Goal: Task Accomplishment & Management: Complete application form

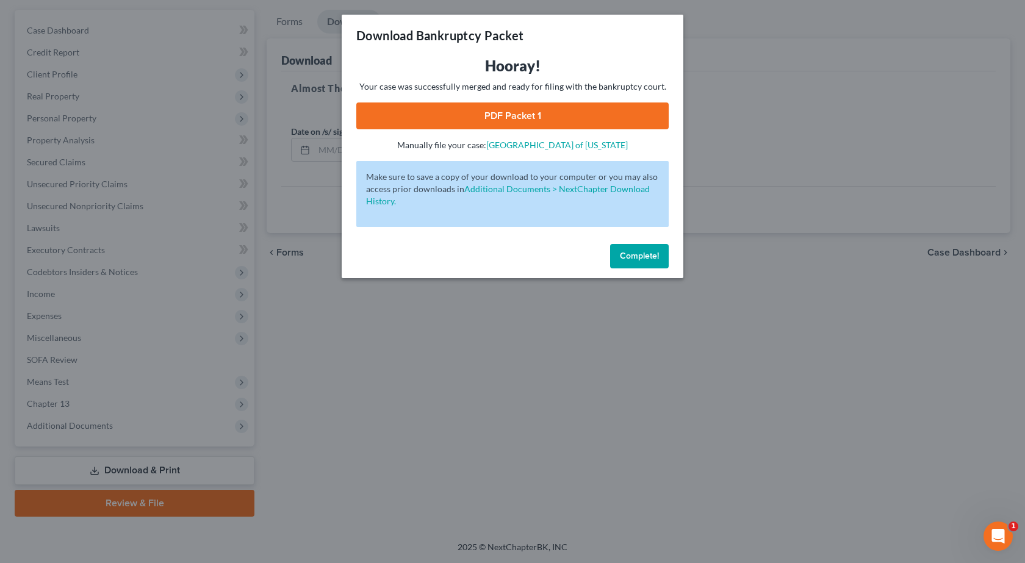
drag, startPoint x: 431, startPoint y: 371, endPoint x: 238, endPoint y: 334, distance: 195.8
click at [431, 371] on div "Download Bankruptcy Packet Hooray! Your case was successfully merged and ready …" at bounding box center [512, 281] width 1025 height 563
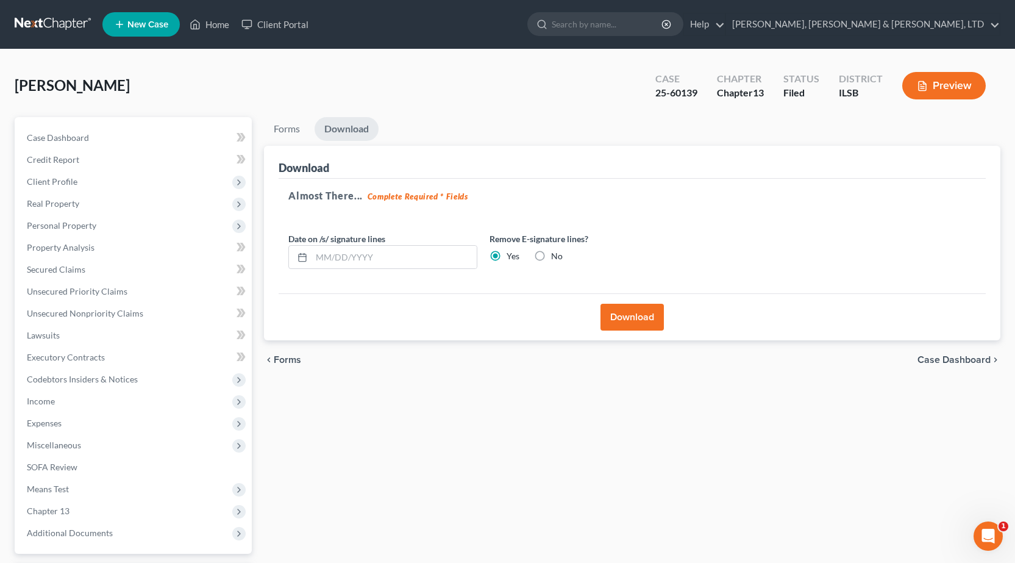
click at [34, 16] on link at bounding box center [54, 24] width 78 height 22
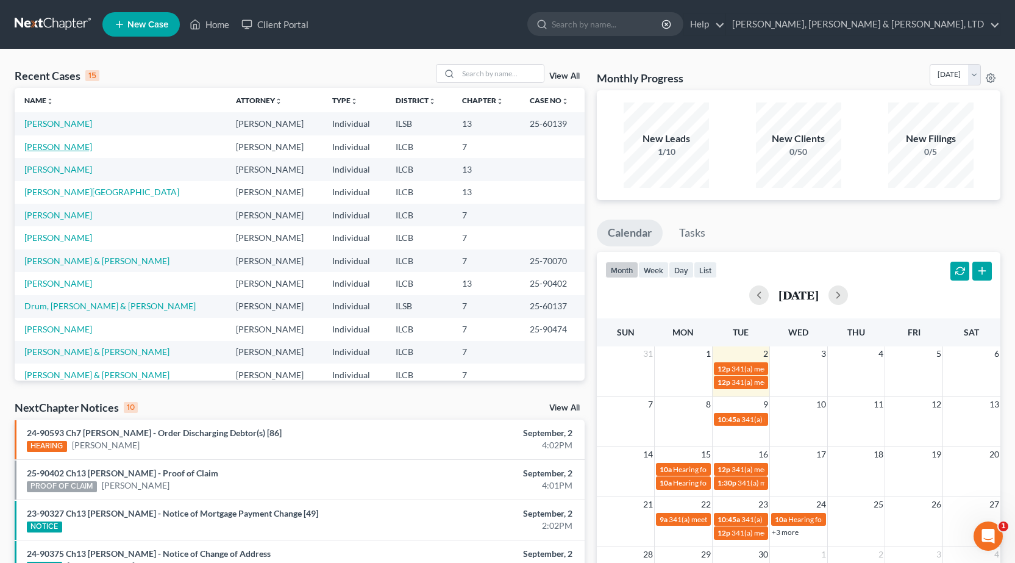
click at [54, 149] on link "[PERSON_NAME]" at bounding box center [58, 146] width 68 height 10
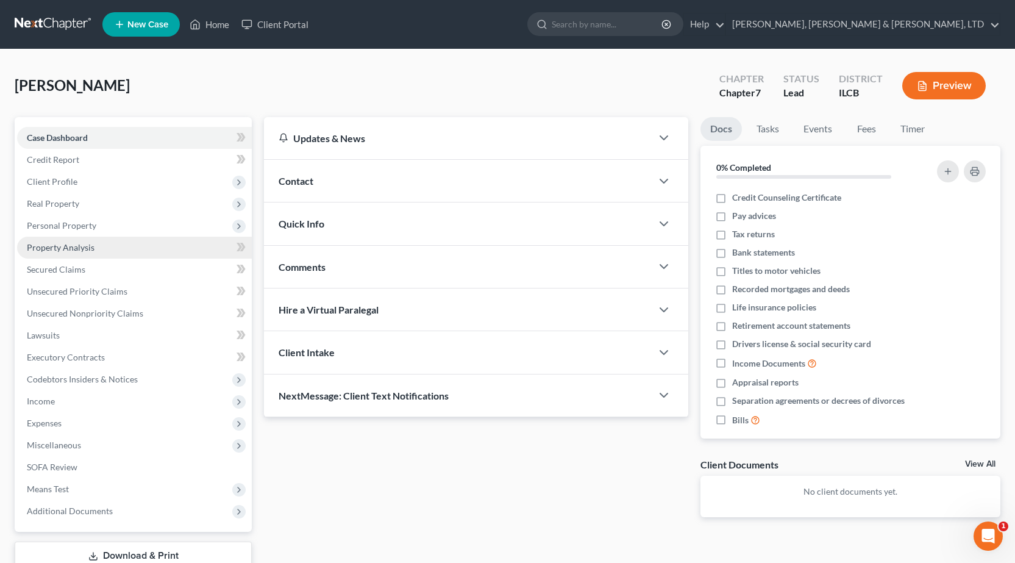
click at [79, 245] on span "Property Analysis" at bounding box center [61, 247] width 68 height 10
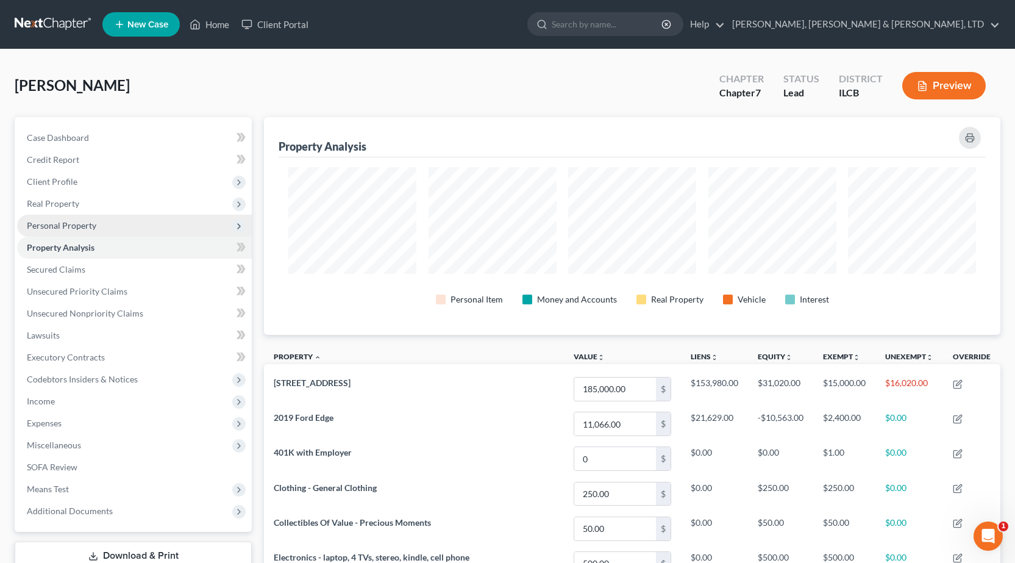
scroll to position [218, 737]
click at [75, 228] on span "Personal Property" at bounding box center [62, 225] width 70 height 10
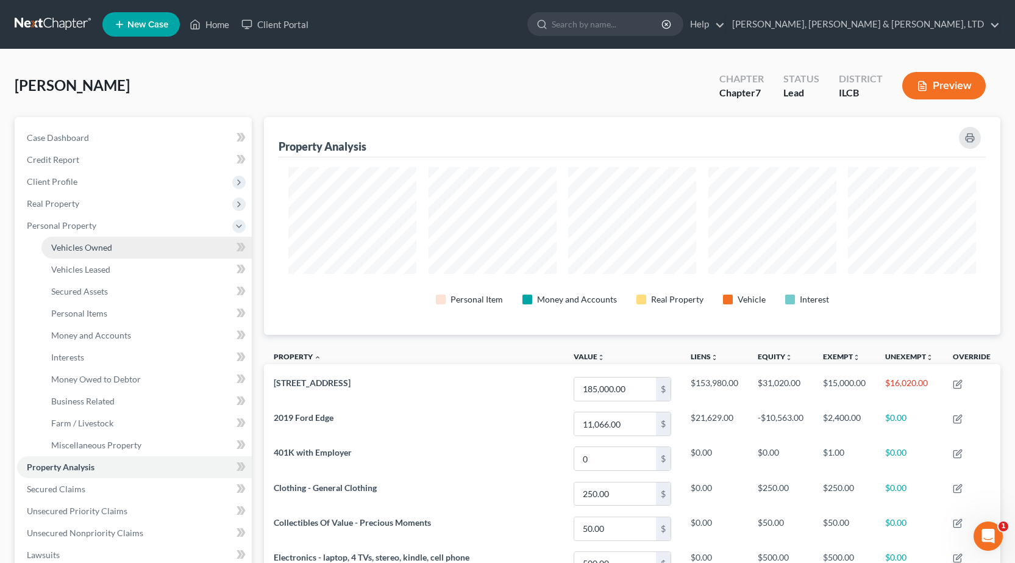
click at [72, 252] on link "Vehicles Owned" at bounding box center [146, 248] width 210 height 22
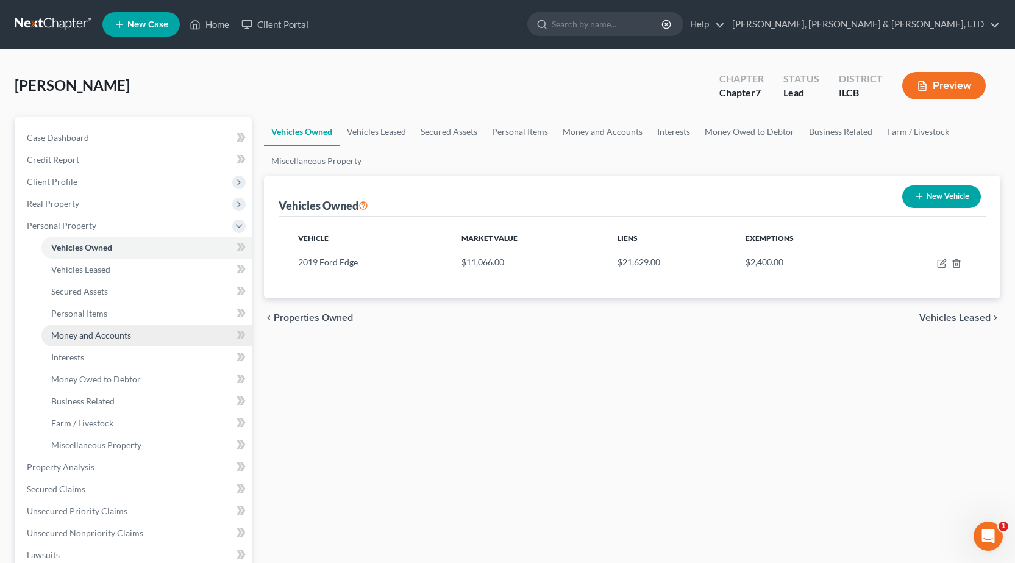
click at [86, 328] on link "Money and Accounts" at bounding box center [146, 335] width 210 height 22
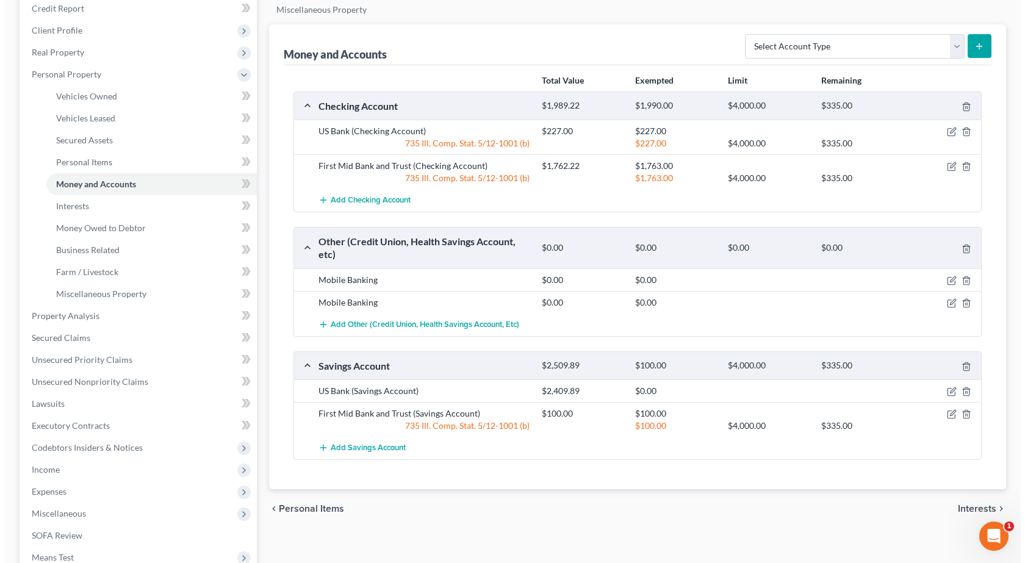
scroll to position [122, 0]
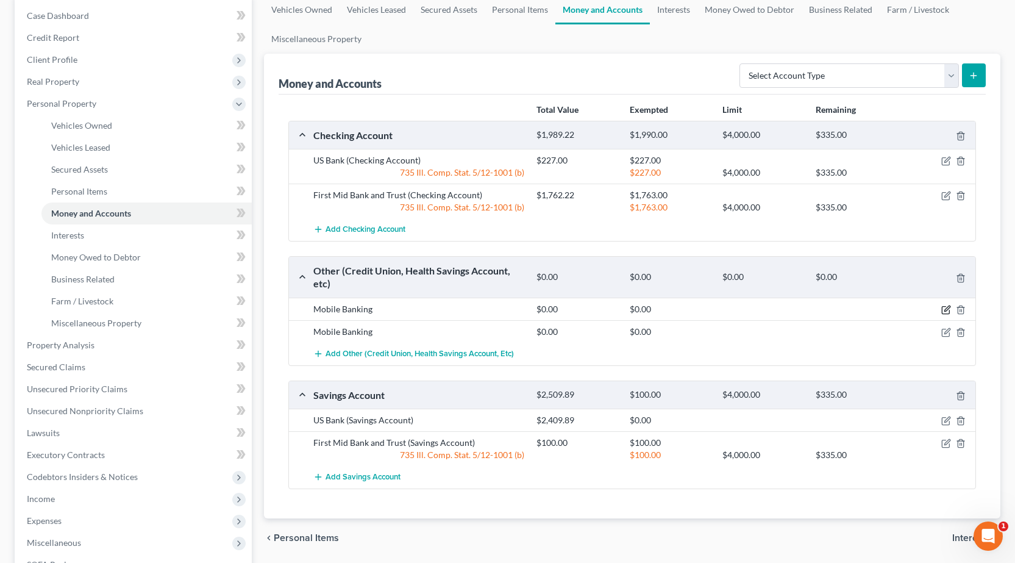
click at [948, 309] on icon "button" at bounding box center [947, 310] width 10 height 10
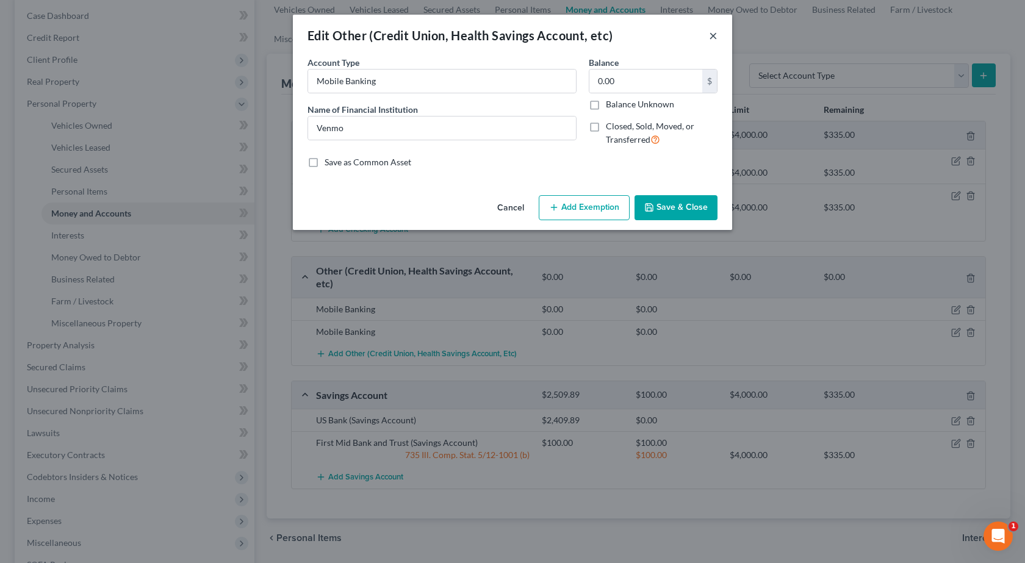
click at [714, 34] on button "×" at bounding box center [713, 35] width 9 height 15
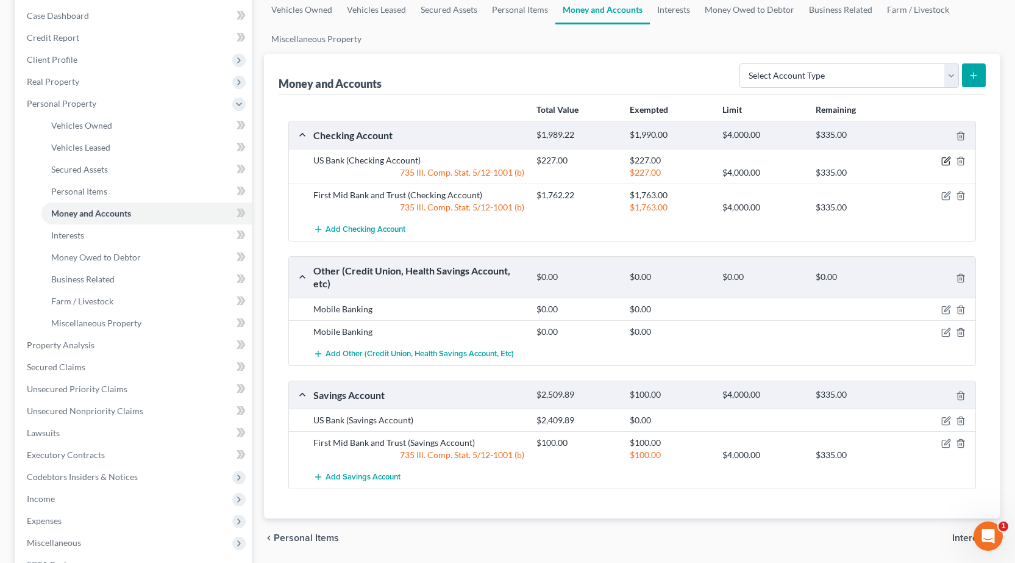
click at [945, 159] on icon "button" at bounding box center [947, 161] width 10 height 10
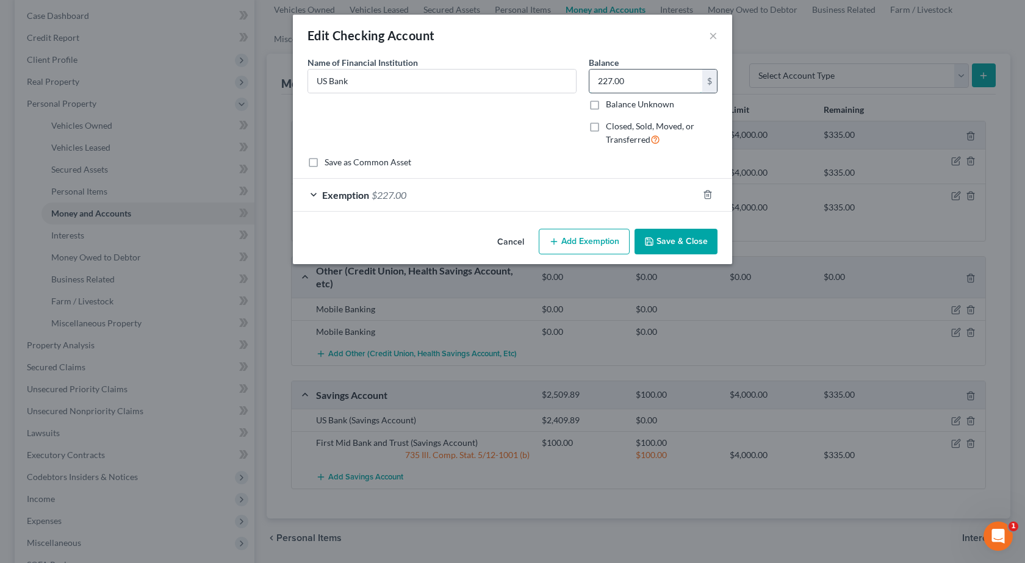
click at [638, 84] on input "227.00" at bounding box center [645, 81] width 113 height 23
type input "290"
click at [359, 199] on span "Exemption" at bounding box center [345, 195] width 47 height 12
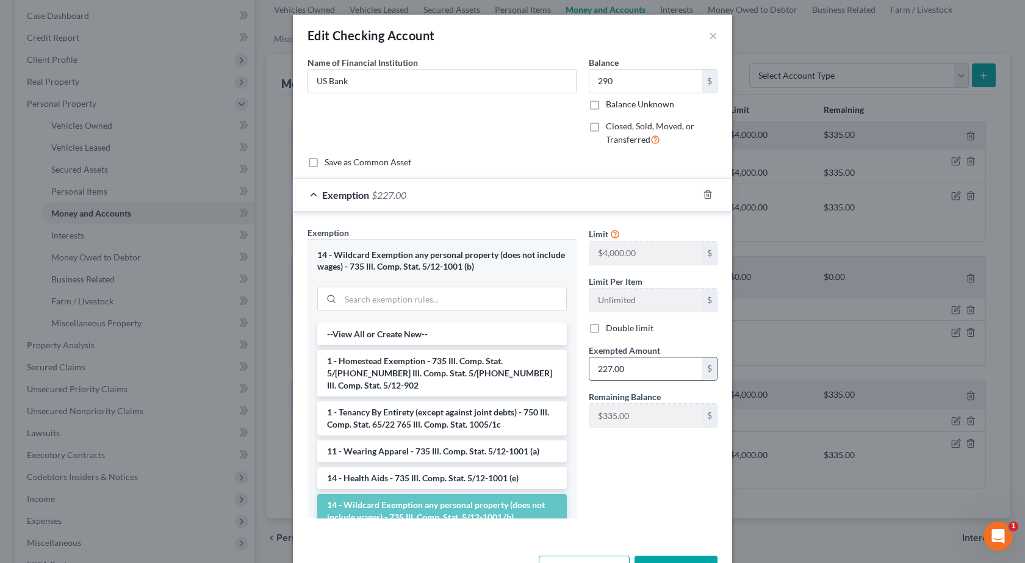
click at [637, 363] on input "227.00" at bounding box center [645, 368] width 113 height 23
type input "290"
click at [631, 490] on div "Limit $4,000.00 $ Limit Per Item Unlimited $ Double limit Exempted Amount * 290…" at bounding box center [652, 377] width 141 height 302
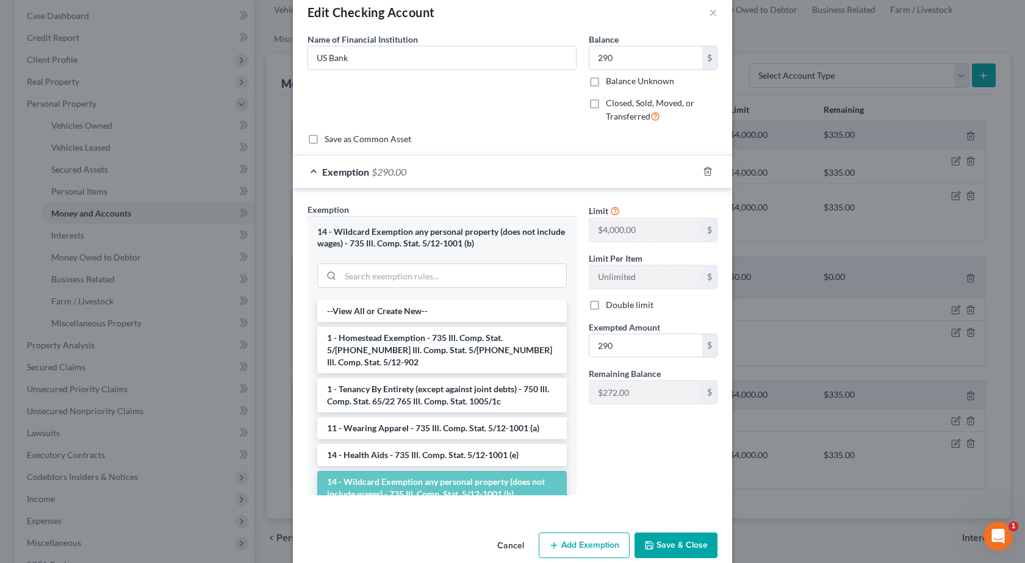
scroll to position [43, 0]
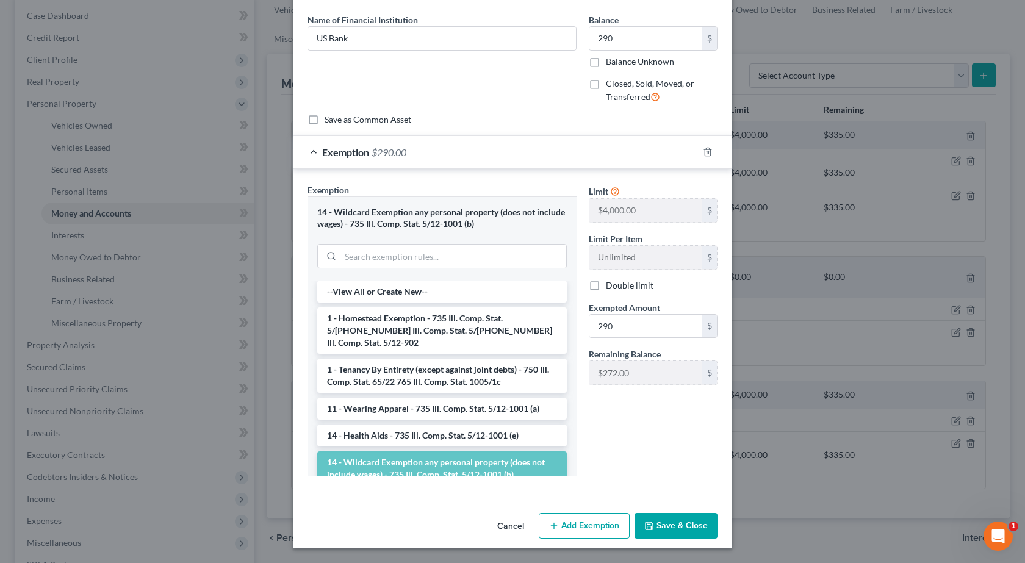
click at [681, 529] on button "Save & Close" at bounding box center [675, 526] width 83 height 26
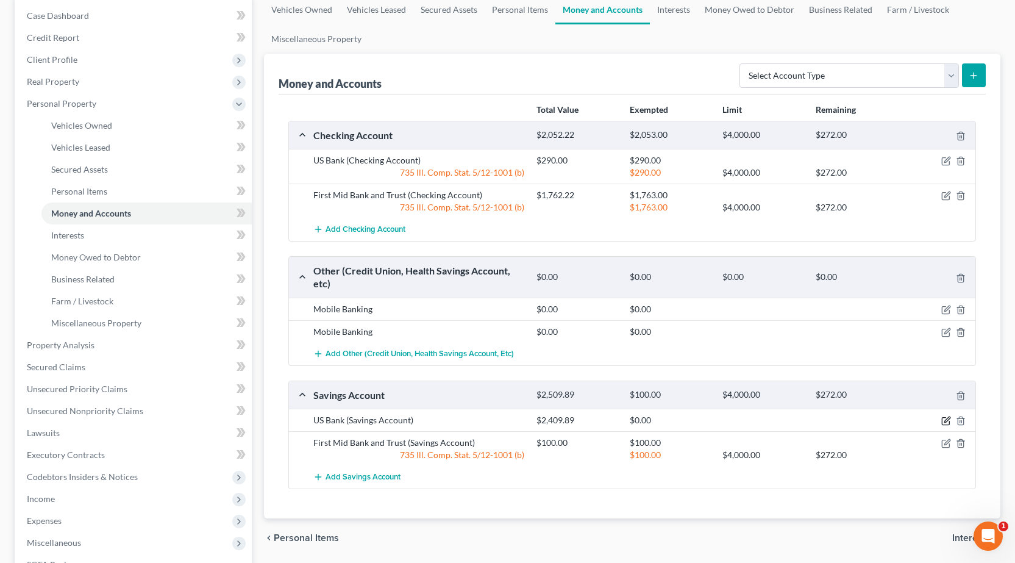
click at [944, 420] on icon "button" at bounding box center [947, 421] width 10 height 10
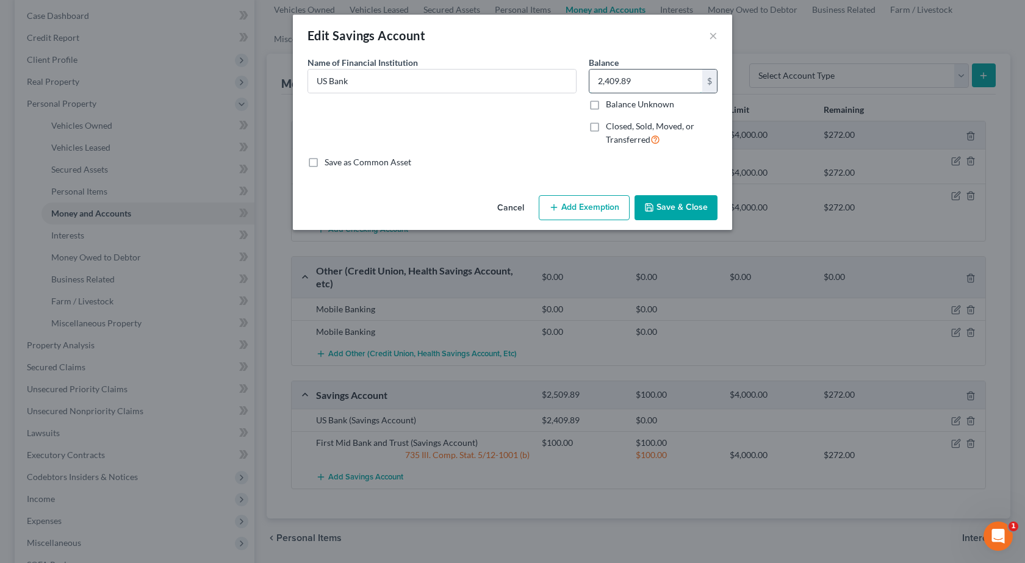
click at [651, 81] on input "2,409.89" at bounding box center [645, 81] width 113 height 23
type input "910"
click at [574, 206] on button "Add Exemption" at bounding box center [583, 208] width 91 height 26
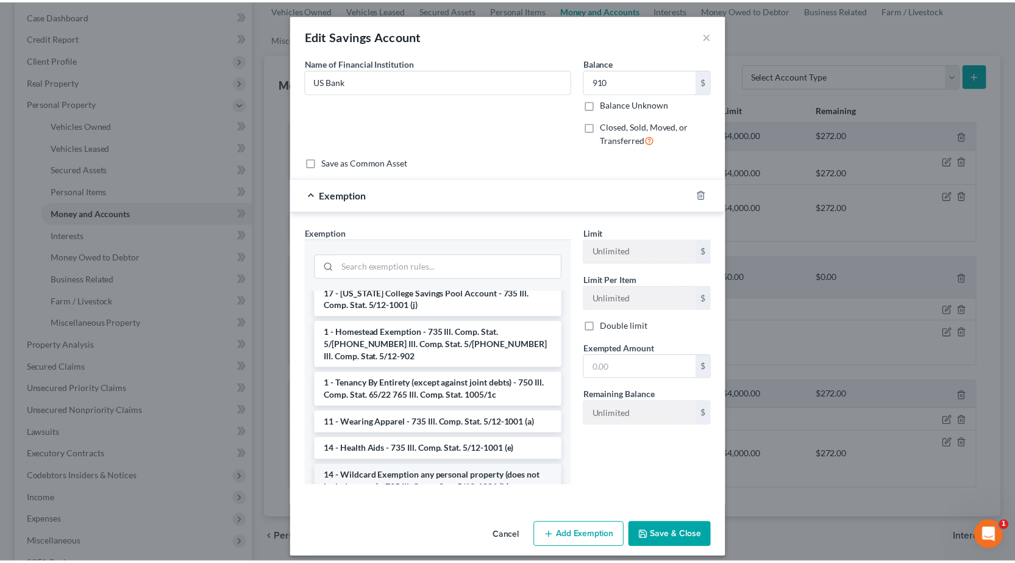
scroll to position [122, 0]
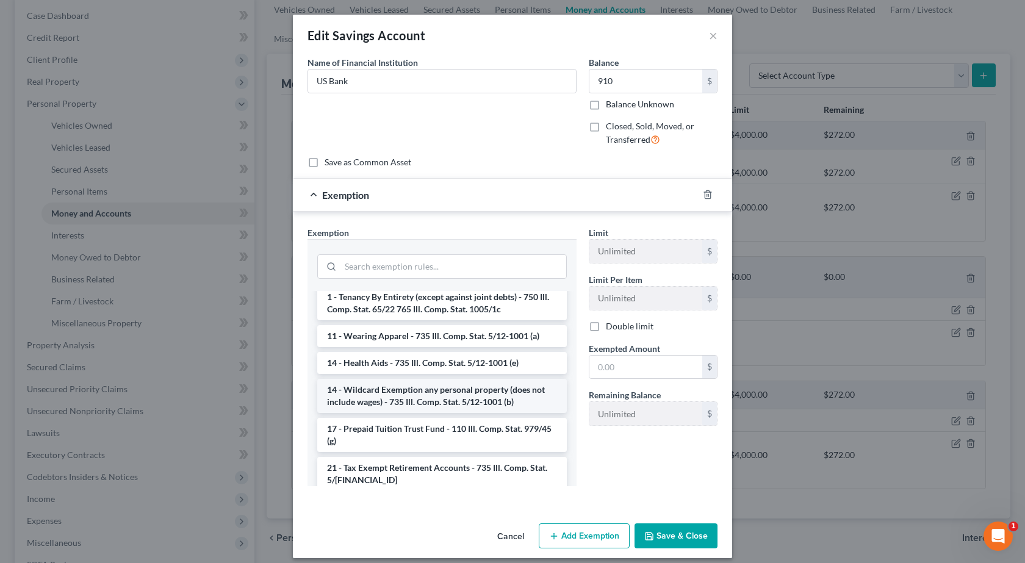
click at [388, 383] on li "14 - Wildcard Exemption any personal property (does not include wages) - 735 Il…" at bounding box center [441, 396] width 249 height 34
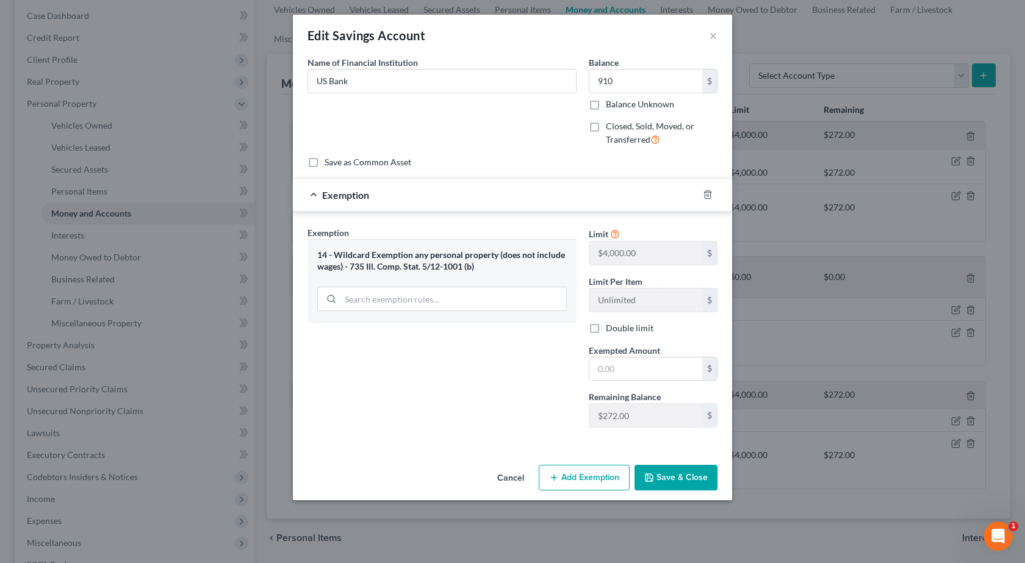
click at [687, 474] on button "Save & Close" at bounding box center [675, 478] width 83 height 26
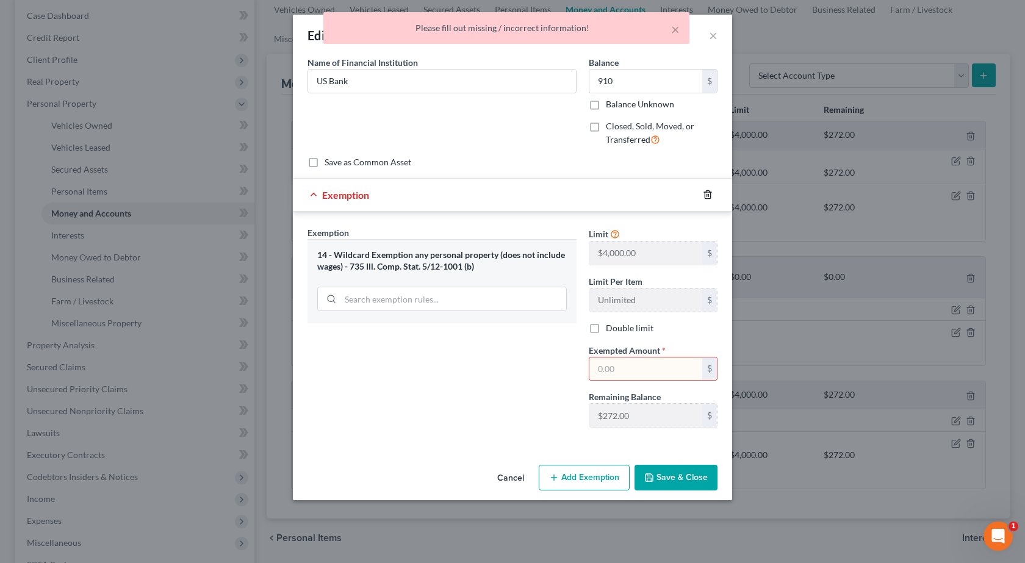
click at [709, 197] on icon "button" at bounding box center [708, 195] width 10 height 10
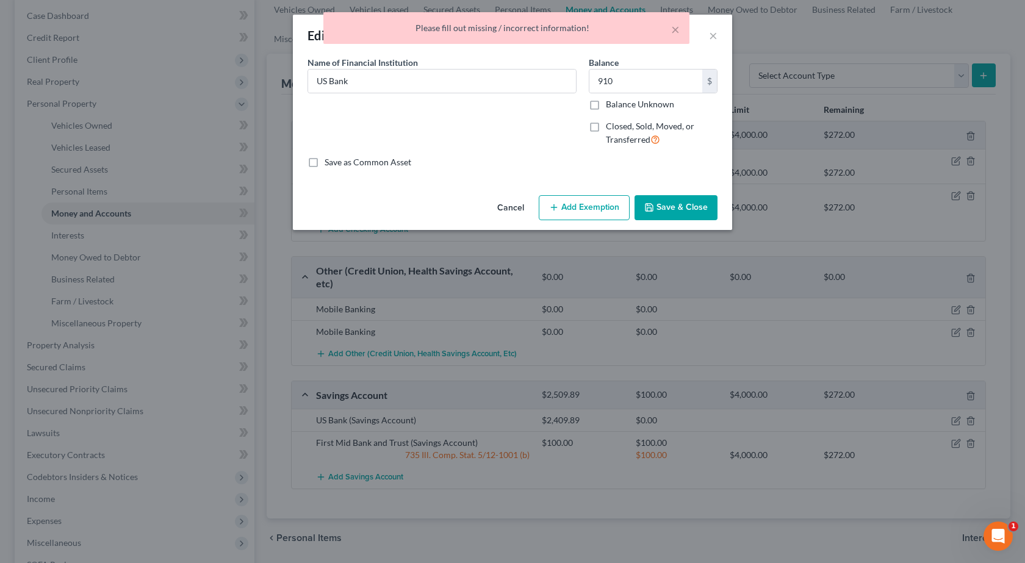
click at [675, 204] on button "Save & Close" at bounding box center [675, 208] width 83 height 26
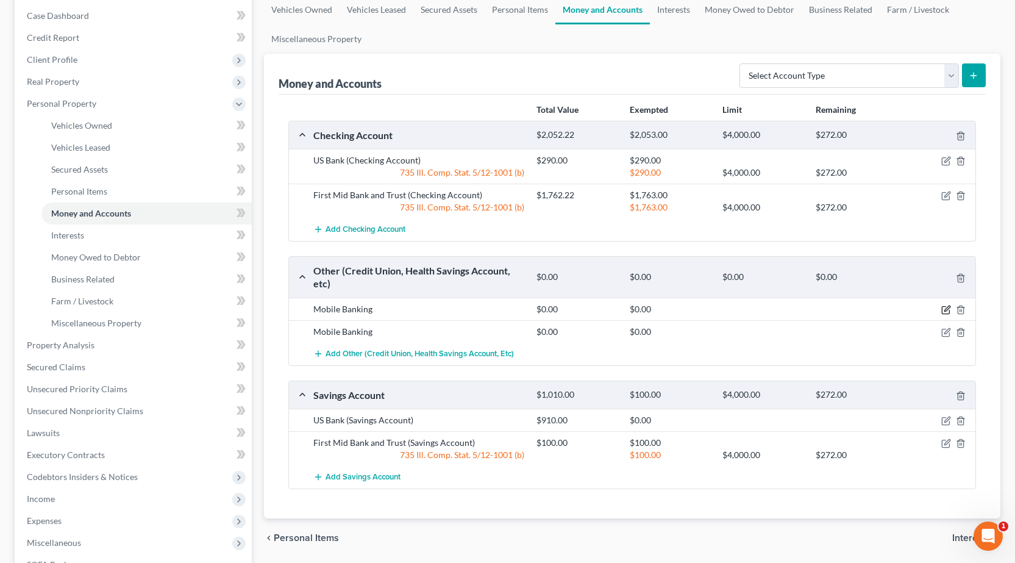
click at [951, 310] on icon "button" at bounding box center [947, 310] width 10 height 10
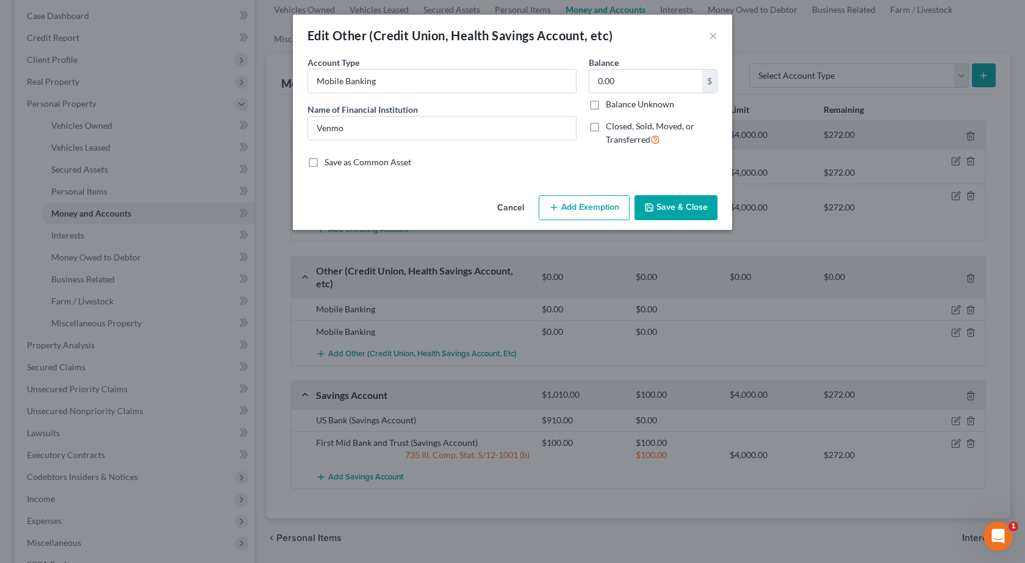
click at [677, 215] on button "Save & Close" at bounding box center [675, 208] width 83 height 26
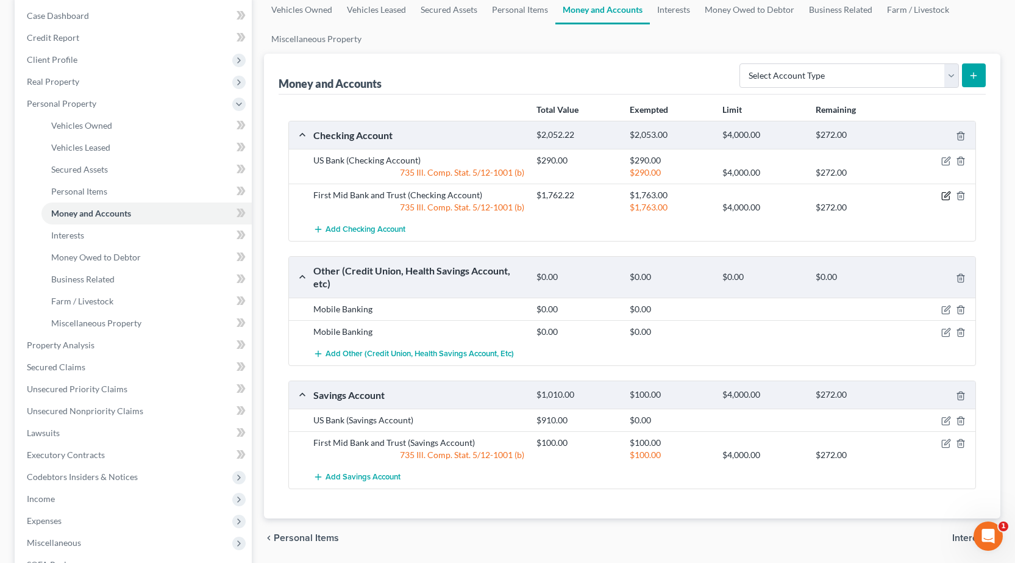
click at [946, 195] on icon "button" at bounding box center [947, 194] width 5 height 5
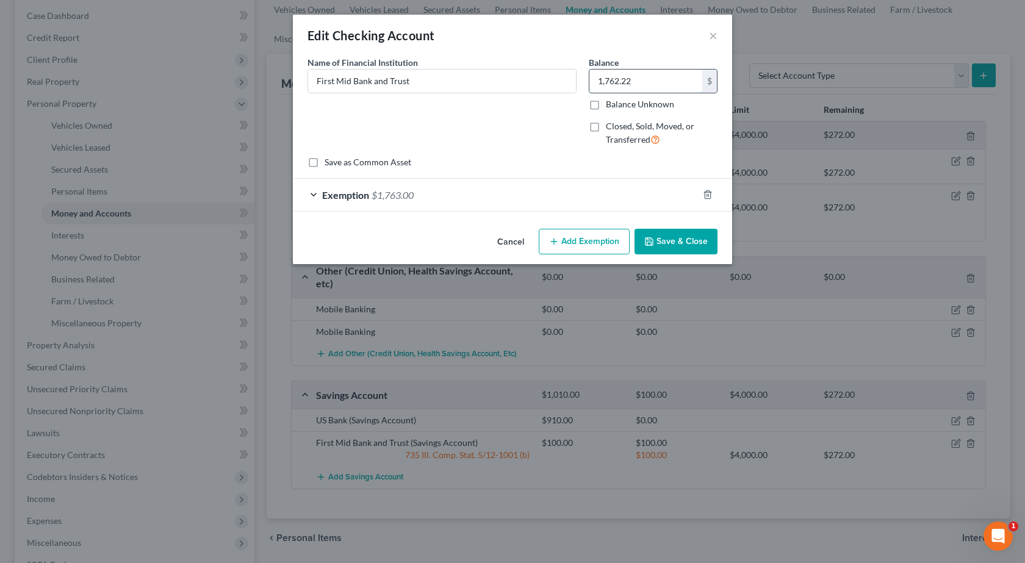
click at [677, 80] on input "1,762.22" at bounding box center [645, 81] width 113 height 23
type input "1,245"
click at [544, 175] on form "An exemption set must first be selected from the Filing Information section. Co…" at bounding box center [512, 134] width 410 height 156
click at [360, 195] on span "Exemption" at bounding box center [345, 195] width 47 height 12
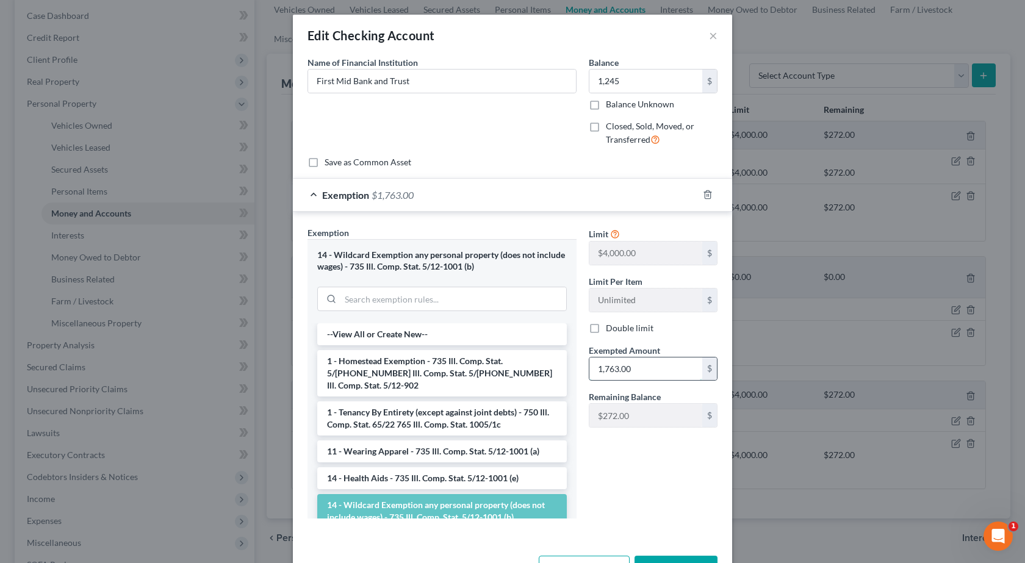
click at [633, 366] on input "1,763.00" at bounding box center [645, 368] width 113 height 23
type input "1,246"
click at [603, 463] on div "Limit $4,000.00 $ Limit Per Item Unlimited $ Double limit Exempted Amount * 1,2…" at bounding box center [652, 377] width 141 height 302
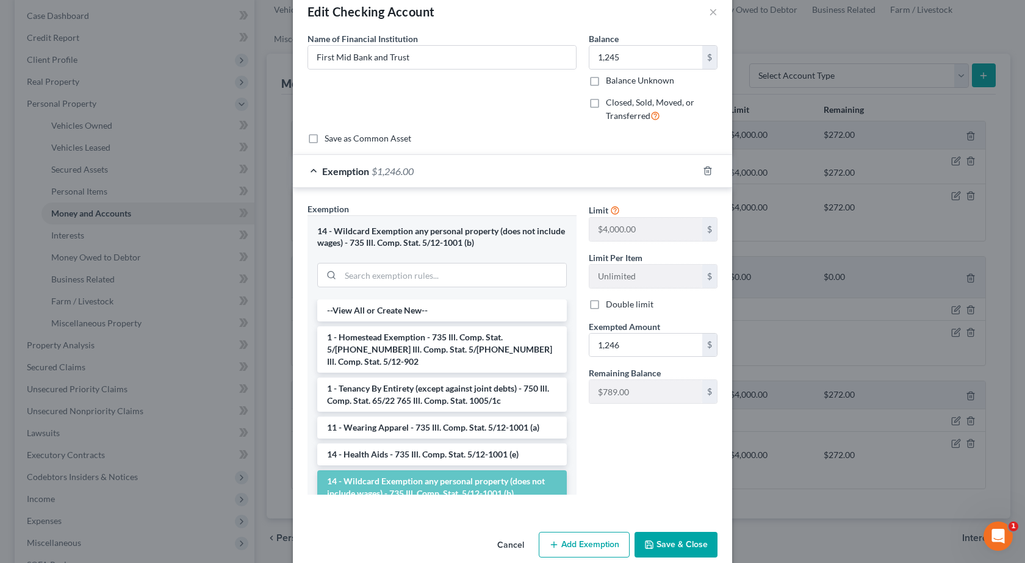
scroll to position [43, 0]
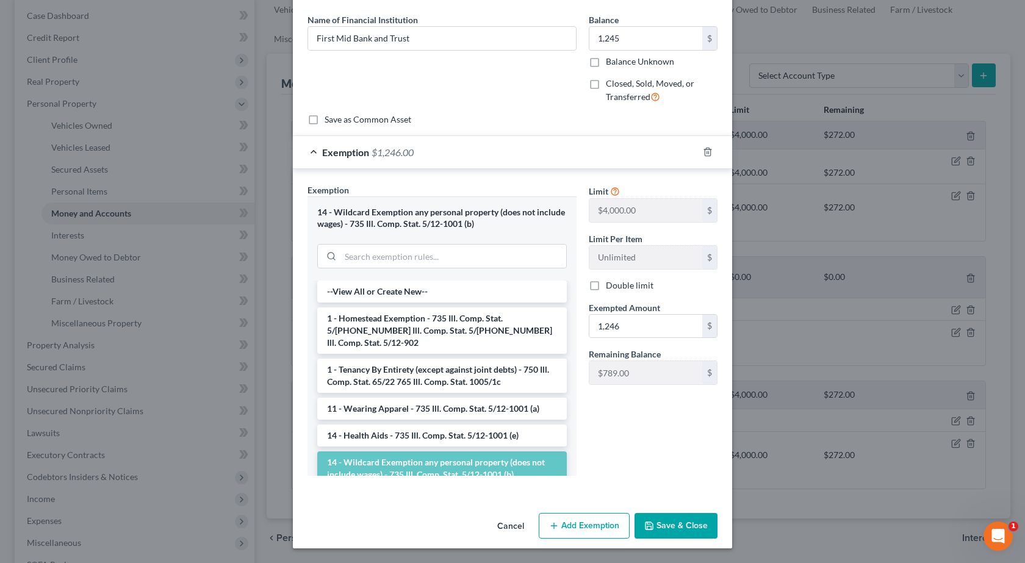
click at [670, 523] on button "Save & Close" at bounding box center [675, 526] width 83 height 26
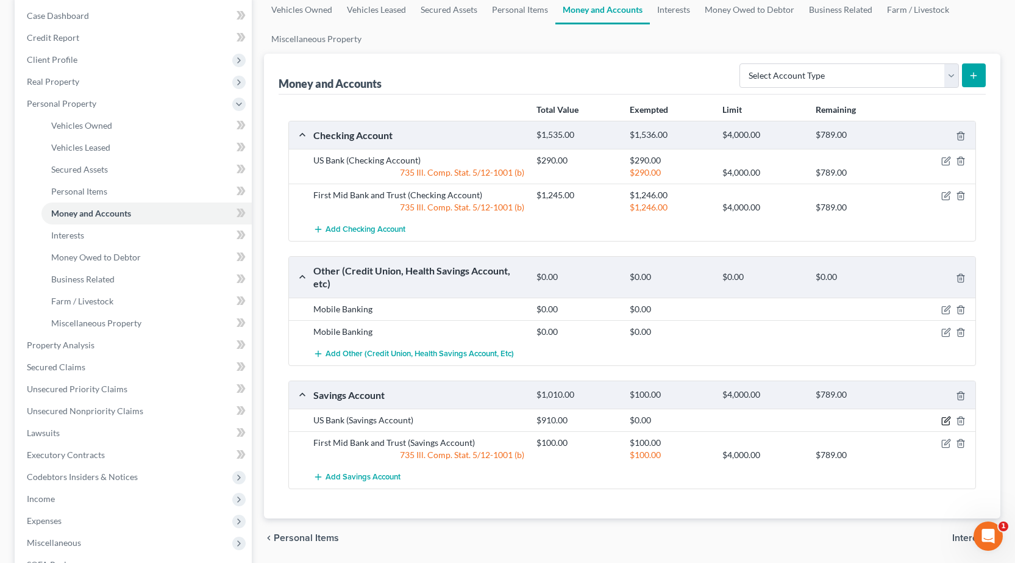
click at [947, 421] on icon "button" at bounding box center [947, 421] width 10 height 10
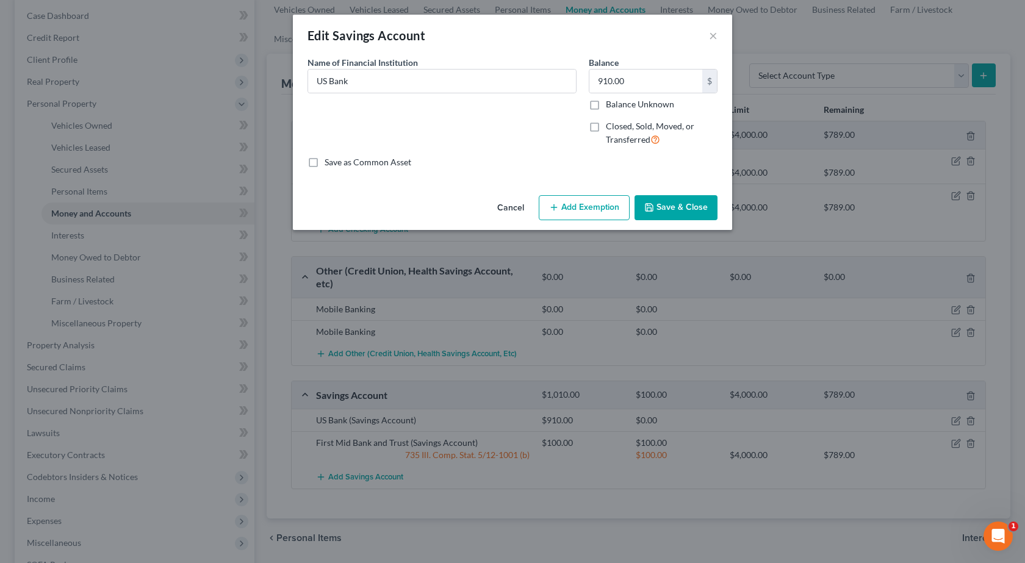
click at [584, 217] on button "Add Exemption" at bounding box center [583, 208] width 91 height 26
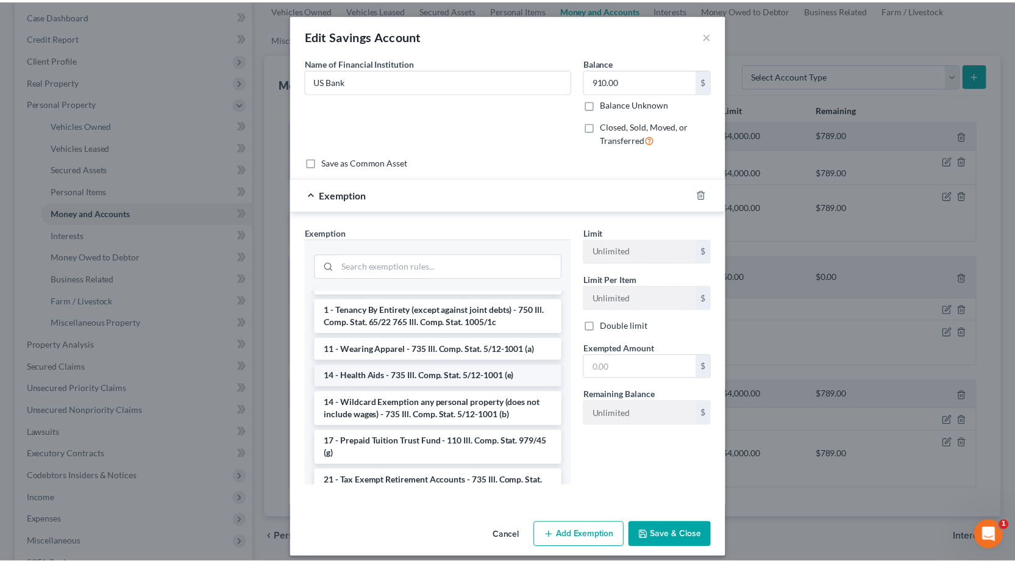
scroll to position [122, 0]
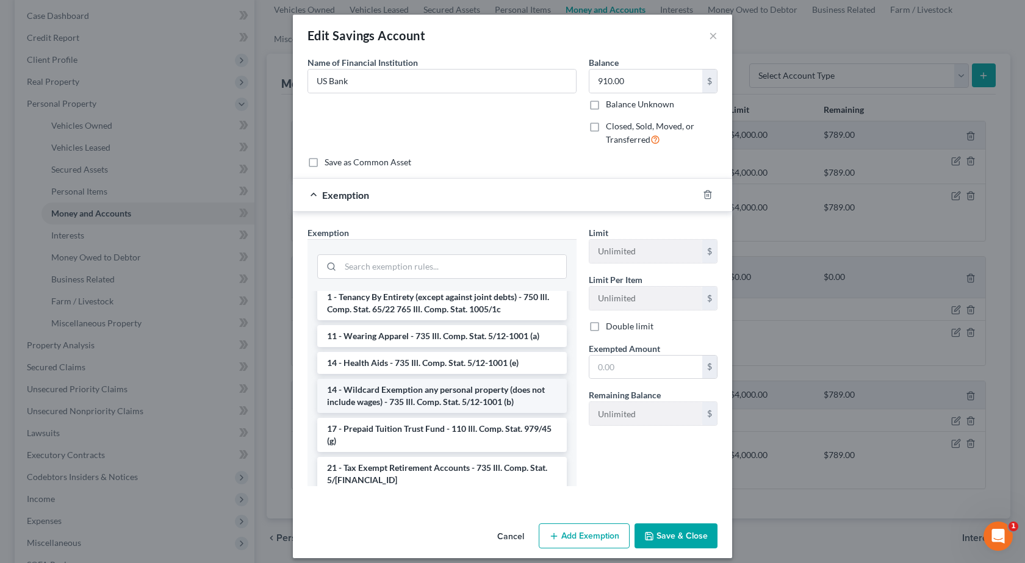
click at [392, 385] on li "14 - Wildcard Exemption any personal property (does not include wages) - 735 Il…" at bounding box center [441, 396] width 249 height 34
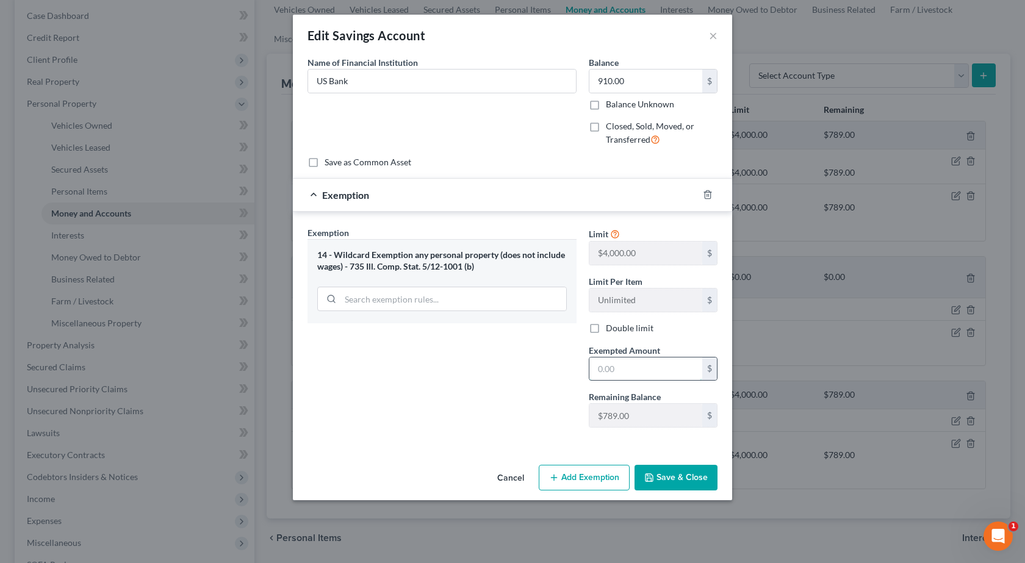
click at [618, 357] on input "text" at bounding box center [645, 368] width 113 height 23
type input "789"
click at [692, 476] on button "Save & Close" at bounding box center [675, 478] width 83 height 26
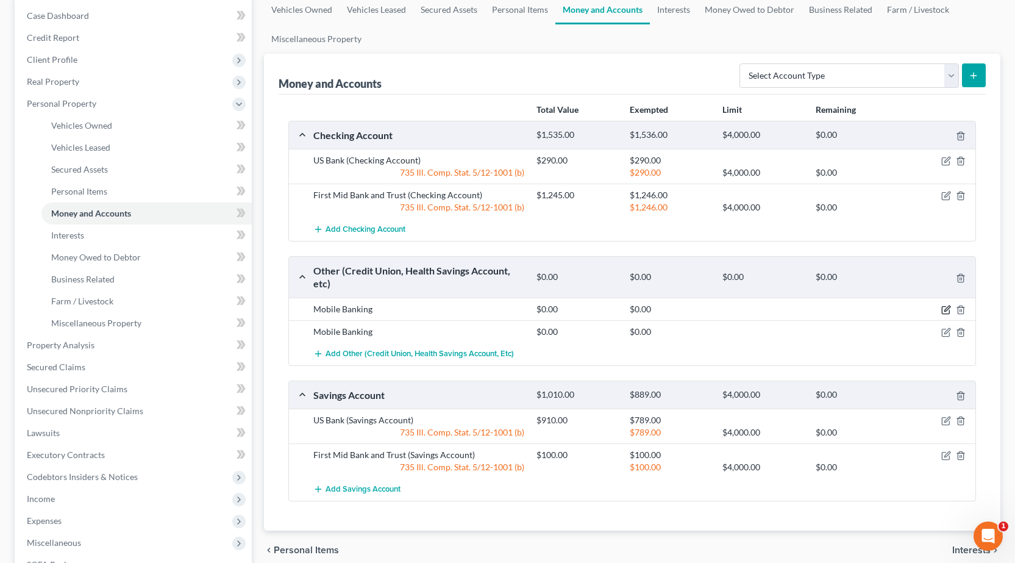
click at [950, 308] on icon "button" at bounding box center [947, 310] width 10 height 10
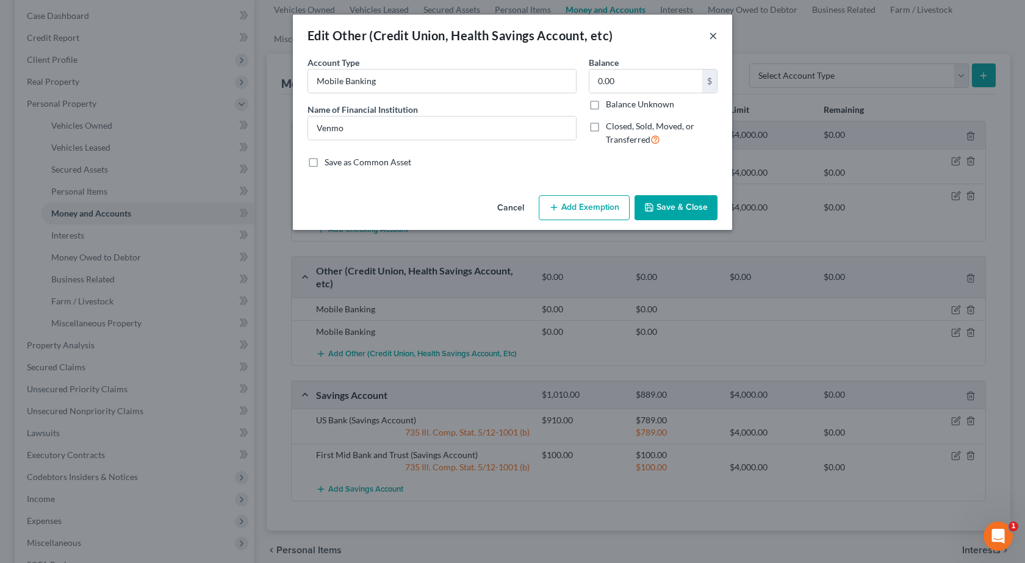
click at [715, 37] on div "Edit Other (Credit Union, Health Savings Account, etc) ×" at bounding box center [512, 35] width 439 height 41
click at [715, 37] on button "×" at bounding box center [713, 35] width 9 height 15
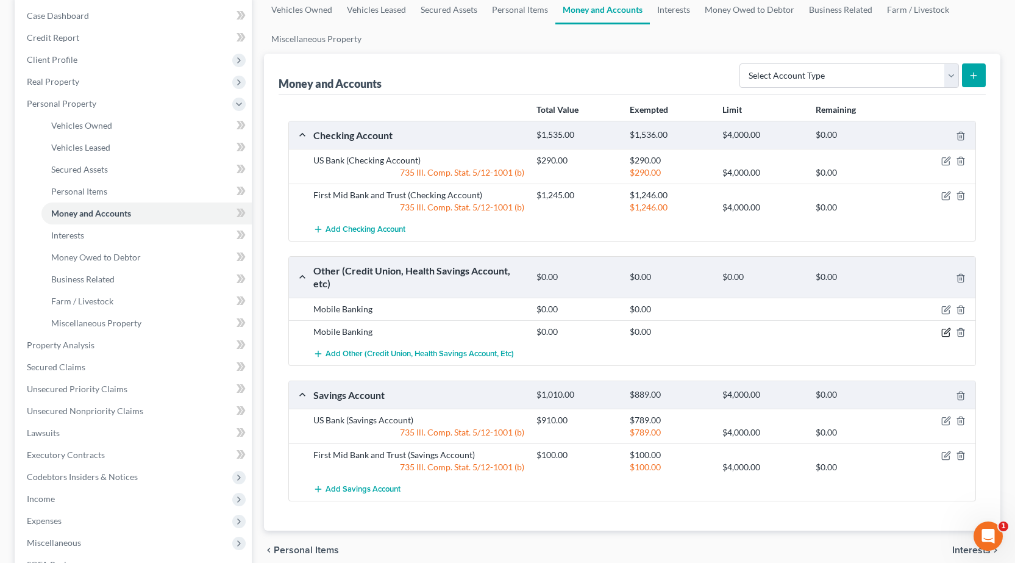
click at [948, 332] on icon "button" at bounding box center [947, 330] width 5 height 5
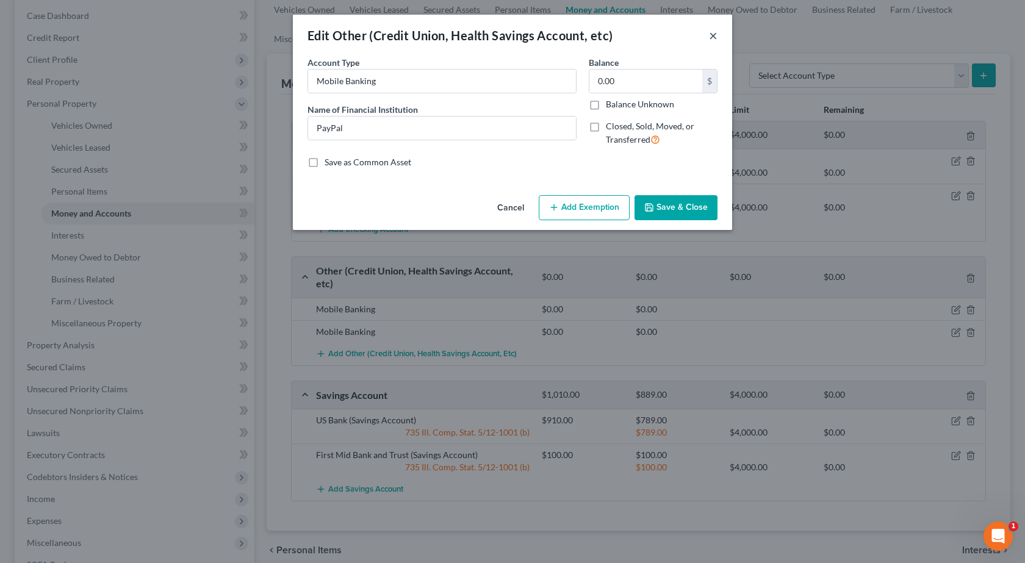
click at [712, 38] on button "×" at bounding box center [713, 35] width 9 height 15
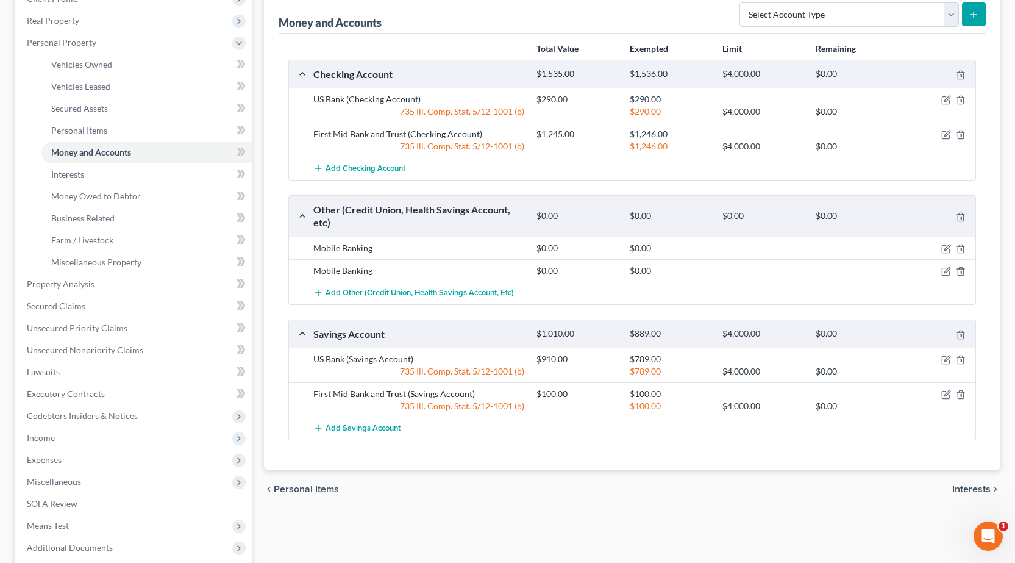
scroll to position [305, 0]
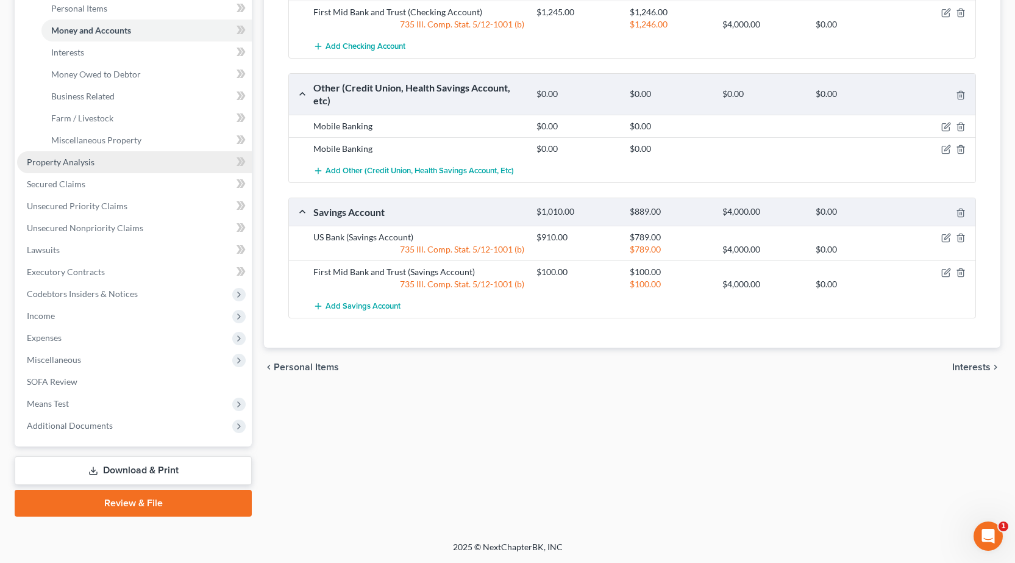
click at [88, 162] on span "Property Analysis" at bounding box center [61, 162] width 68 height 10
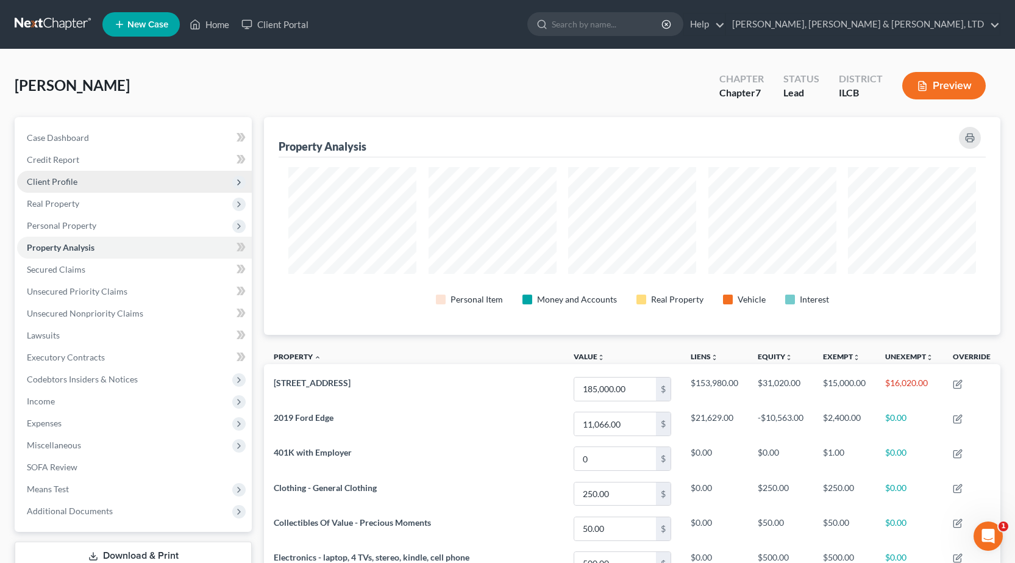
click at [74, 184] on span "Client Profile" at bounding box center [52, 181] width 51 height 10
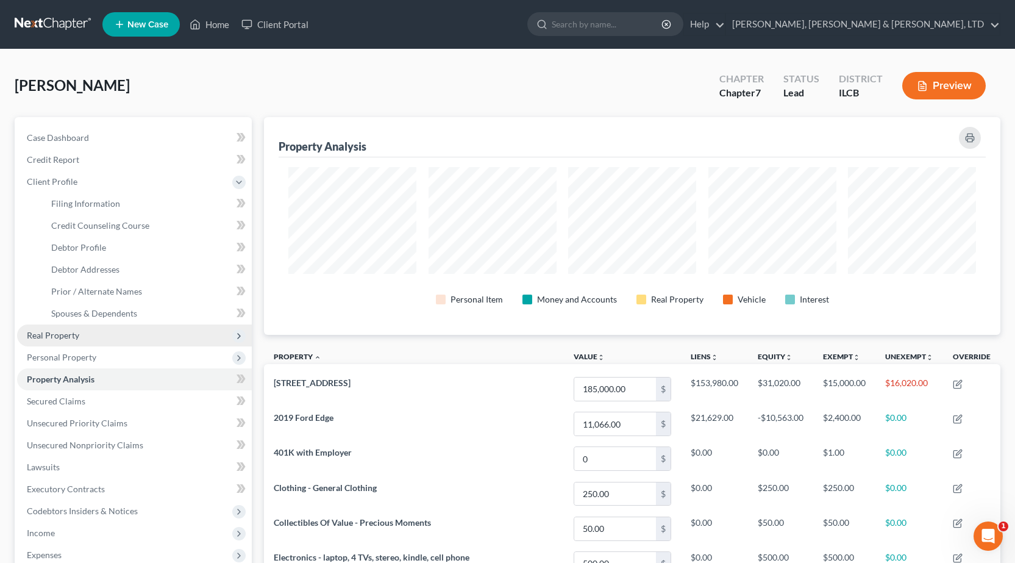
click at [68, 334] on span "Real Property" at bounding box center [53, 335] width 52 height 10
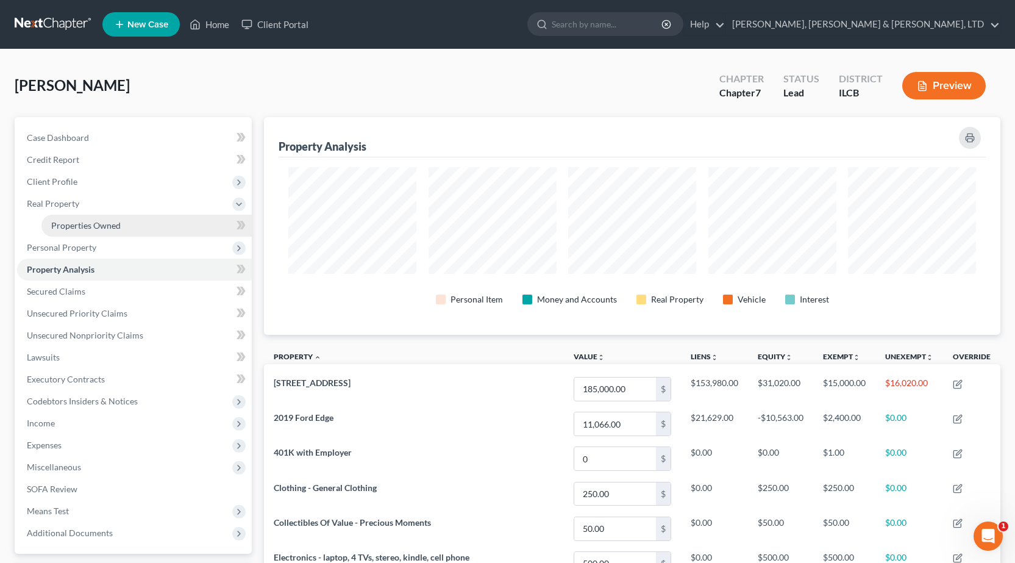
click at [67, 221] on span "Properties Owned" at bounding box center [86, 225] width 70 height 10
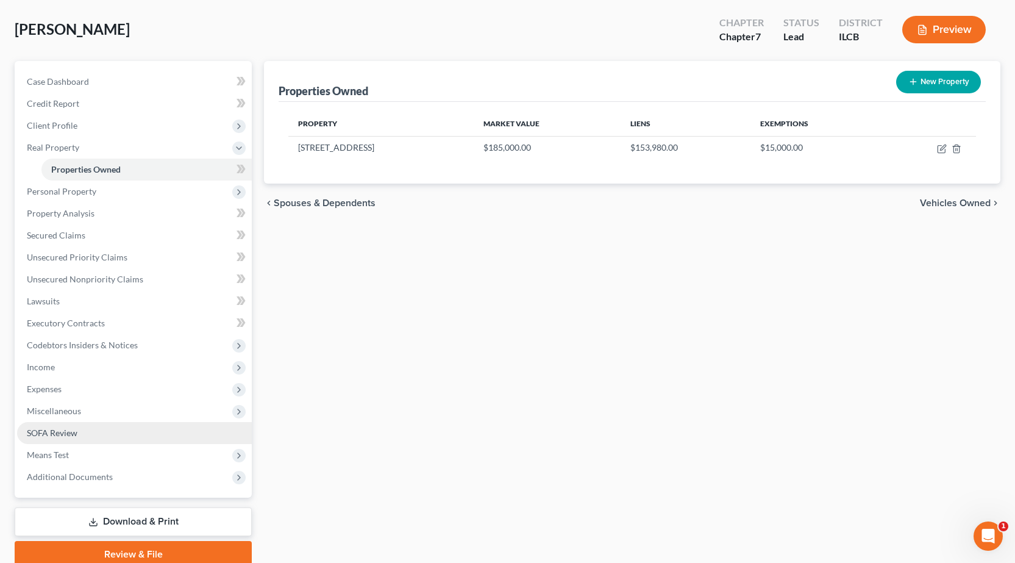
scroll to position [107, 0]
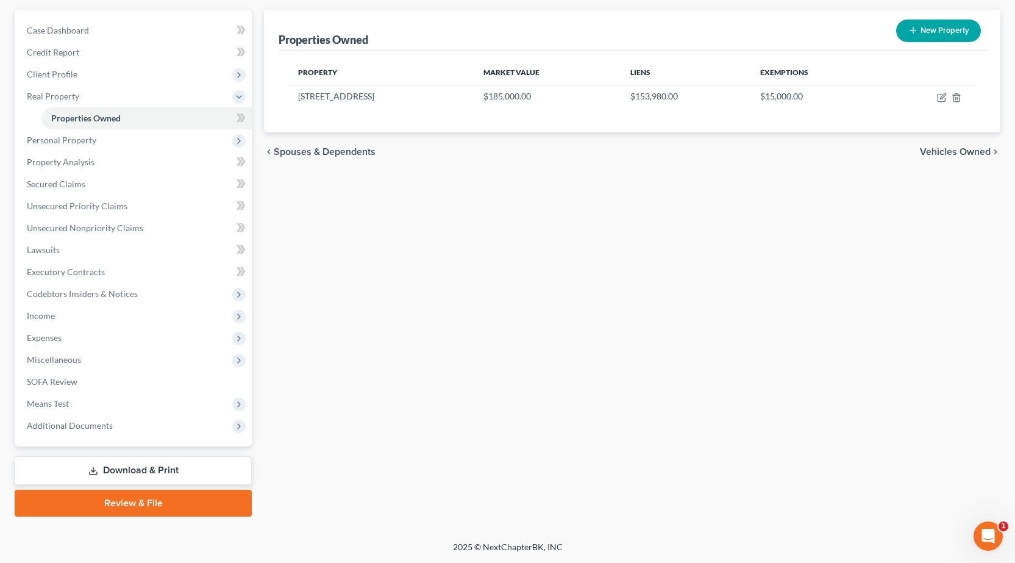
click at [174, 473] on link "Download & Print" at bounding box center [133, 470] width 237 height 29
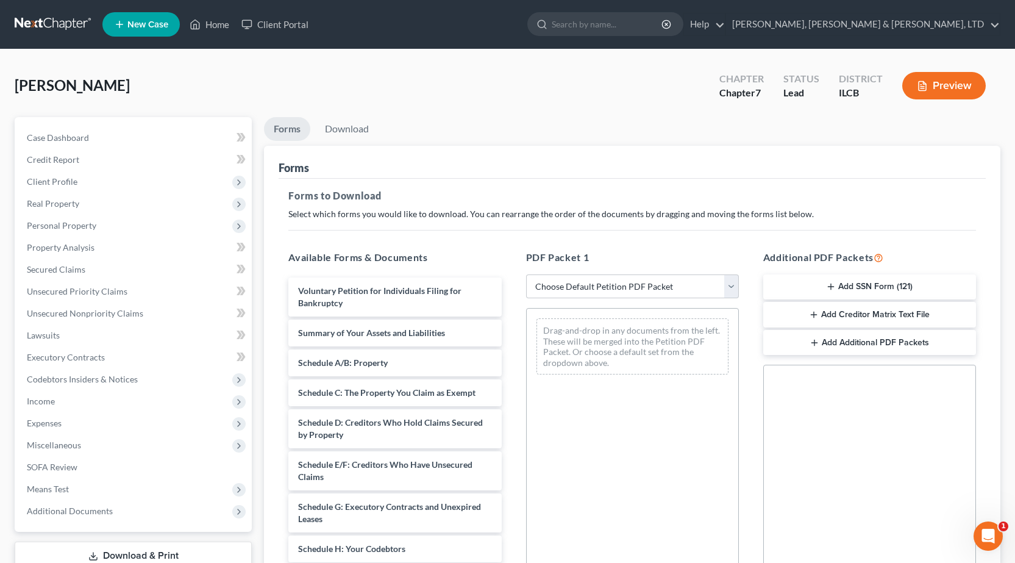
click at [859, 283] on button "Add SSN Form (121)" at bounding box center [869, 287] width 213 height 26
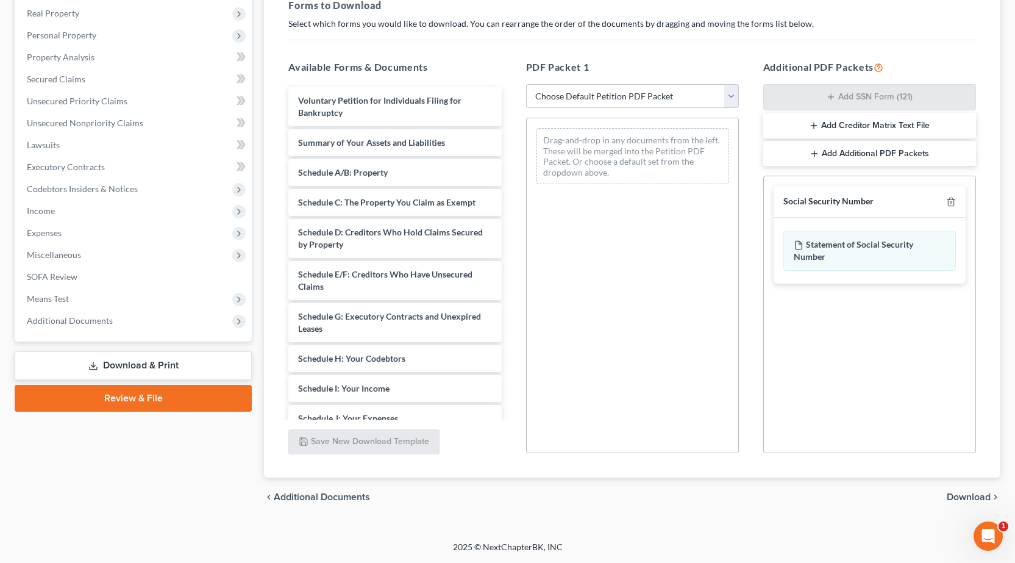
click at [965, 497] on span "Download" at bounding box center [969, 497] width 44 height 10
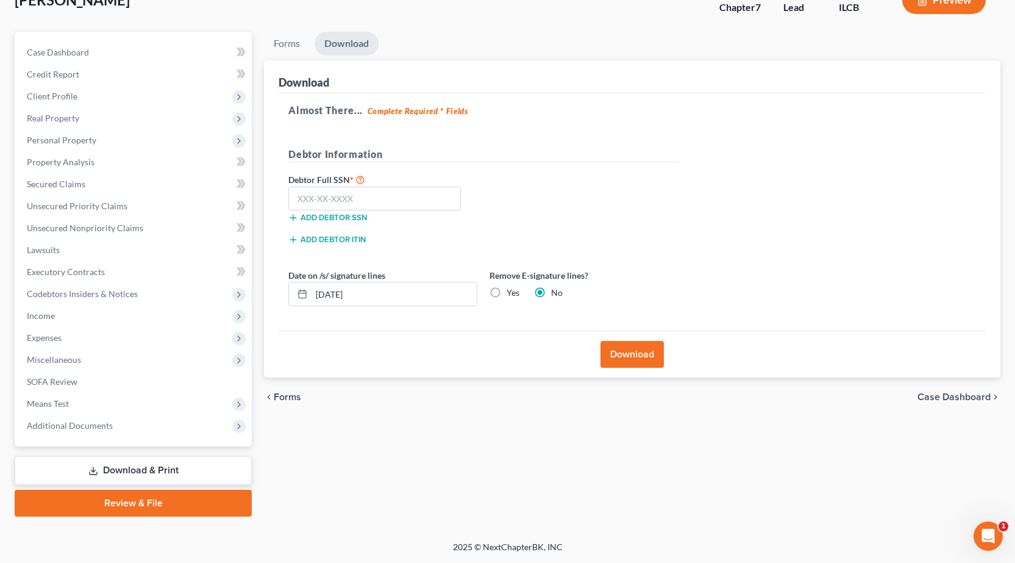
scroll to position [85, 0]
click at [418, 206] on input "text" at bounding box center [374, 199] width 173 height 24
type input "358-74-5036"
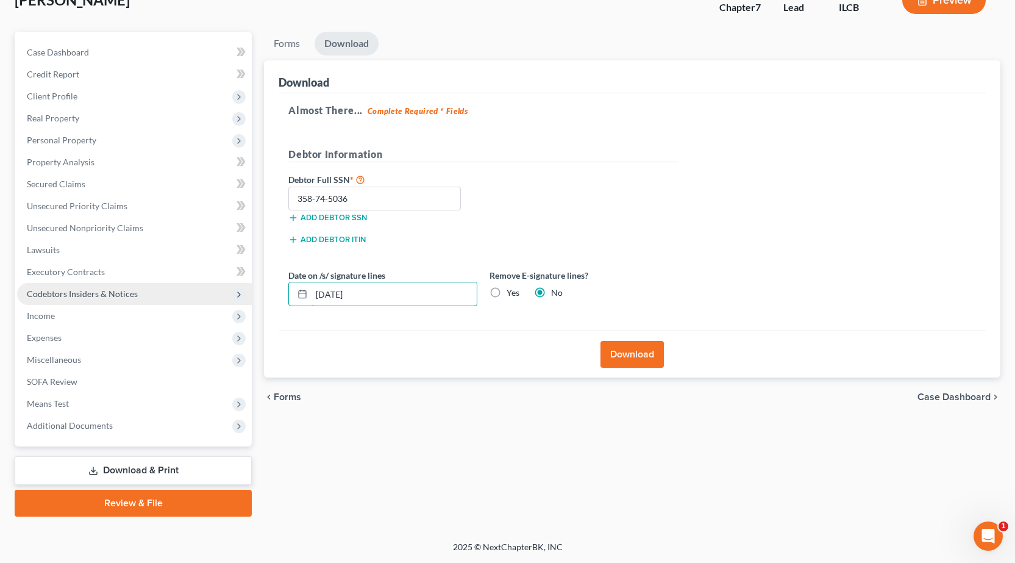
drag, startPoint x: 406, startPoint y: 293, endPoint x: 29, endPoint y: 299, distance: 377.5
click at [0, 299] on div "[PERSON_NAME] Upgraded Chapter Chapter 7 Status Lead District ILCB Preview Peti…" at bounding box center [507, 252] width 1015 height 577
type input "[DATE]"
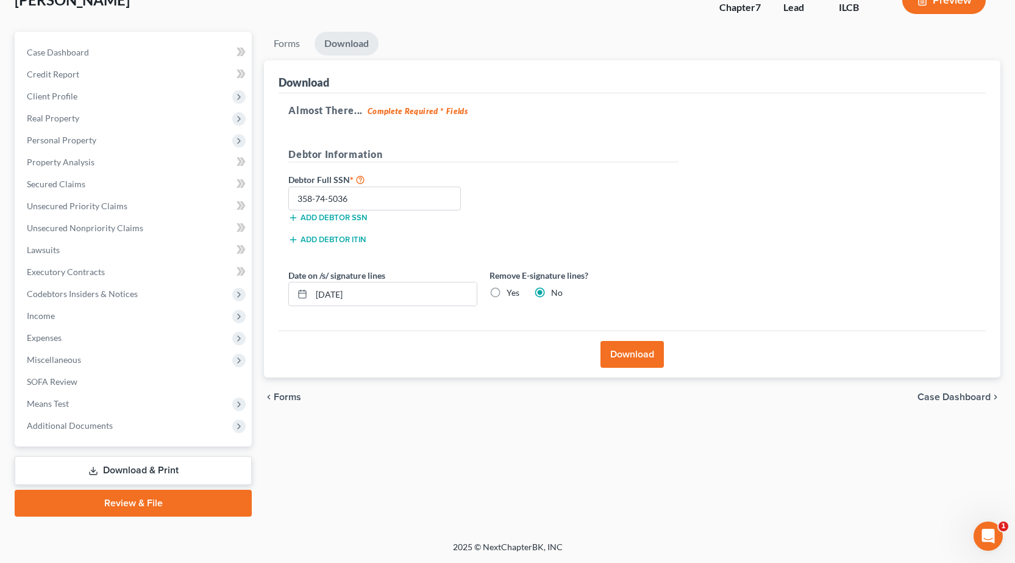
click at [631, 356] on button "Download" at bounding box center [632, 354] width 63 height 27
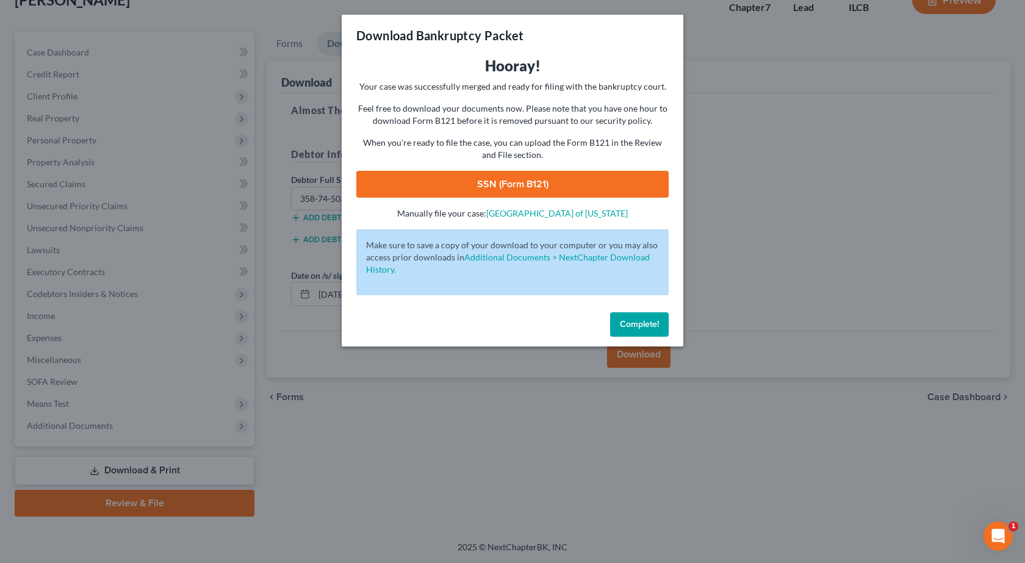
click at [532, 184] on link "SSN (Form B121)" at bounding box center [512, 184] width 312 height 27
click at [505, 457] on div "Download Bankruptcy Packet Hooray! Your case was successfully merged and ready …" at bounding box center [512, 281] width 1025 height 563
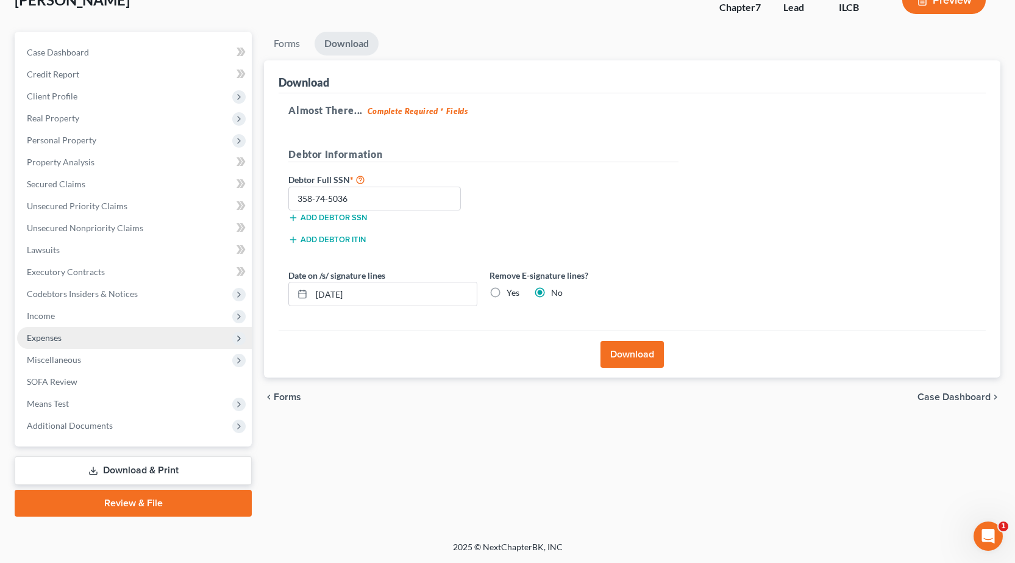
click at [109, 338] on span "Expenses" at bounding box center [134, 338] width 235 height 22
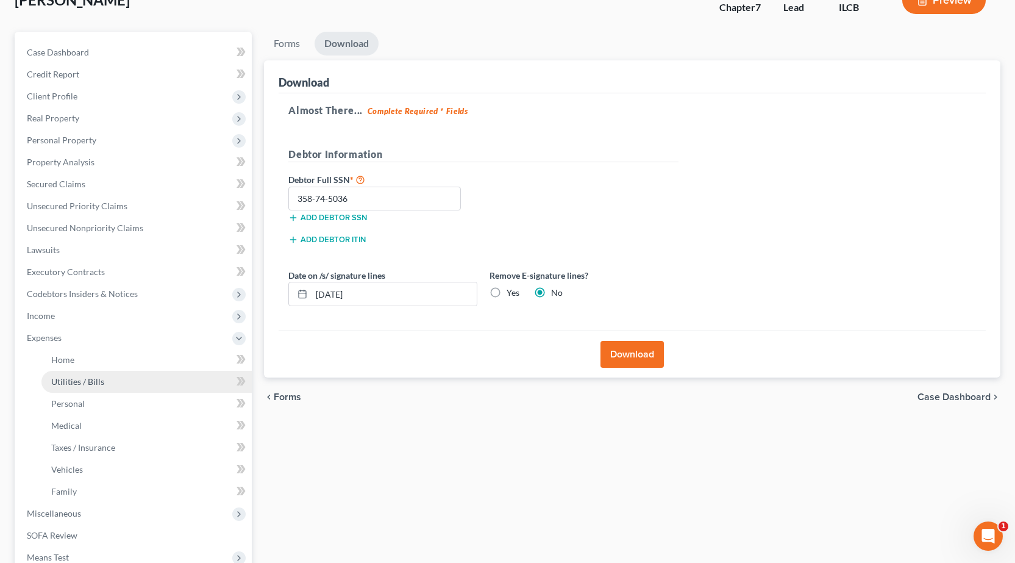
click at [96, 383] on span "Utilities / Bills" at bounding box center [77, 381] width 53 height 10
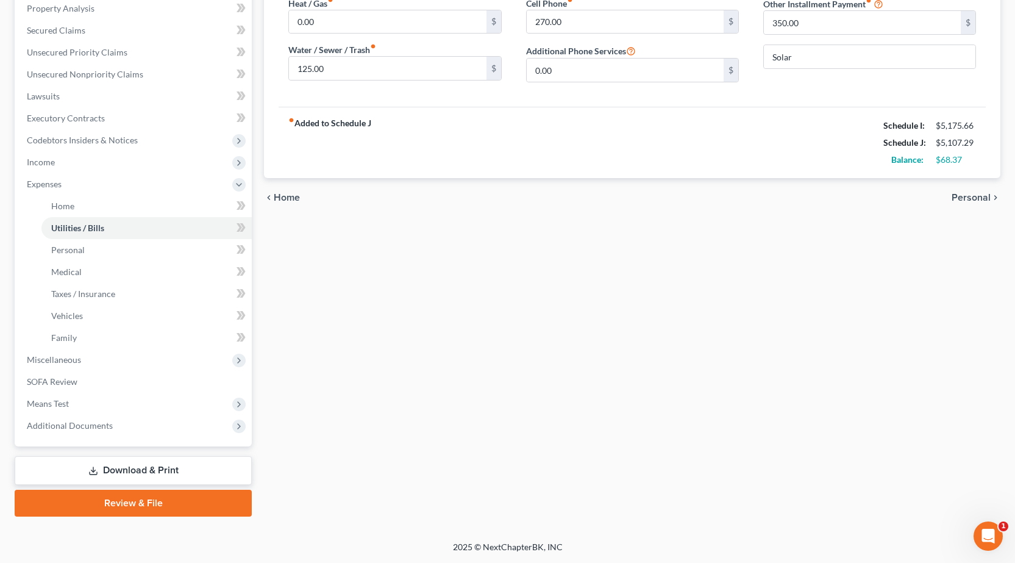
click at [143, 504] on link "Review & File" at bounding box center [133, 503] width 237 height 27
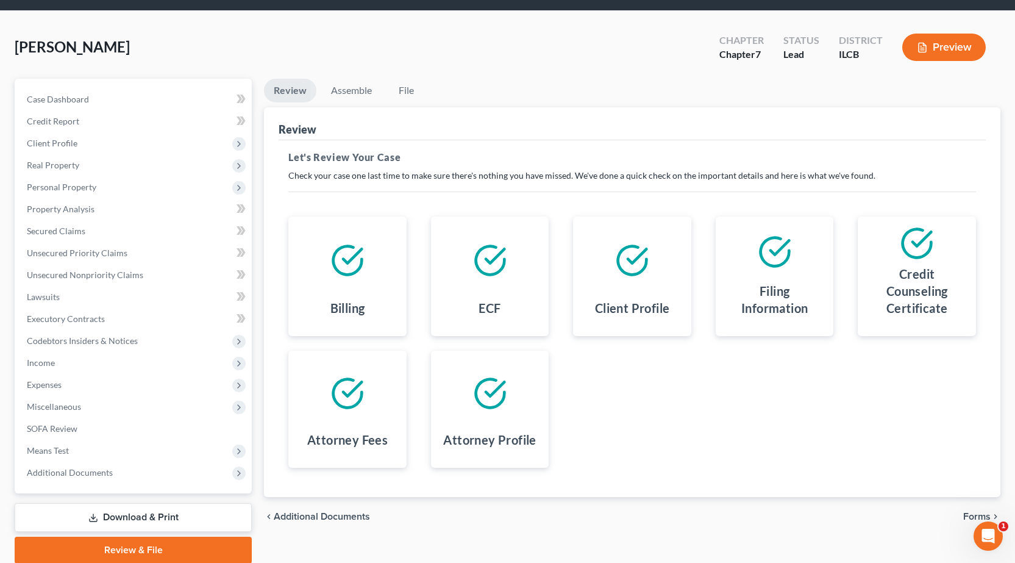
scroll to position [85, 0]
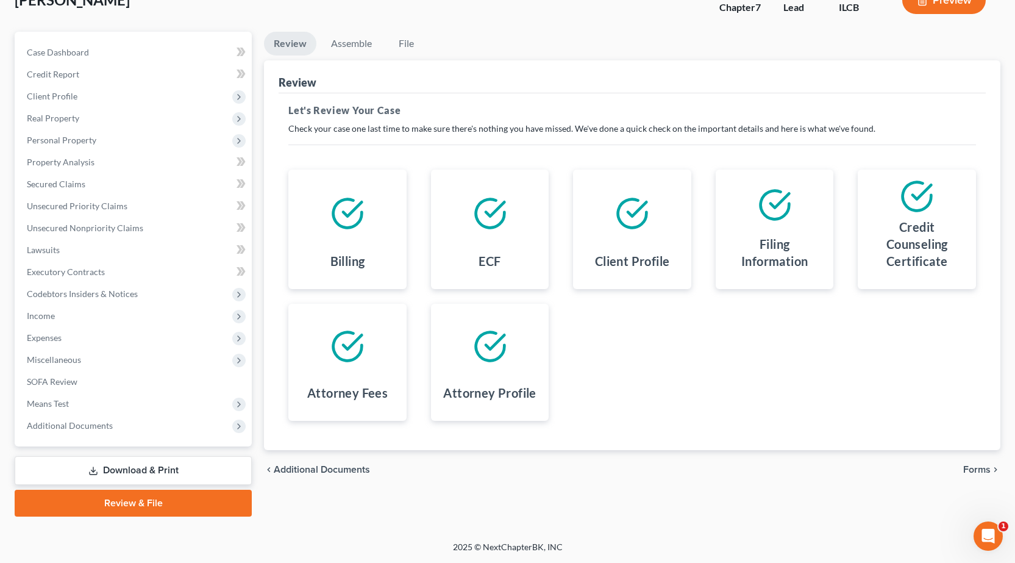
click at [987, 472] on span "Forms" at bounding box center [977, 470] width 27 height 10
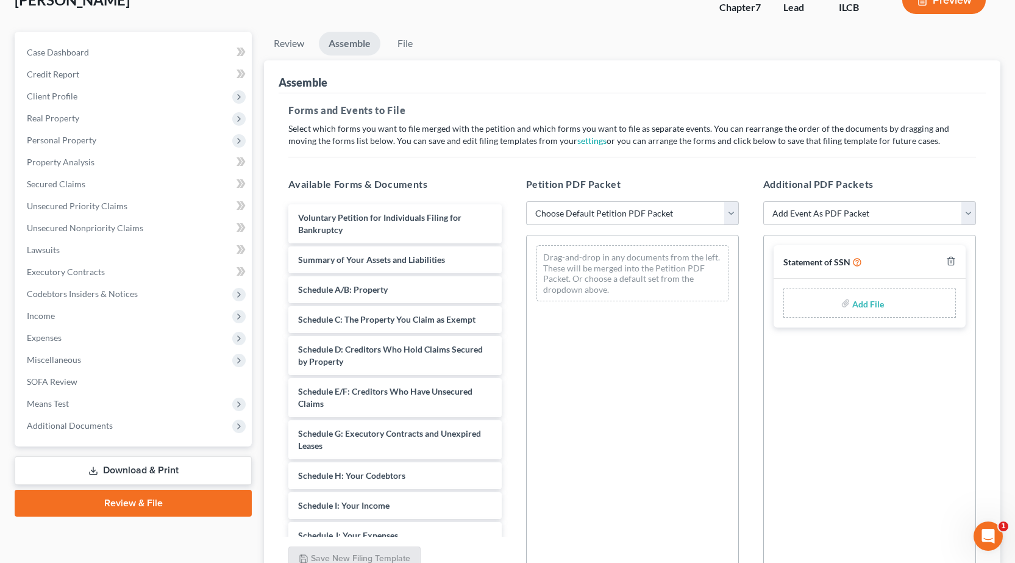
click at [617, 218] on select "Choose Default Petition PDF Packet Complete Bankruptcy Petition (all forms and …" at bounding box center [632, 213] width 213 height 24
select select "0"
click at [526, 201] on select "Choose Default Petition PDF Packet Complete Bankruptcy Petition (all forms and …" at bounding box center [632, 213] width 213 height 24
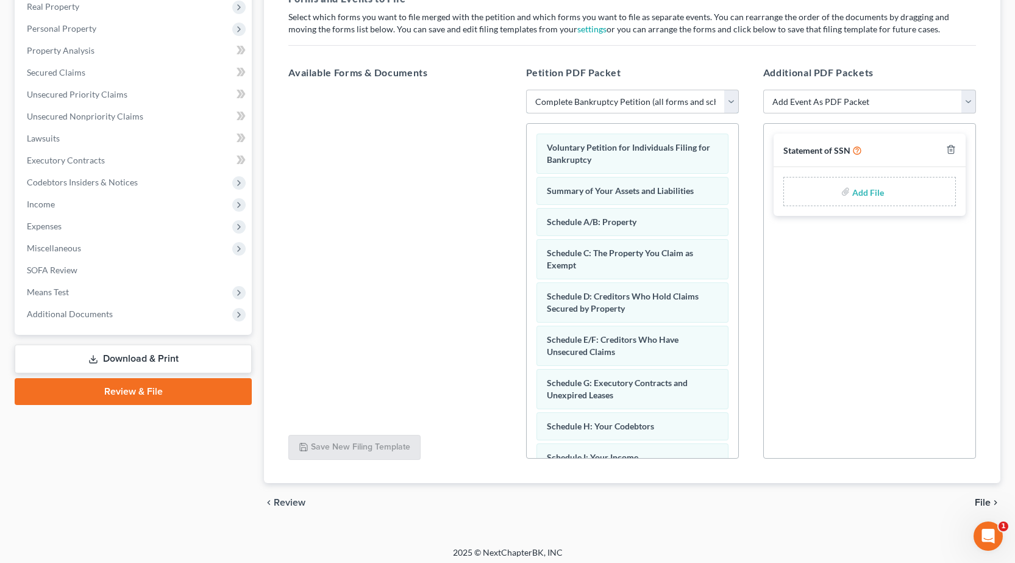
scroll to position [202, 0]
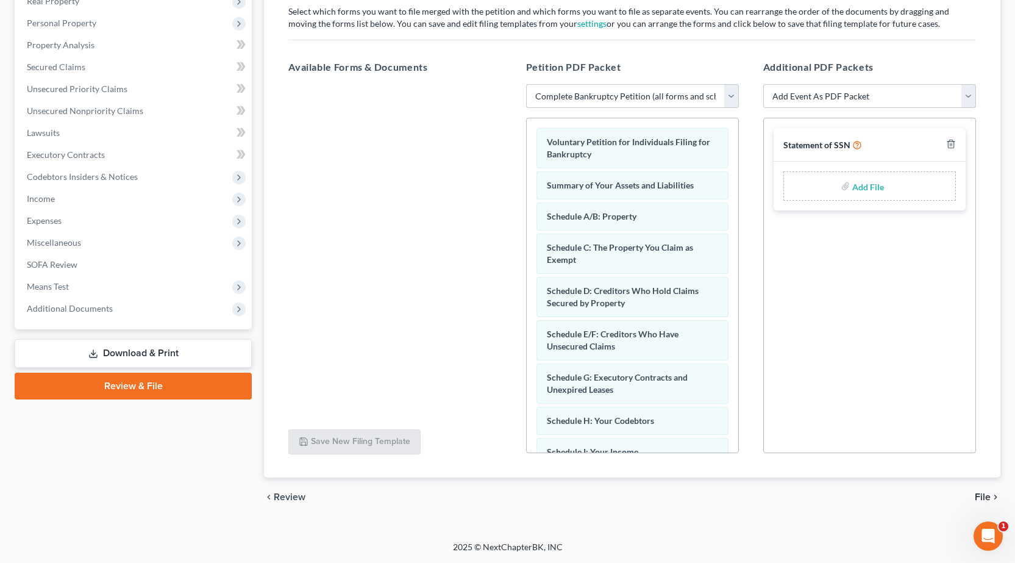
click at [986, 496] on span "File" at bounding box center [983, 497] width 16 height 10
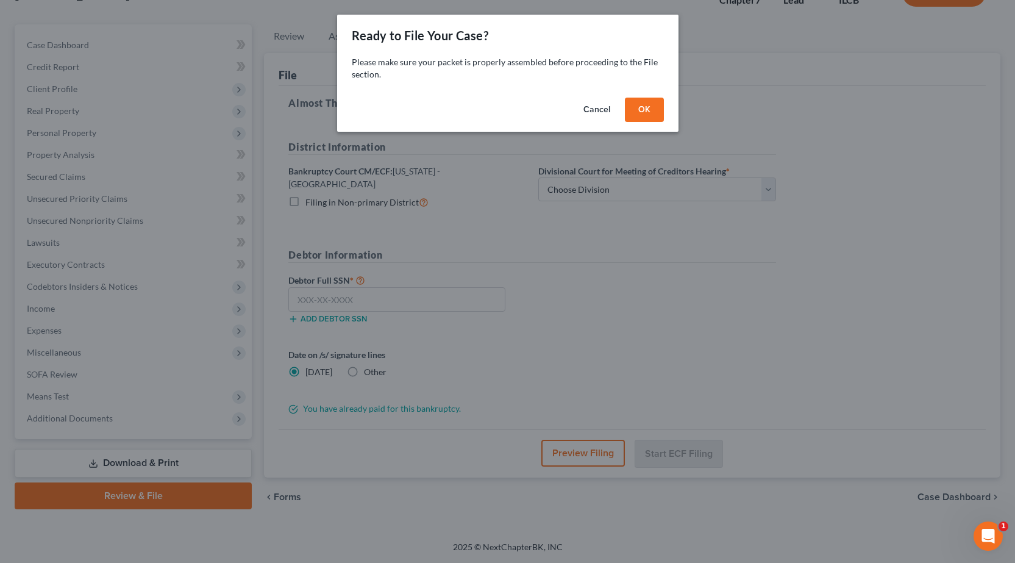
scroll to position [85, 0]
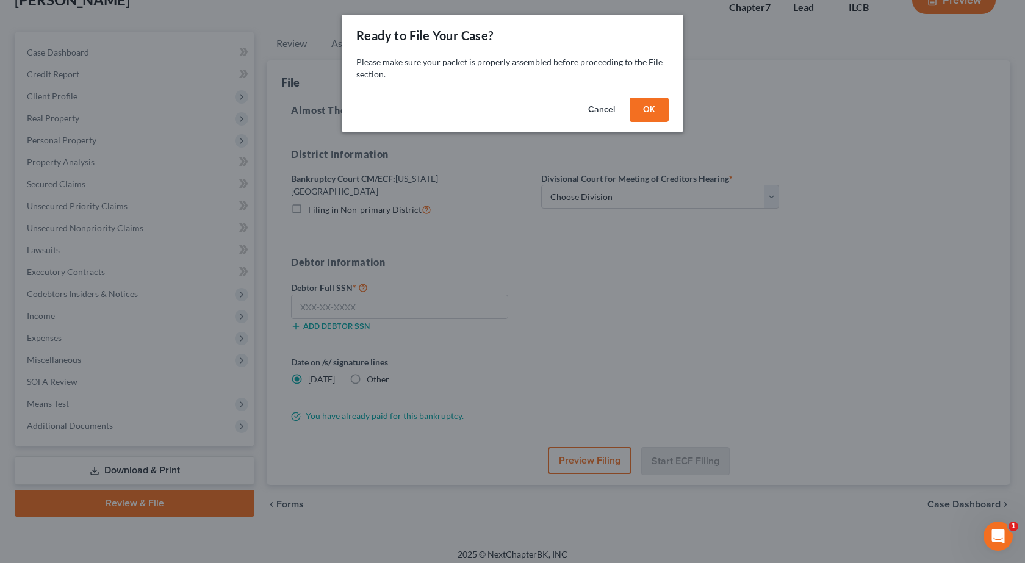
click at [658, 105] on button "OK" at bounding box center [648, 110] width 39 height 24
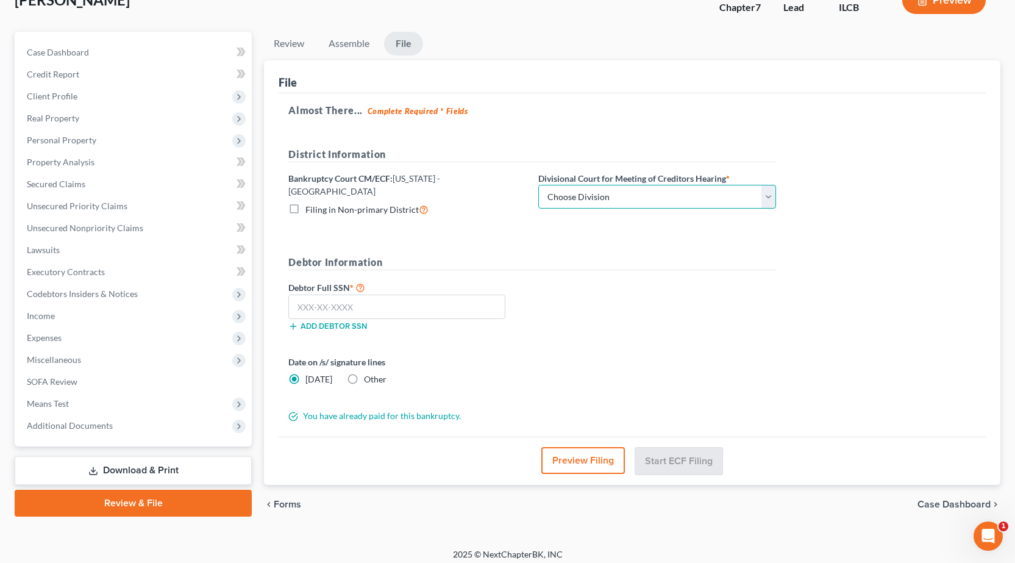
click at [567, 202] on select "Choose Division Peoria Springfield [GEOGRAPHIC_DATA]" at bounding box center [657, 197] width 238 height 24
select select "2"
click at [538, 185] on select "Choose Division Peoria Springfield [GEOGRAPHIC_DATA]" at bounding box center [657, 197] width 238 height 24
click at [392, 306] on input "text" at bounding box center [396, 307] width 217 height 24
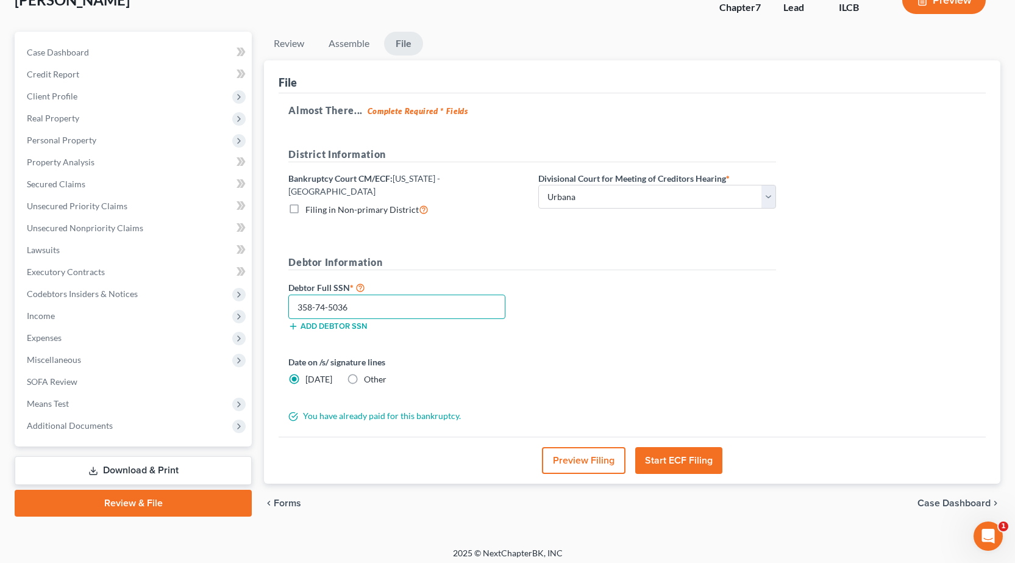
type input "358-74-5036"
click at [364, 373] on label "Other" at bounding box center [375, 379] width 23 height 12
click at [369, 373] on input "Other" at bounding box center [373, 377] width 8 height 8
radio input "true"
radio input "false"
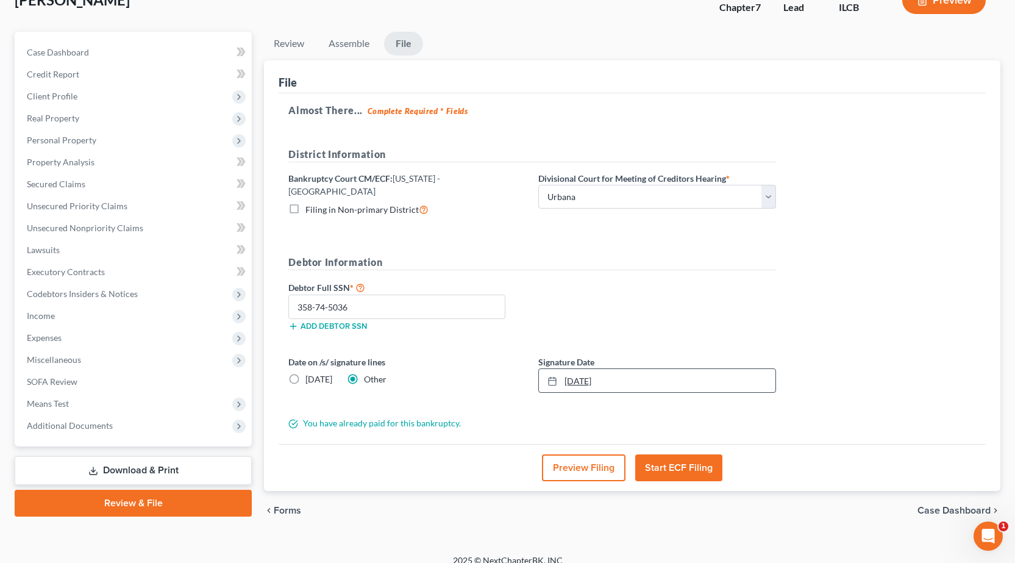
type input "[DATE]"
click at [598, 371] on link "[DATE]" at bounding box center [657, 380] width 237 height 23
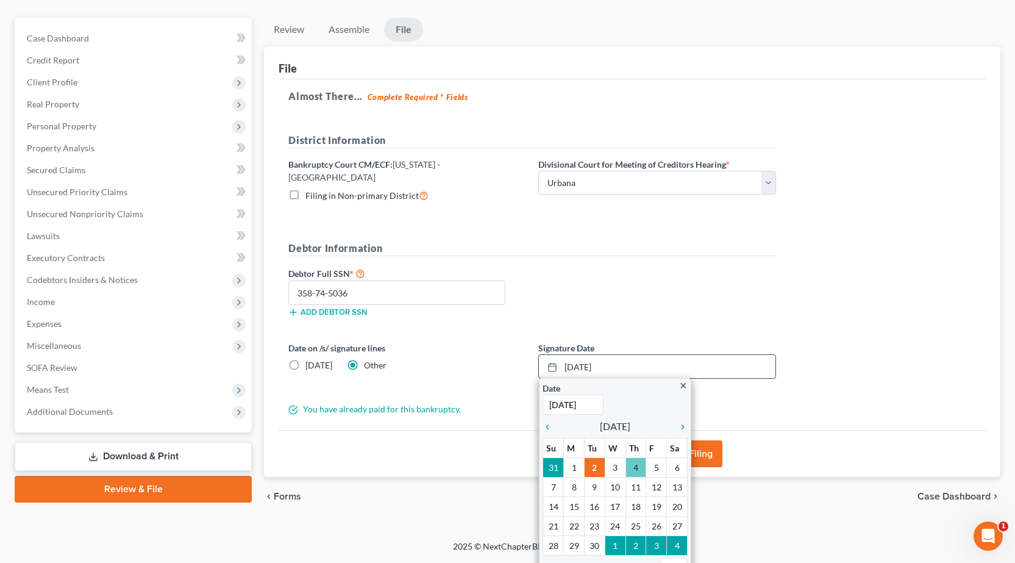
scroll to position [107, 0]
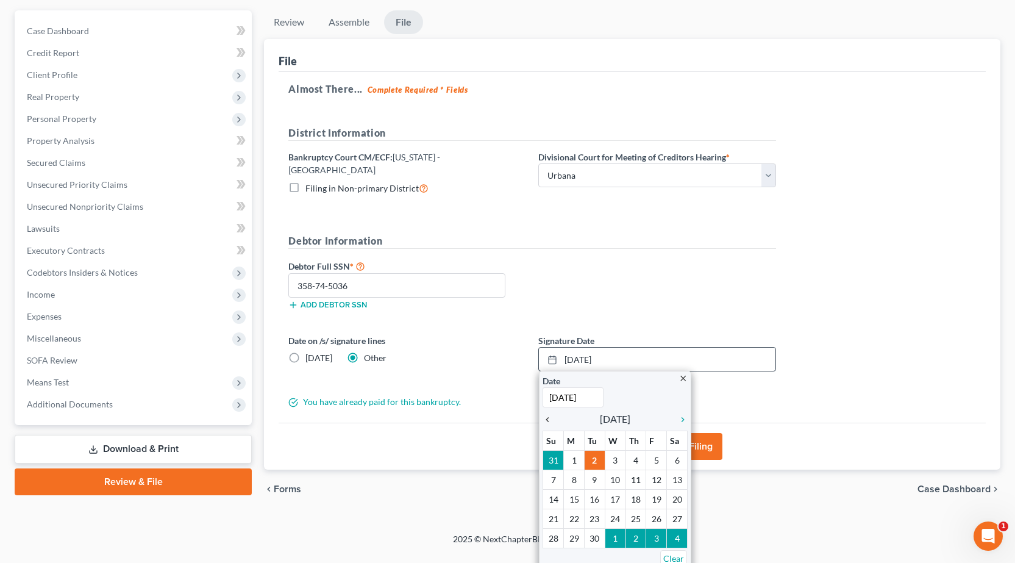
click at [552, 415] on icon "chevron_left" at bounding box center [551, 420] width 16 height 10
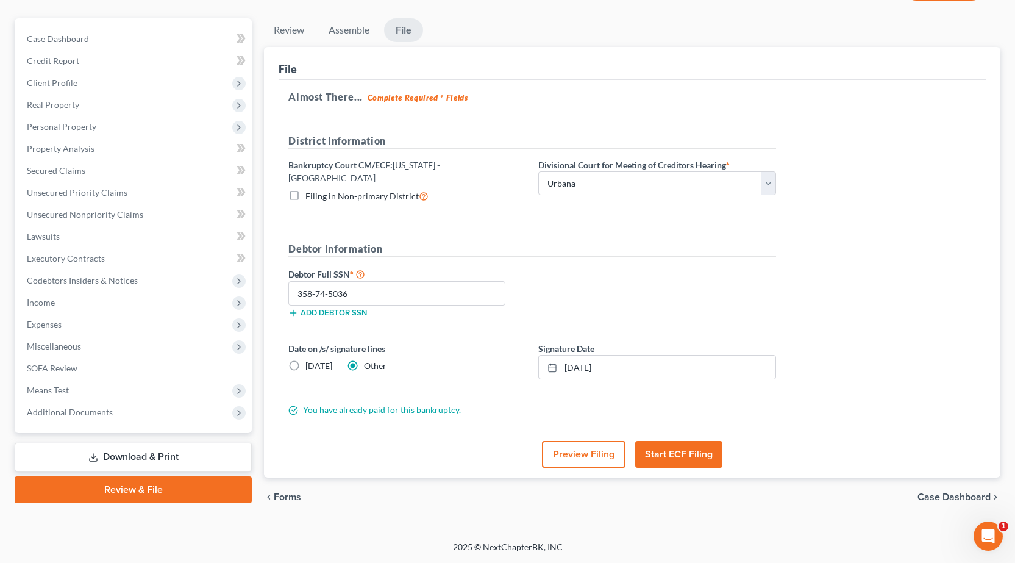
scroll to position [91, 0]
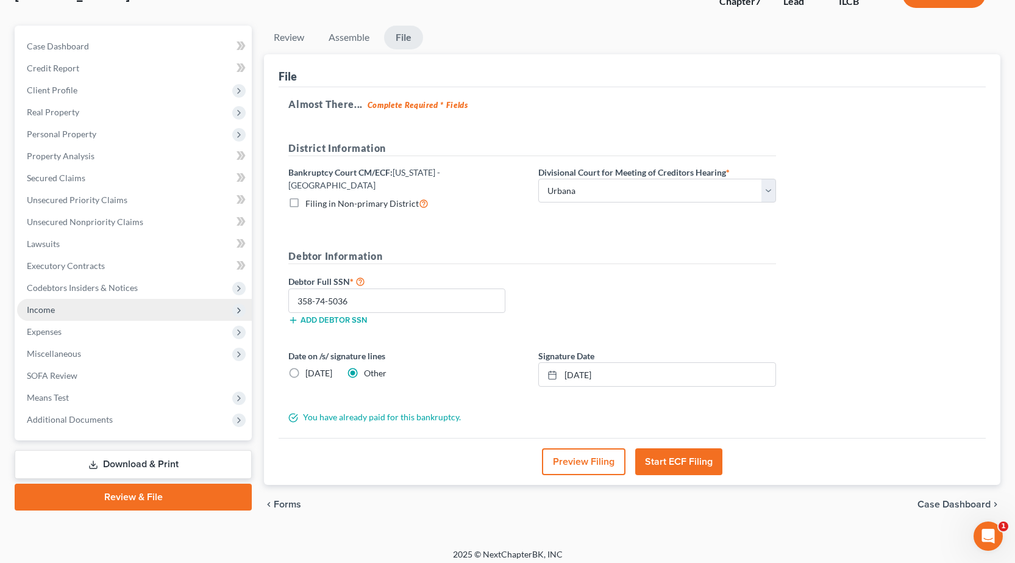
click at [106, 316] on span "Income" at bounding box center [134, 310] width 235 height 22
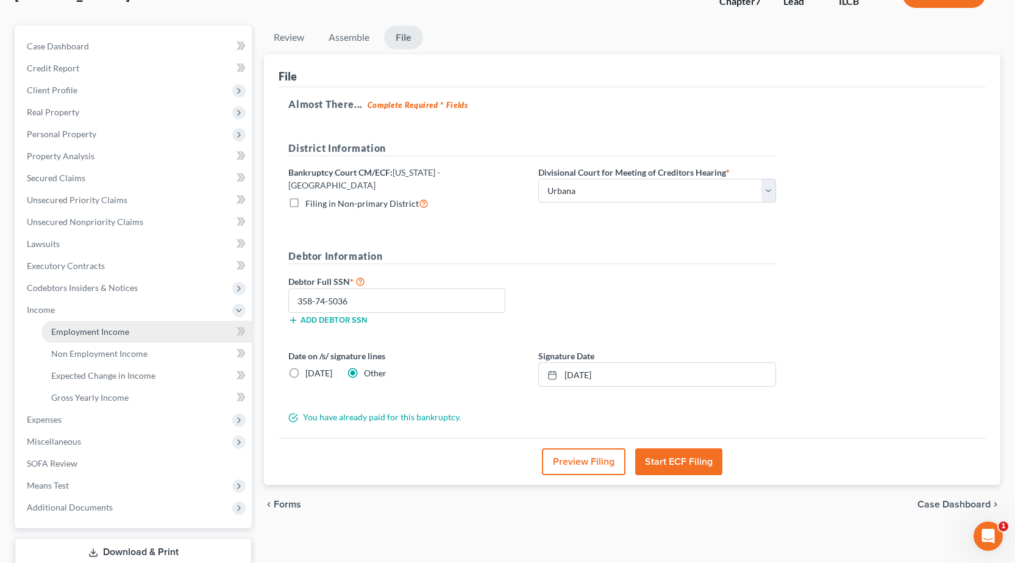
click at [109, 324] on link "Employment Income" at bounding box center [146, 332] width 210 height 22
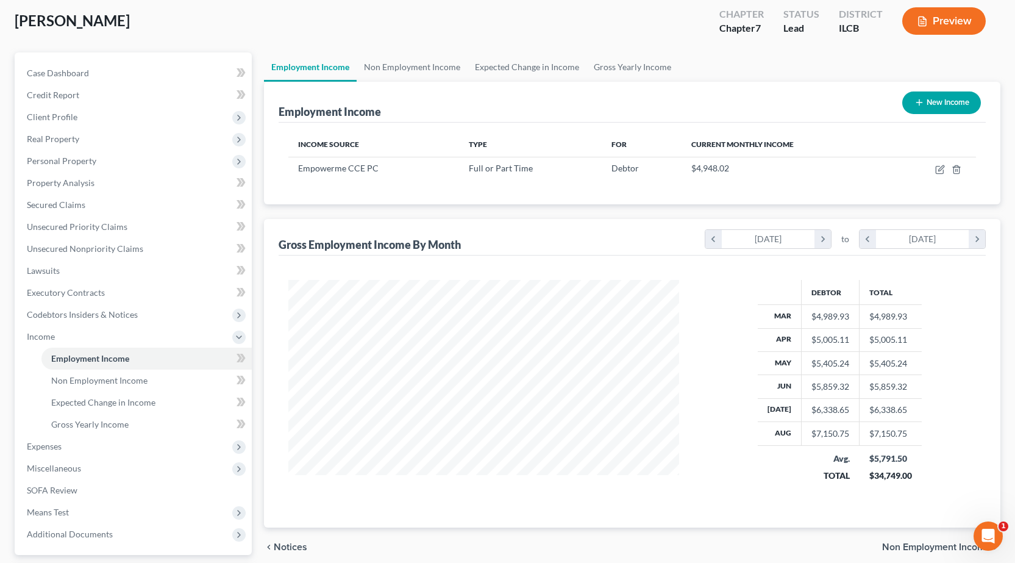
scroll to position [173, 0]
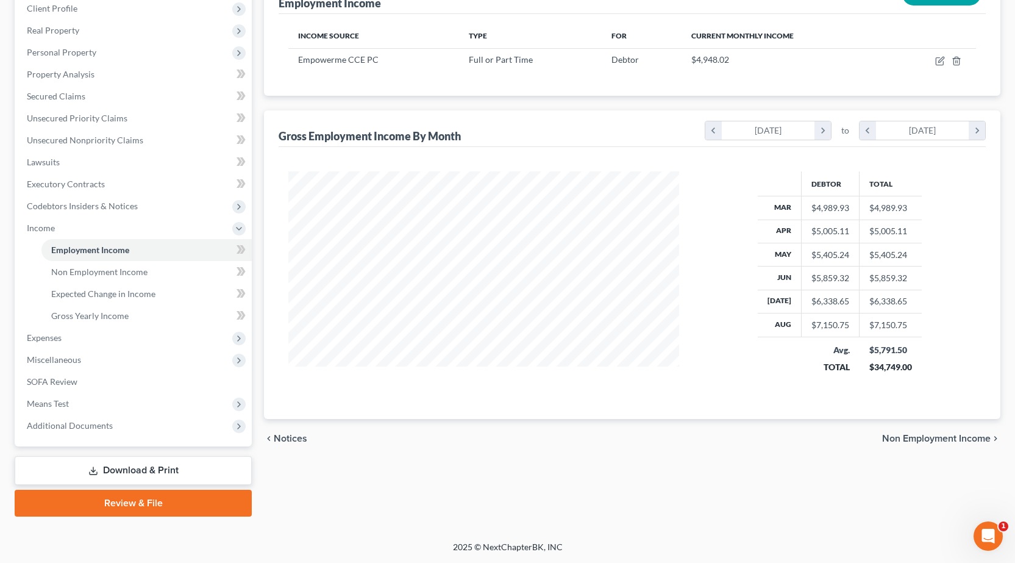
click at [131, 504] on link "Review & File" at bounding box center [133, 503] width 237 height 27
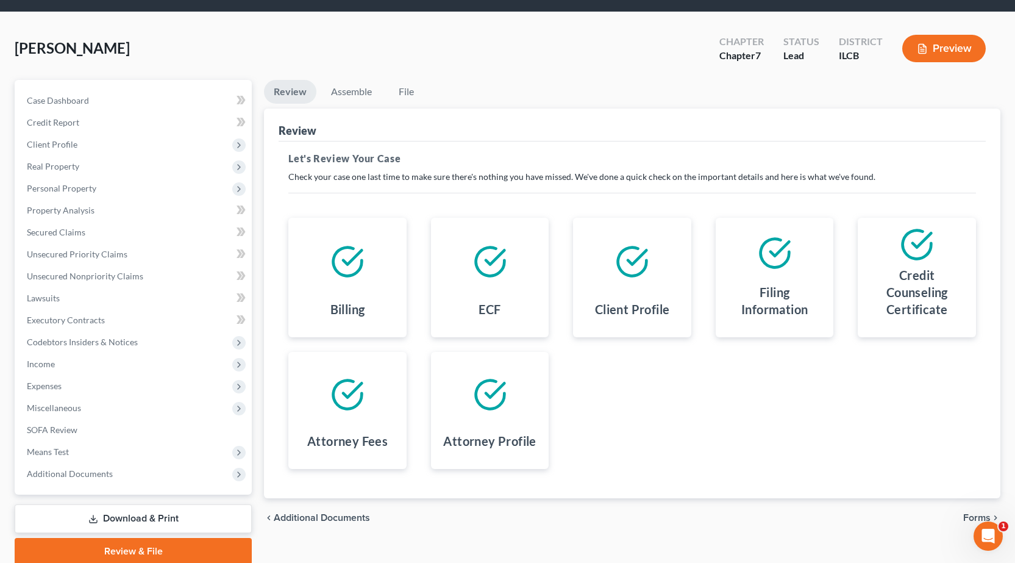
scroll to position [85, 0]
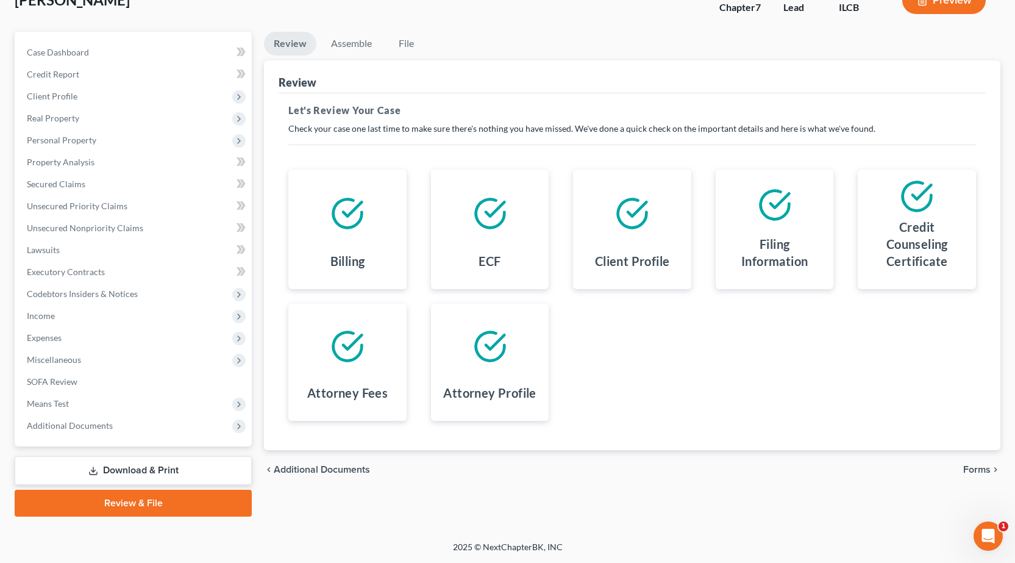
click at [984, 467] on span "Forms" at bounding box center [977, 470] width 27 height 10
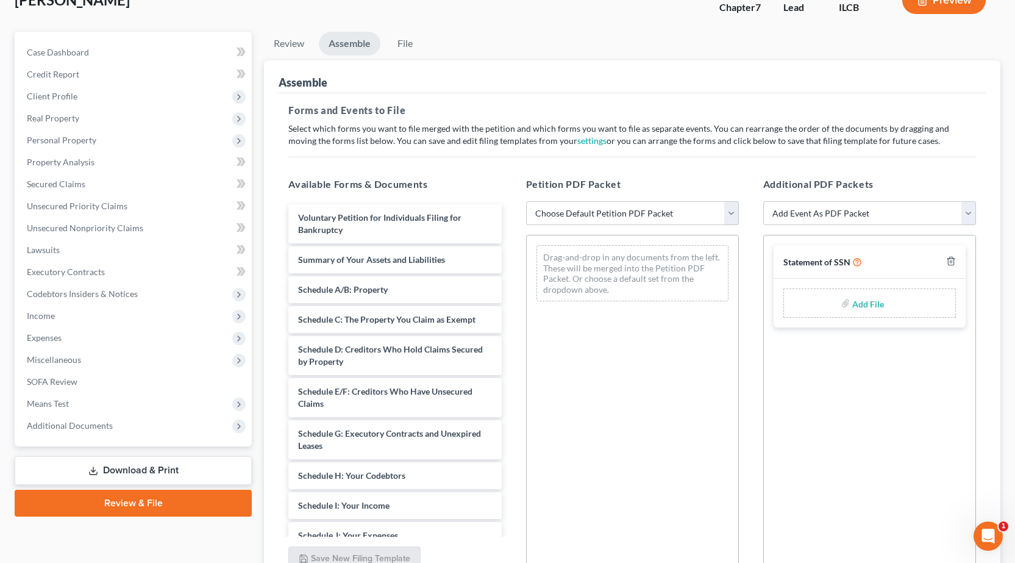
click at [692, 220] on select "Choose Default Petition PDF Packet Complete Bankruptcy Petition (all forms and …" at bounding box center [632, 213] width 213 height 24
select select "0"
click at [526, 201] on select "Choose Default Petition PDF Packet Complete Bankruptcy Petition (all forms and …" at bounding box center [632, 213] width 213 height 24
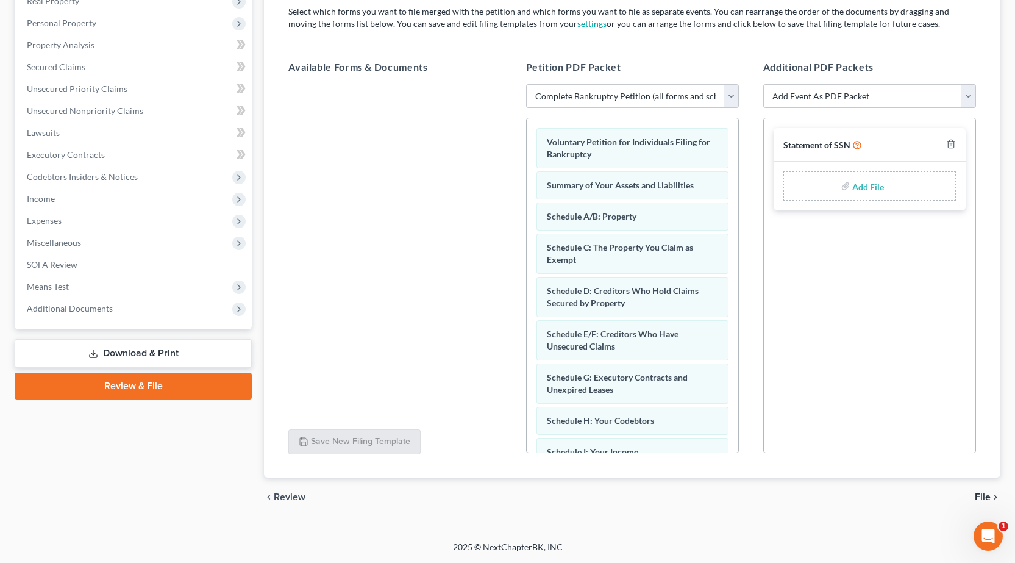
click at [985, 496] on span "File" at bounding box center [983, 497] width 16 height 10
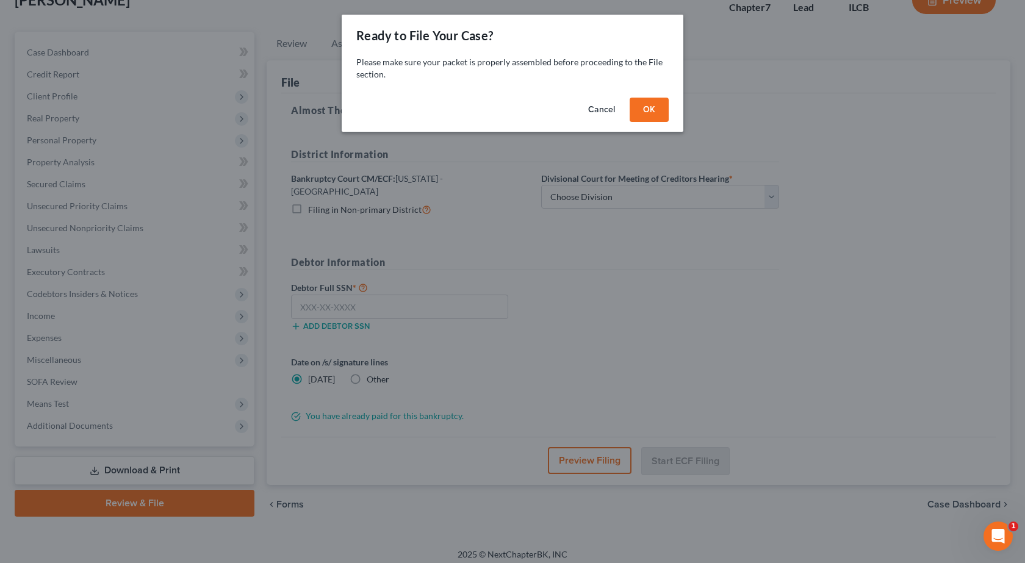
click at [655, 104] on button "OK" at bounding box center [648, 110] width 39 height 24
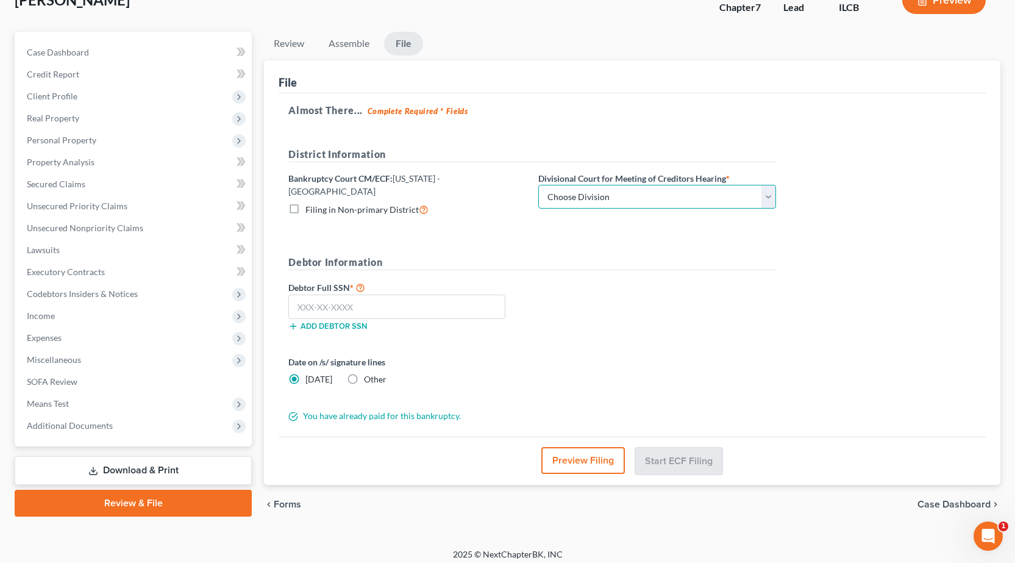
click at [628, 193] on select "Choose Division Peoria Springfield [GEOGRAPHIC_DATA]" at bounding box center [657, 197] width 238 height 24
select select "2"
click at [538, 185] on select "Choose Division Peoria Springfield [GEOGRAPHIC_DATA]" at bounding box center [657, 197] width 238 height 24
click at [372, 299] on input "text" at bounding box center [396, 307] width 217 height 24
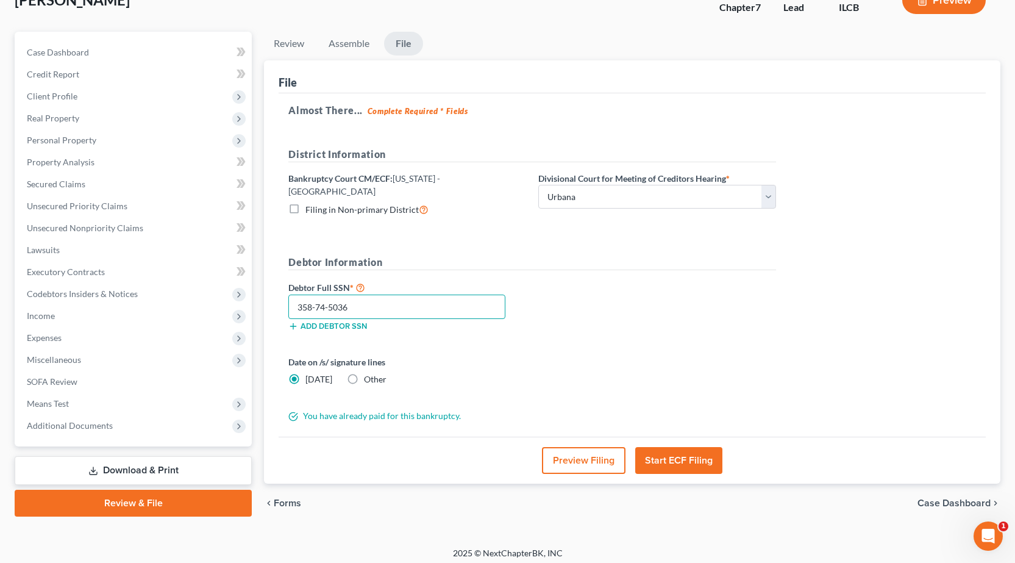
type input "358-74-5036"
click at [364, 374] on label "Other" at bounding box center [375, 379] width 23 height 12
click at [369, 374] on input "Other" at bounding box center [373, 377] width 8 height 8
radio input "true"
radio input "false"
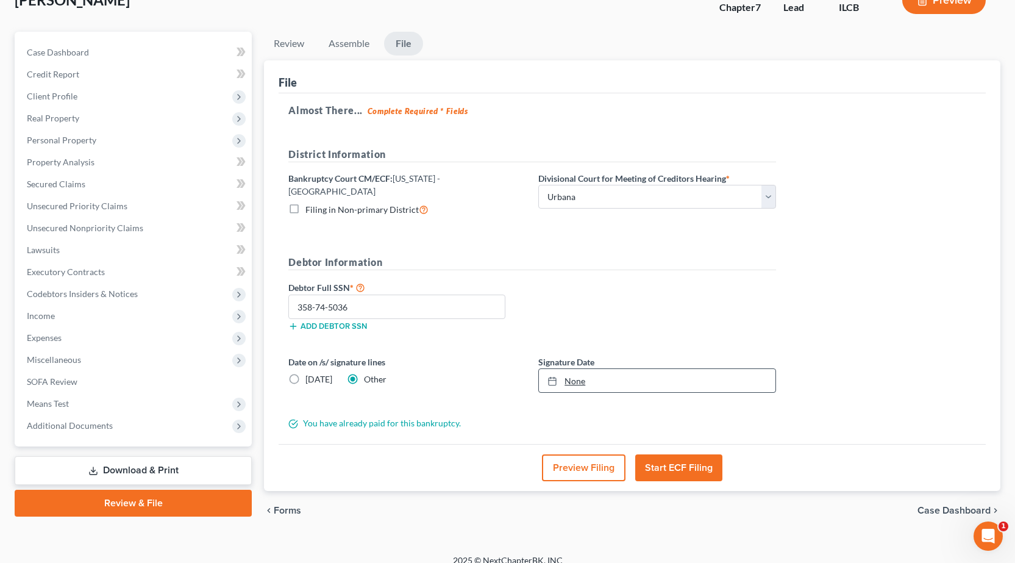
click at [615, 377] on link "None" at bounding box center [657, 380] width 237 height 23
type input "[DATE]"
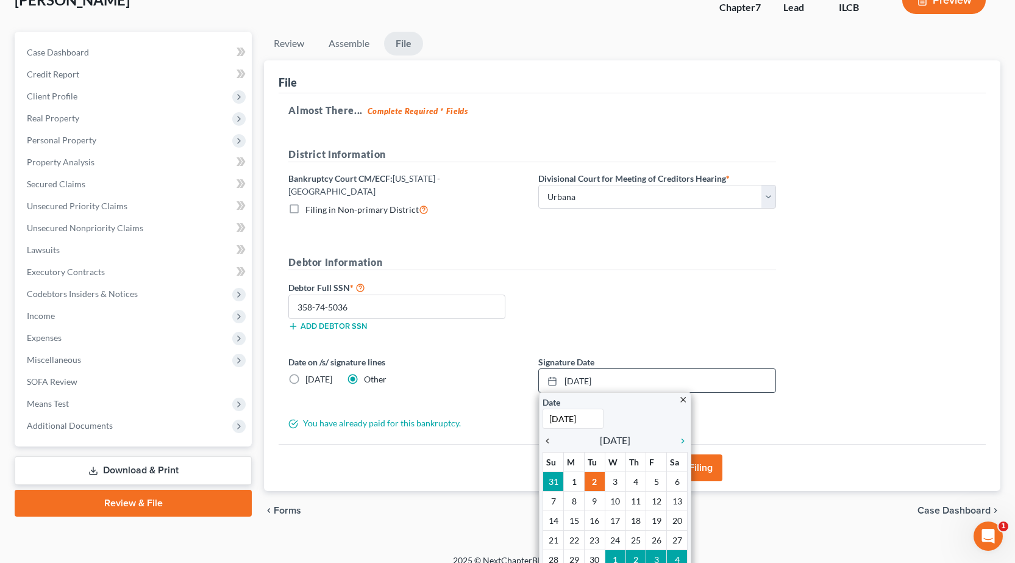
click at [549, 436] on icon "chevron_left" at bounding box center [551, 441] width 16 height 10
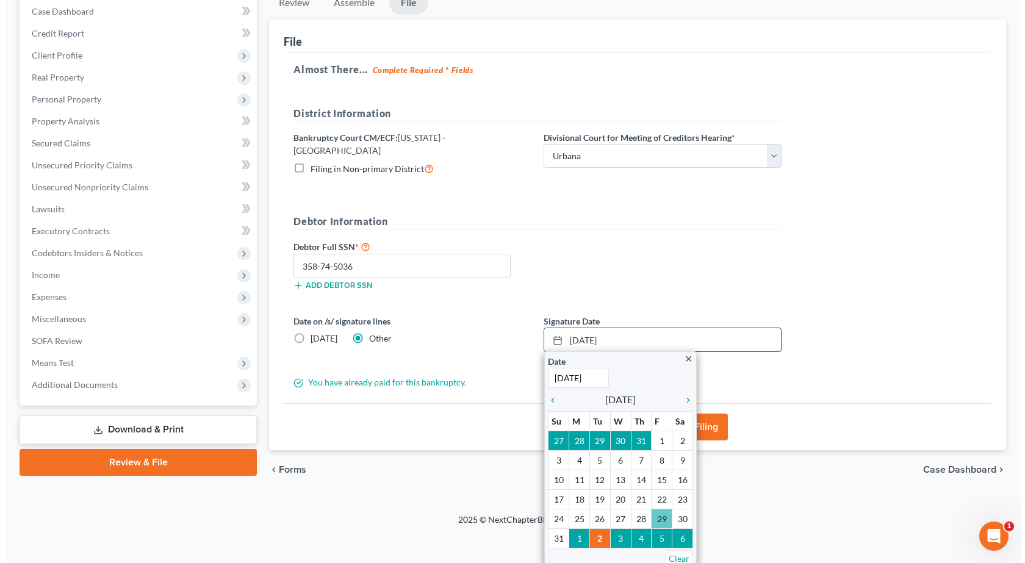
scroll to position [91, 0]
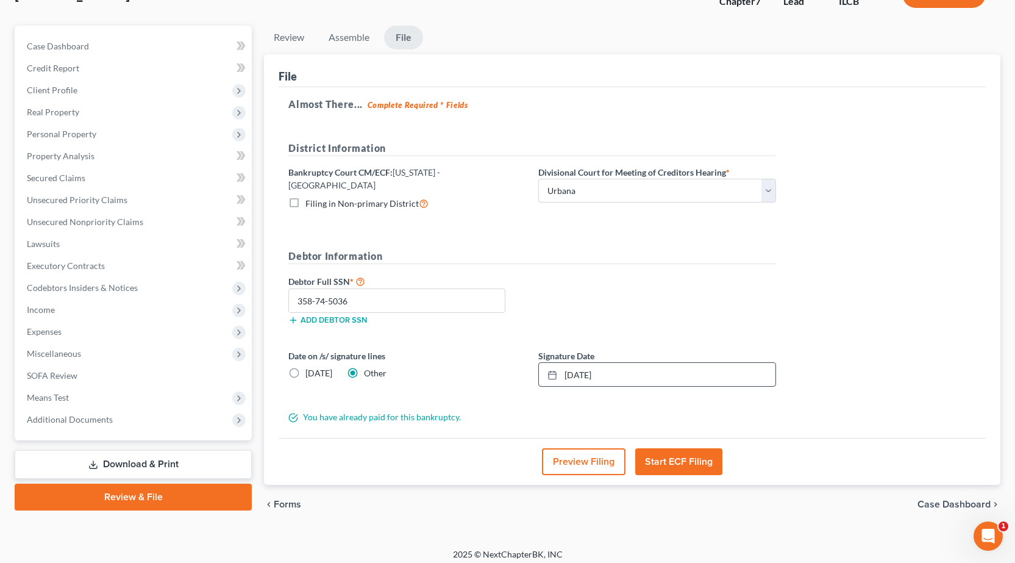
click at [572, 464] on button "Preview Filing" at bounding box center [584, 461] width 84 height 27
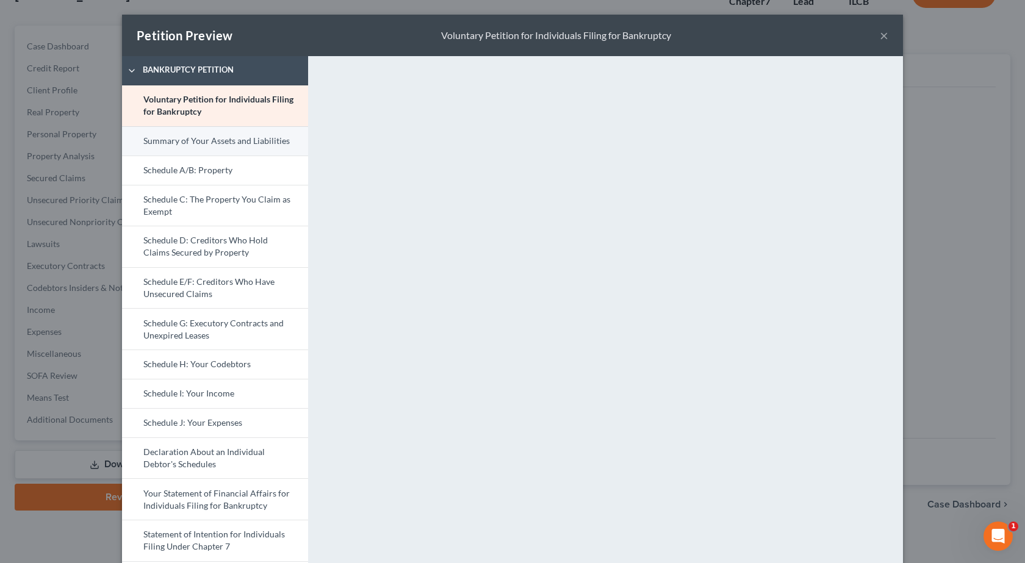
click at [184, 149] on link "Summary of Your Assets and Liabilities" at bounding box center [215, 140] width 186 height 29
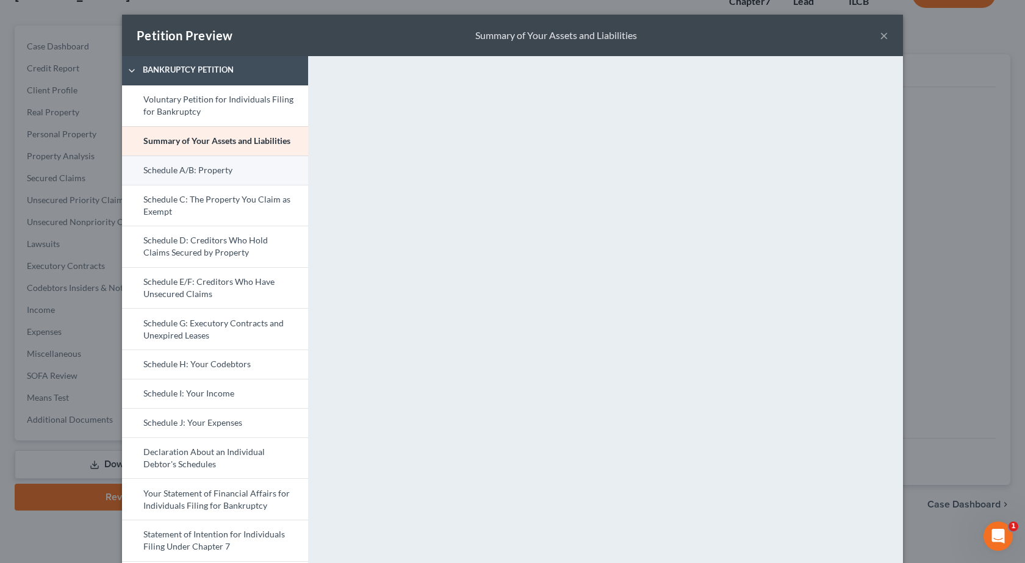
click at [162, 169] on link "Schedule A/B: Property" at bounding box center [215, 170] width 186 height 29
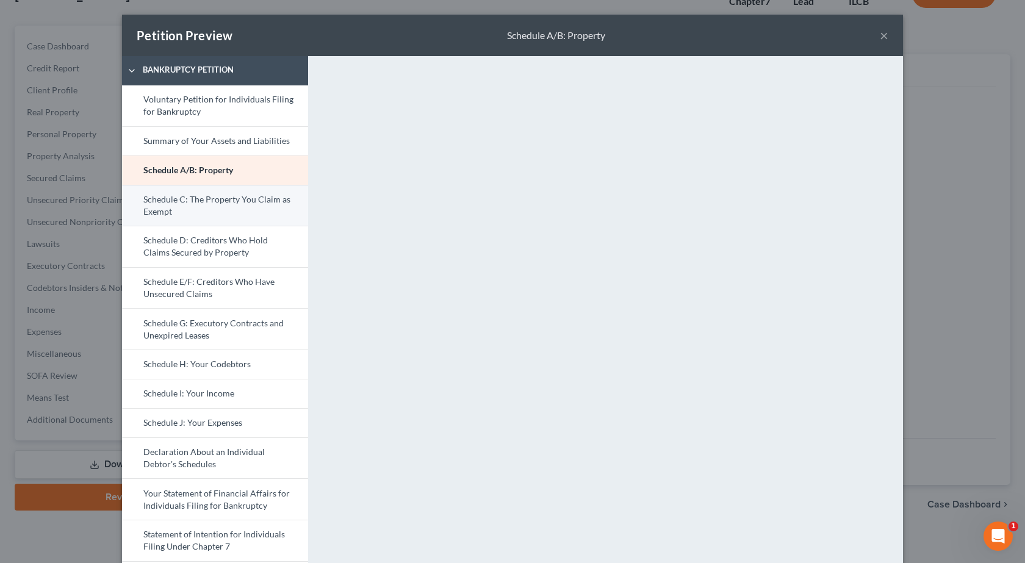
click at [220, 200] on link "Schedule C: The Property You Claim as Exempt" at bounding box center [215, 205] width 186 height 41
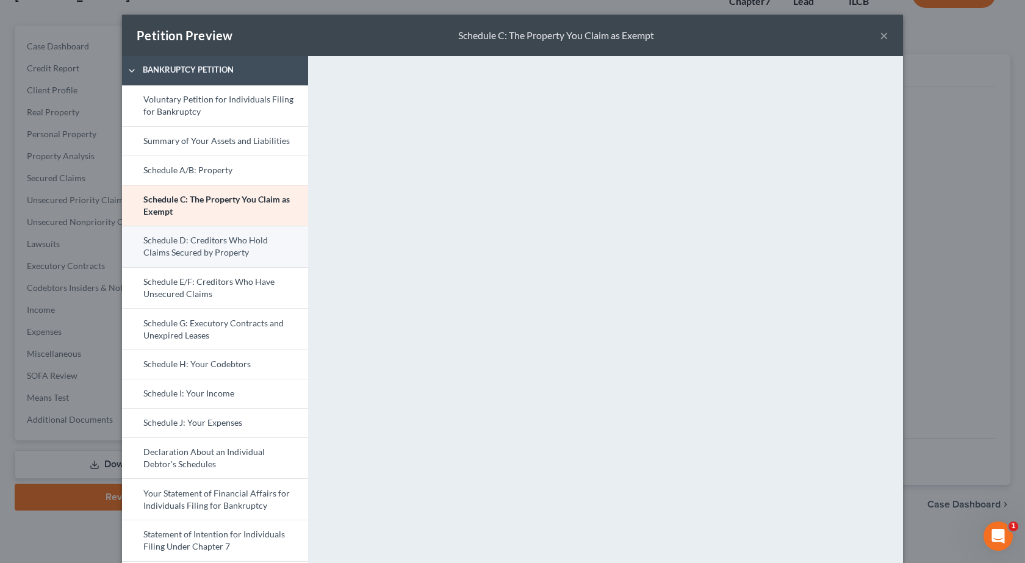
click at [189, 246] on link "Schedule D: Creditors Who Hold Claims Secured by Property" at bounding box center [215, 246] width 186 height 41
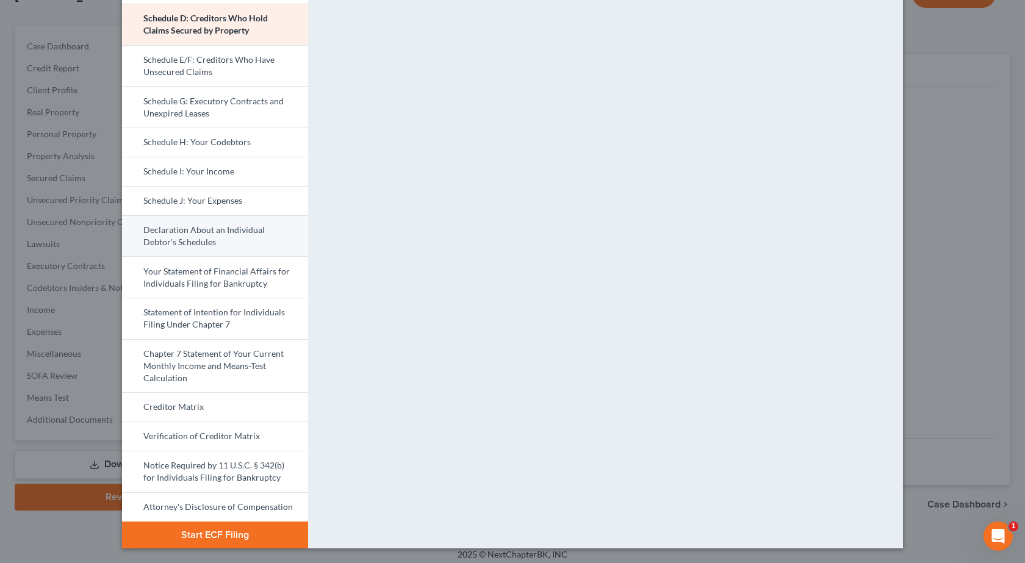
scroll to position [100, 0]
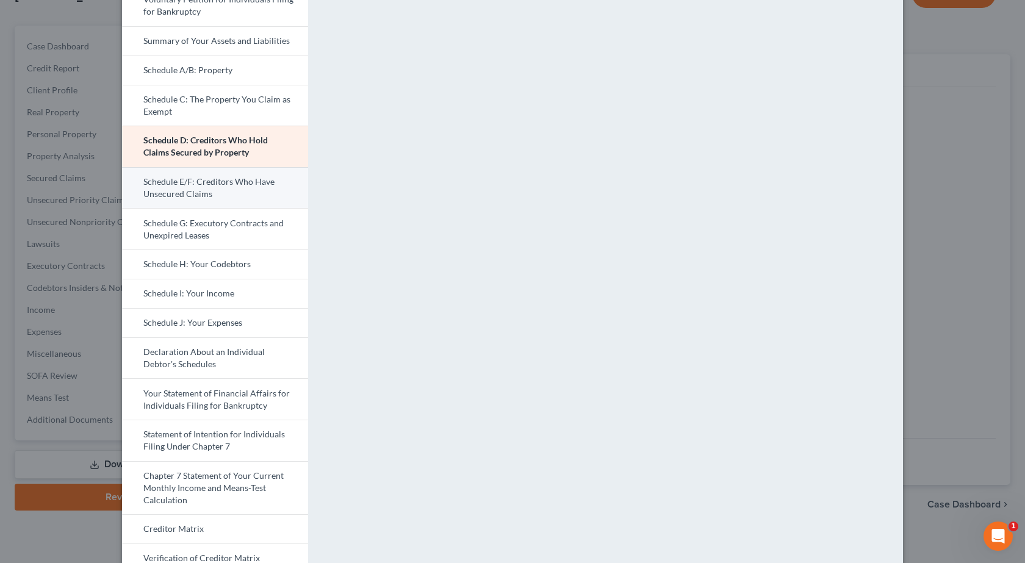
click at [207, 190] on link "Schedule E/F: Creditors Who Have Unsecured Claims" at bounding box center [215, 187] width 186 height 41
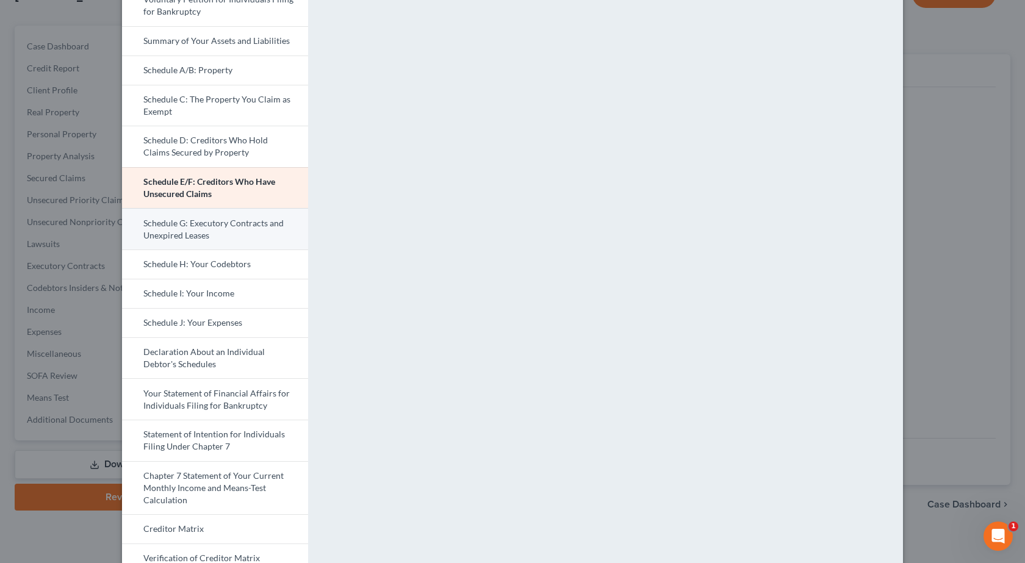
click at [185, 229] on link "Schedule G: Executory Contracts and Unexpired Leases" at bounding box center [215, 228] width 186 height 41
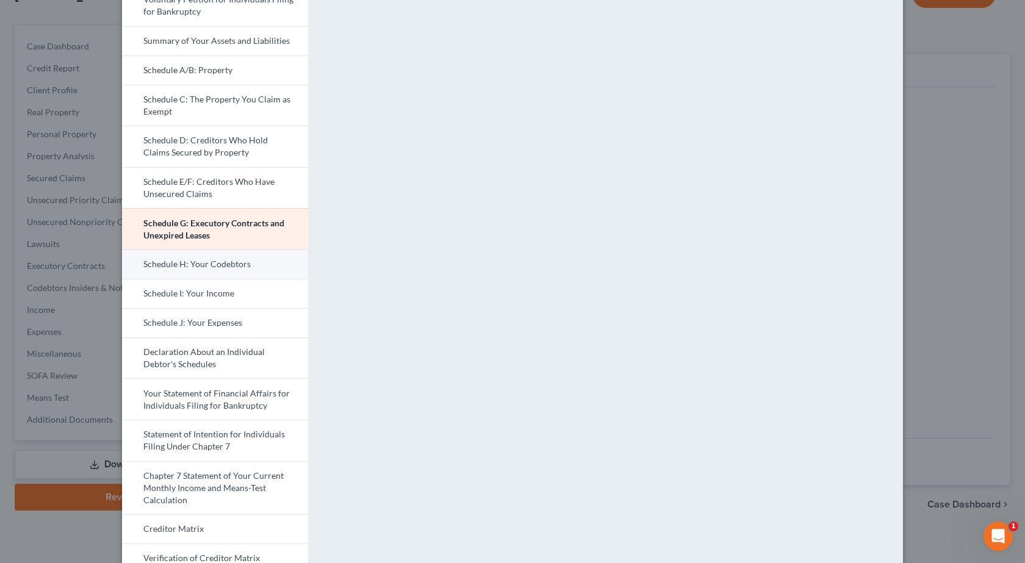
click at [179, 272] on link "Schedule H: Your Codebtors" at bounding box center [215, 263] width 186 height 29
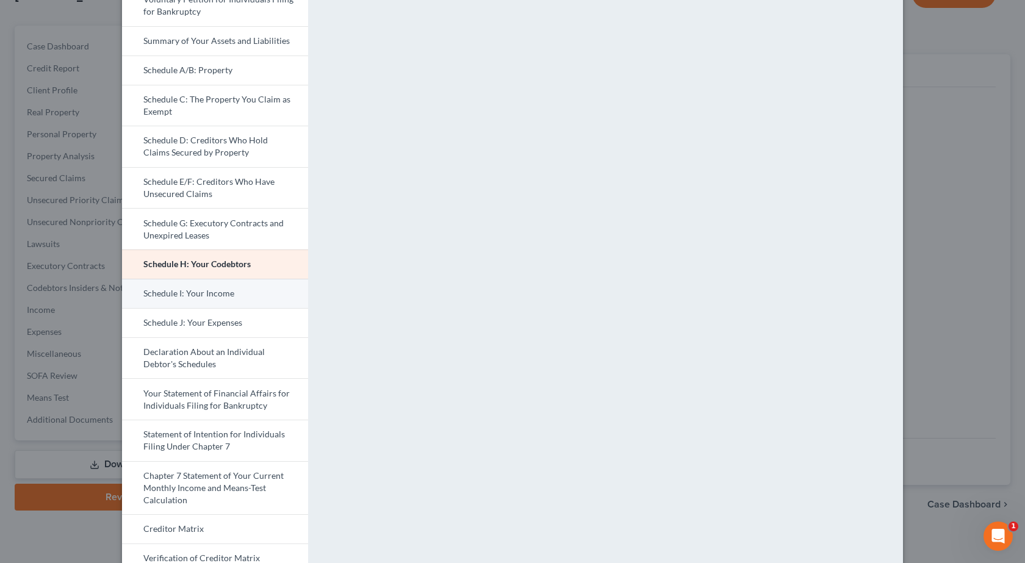
click at [171, 297] on link "Schedule I: Your Income" at bounding box center [215, 293] width 186 height 29
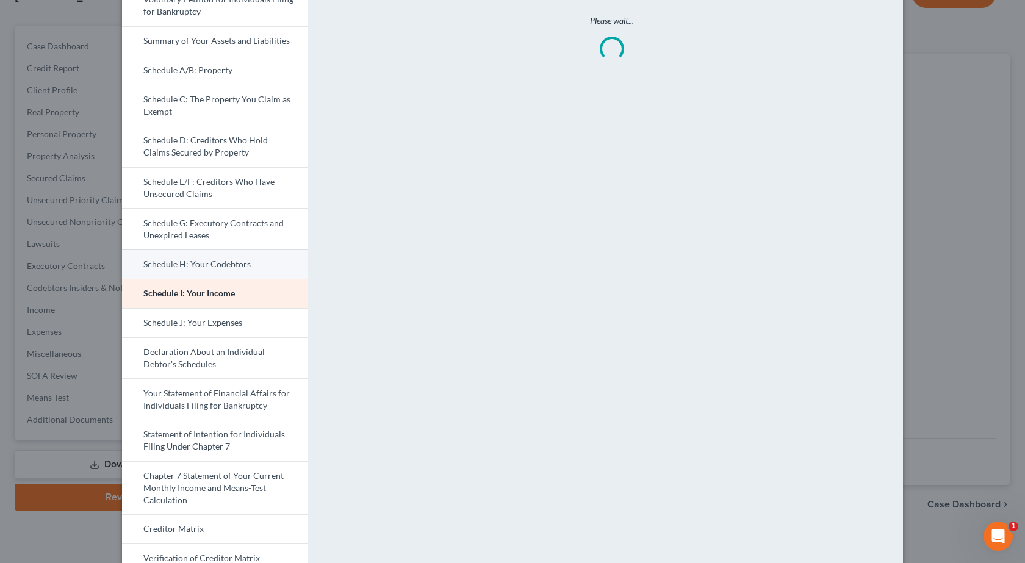
click at [190, 257] on link "Schedule H: Your Codebtors" at bounding box center [215, 263] width 186 height 29
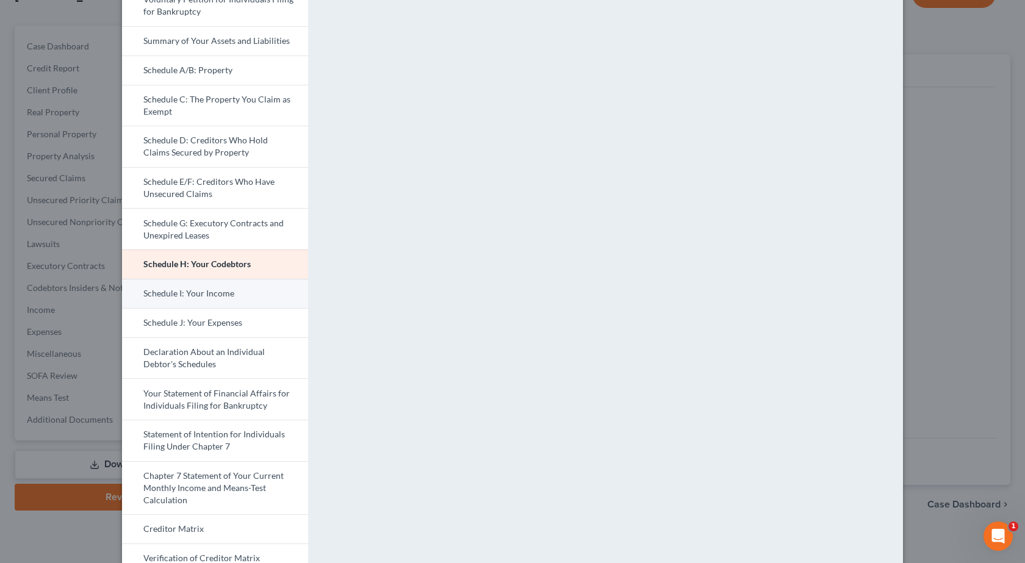
click at [205, 293] on link "Schedule I: Your Income" at bounding box center [215, 293] width 186 height 29
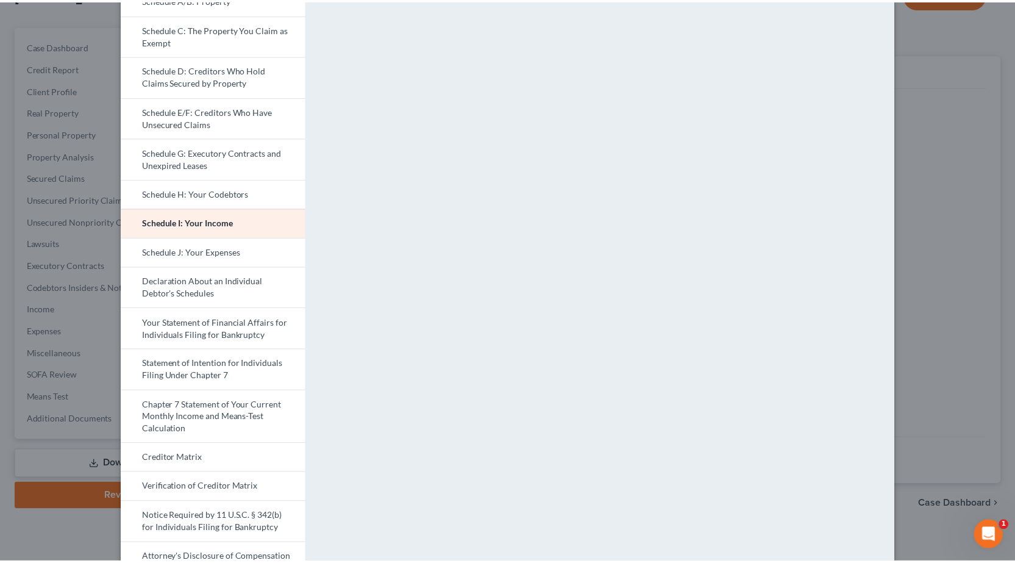
scroll to position [222, 0]
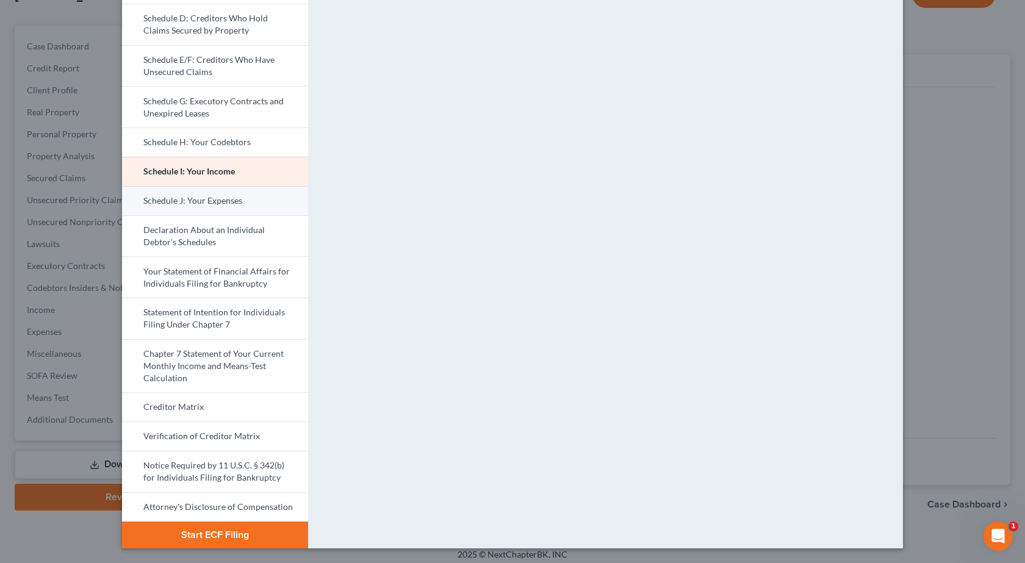
click at [193, 201] on link "Schedule J: Your Expenses" at bounding box center [215, 200] width 186 height 29
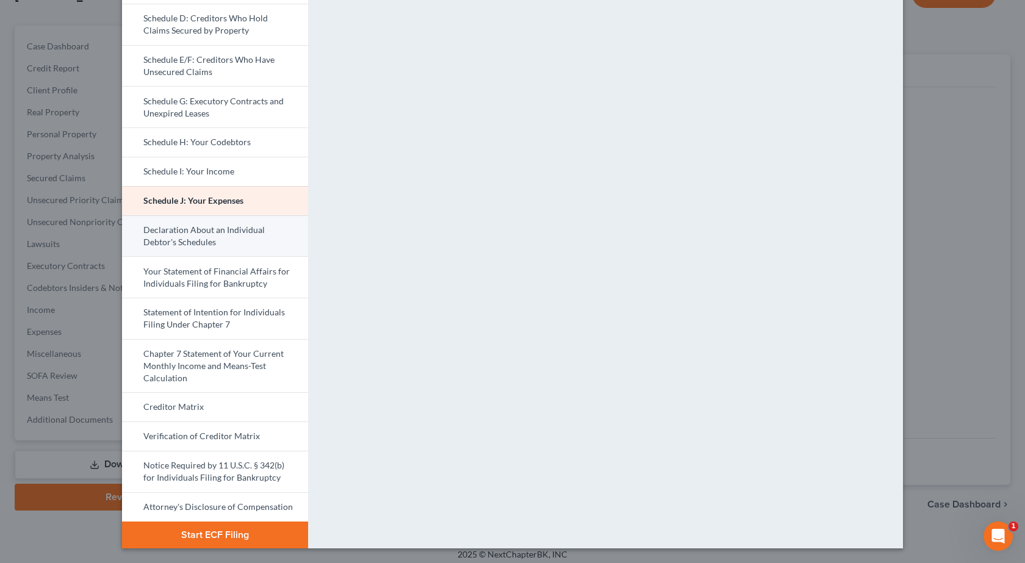
click at [203, 228] on link "Declaration About an Individual Debtor's Schedules" at bounding box center [215, 235] width 186 height 41
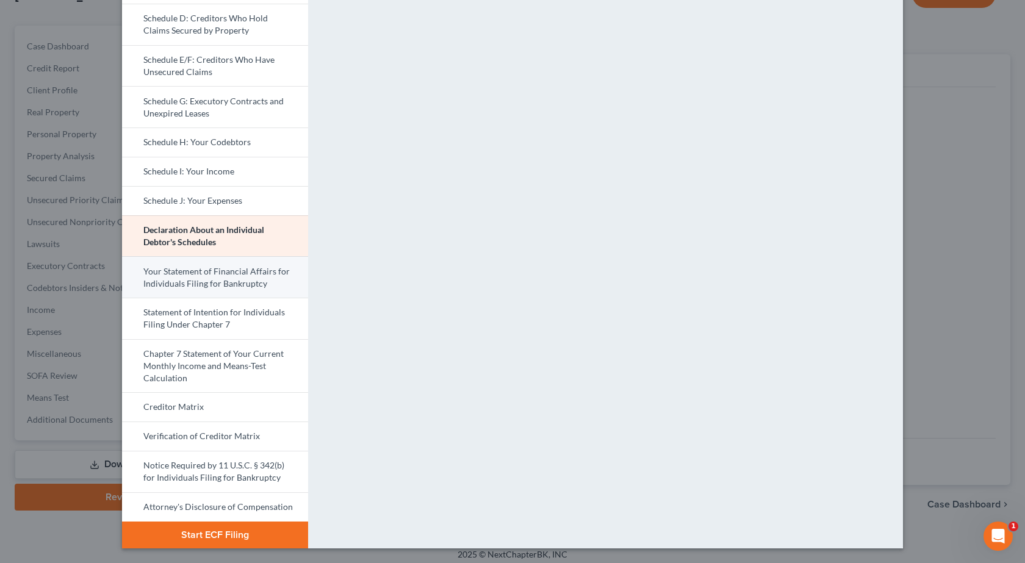
click at [236, 276] on link "Your Statement of Financial Affairs for Individuals Filing for Bankruptcy" at bounding box center [215, 276] width 186 height 41
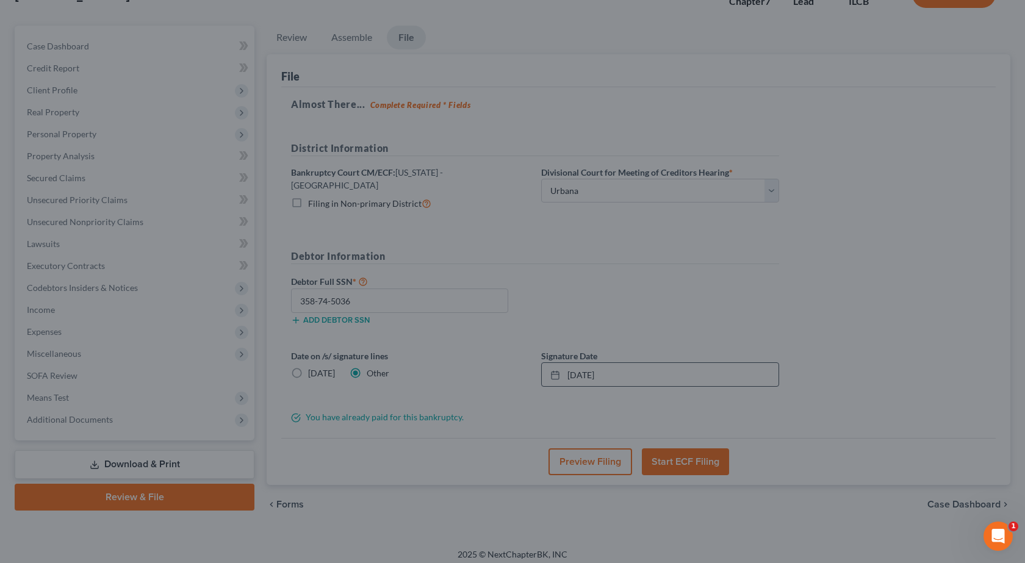
click at [970, 206] on div "Petition Preview Your Statement of Financial Affairs for Individuals Filing for…" at bounding box center [512, 281] width 1025 height 563
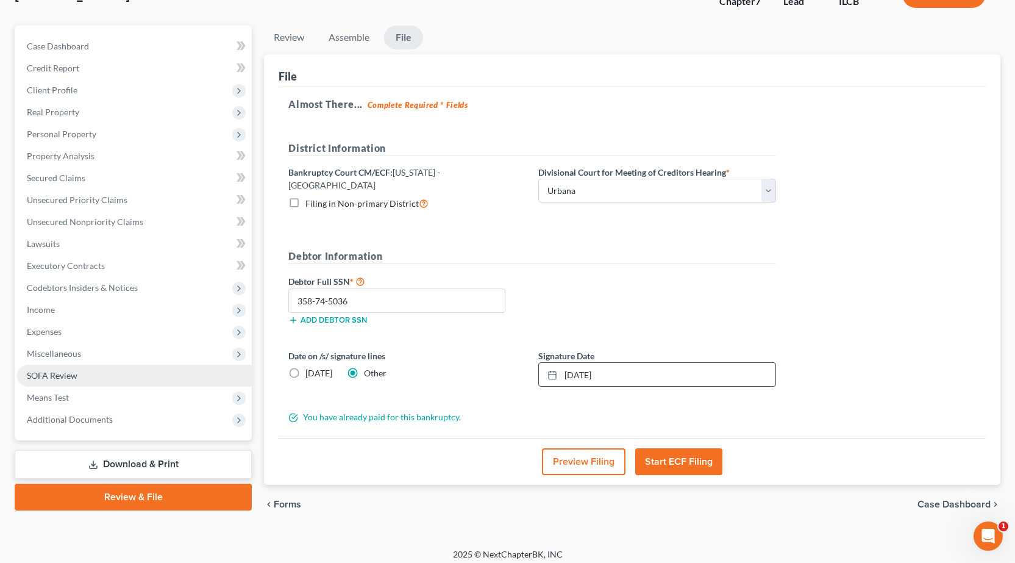
click at [69, 370] on span "SOFA Review" at bounding box center [52, 375] width 51 height 10
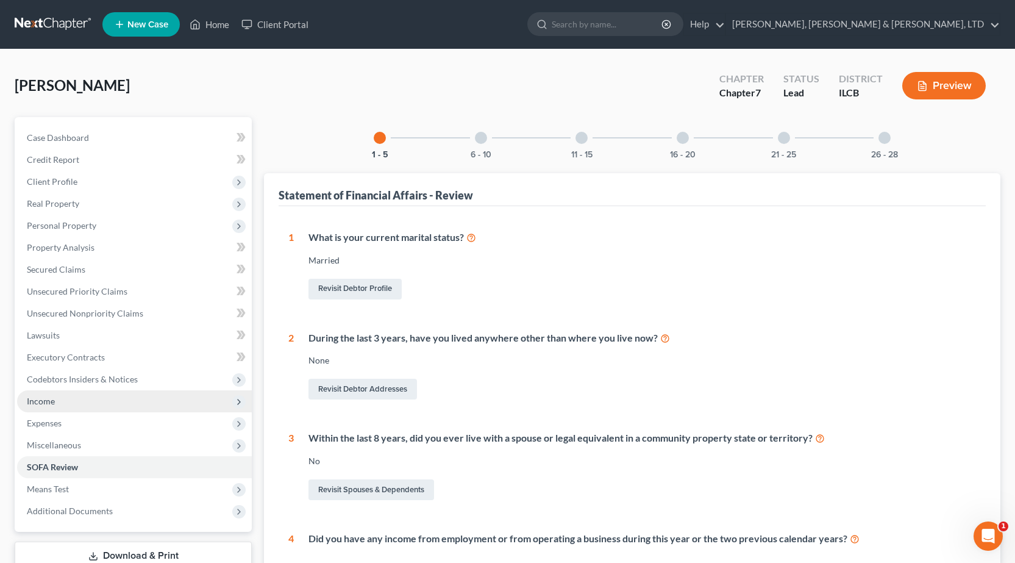
click at [52, 399] on span "Income" at bounding box center [41, 401] width 28 height 10
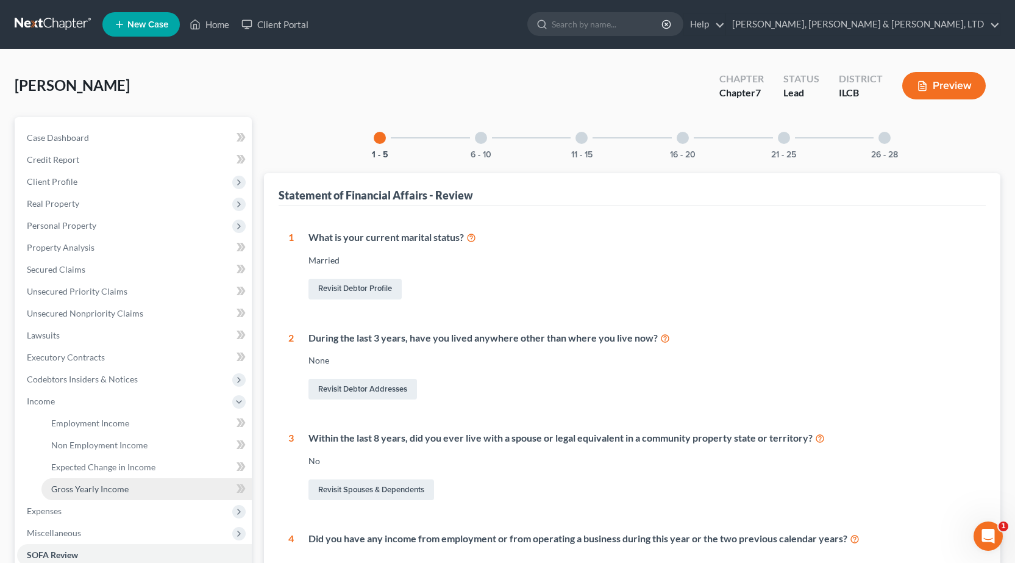
click at [98, 490] on span "Gross Yearly Income" at bounding box center [89, 489] width 77 height 10
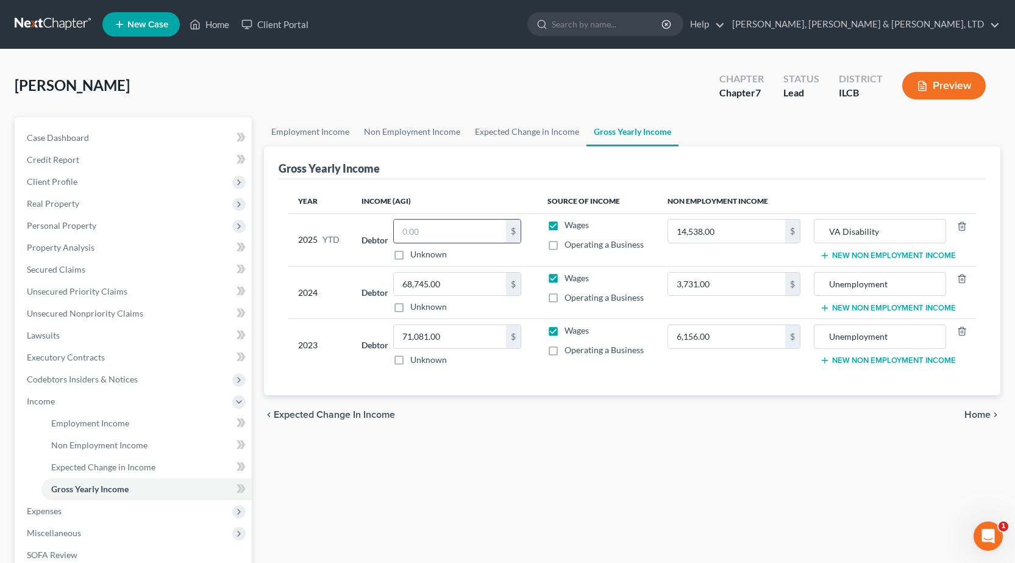
click at [447, 232] on input "text" at bounding box center [450, 231] width 112 height 23
type input "40,418.49"
click at [326, 460] on div "Employment Income Non Employment Income Expected Change in Income Gross Yearly …" at bounding box center [632, 403] width 749 height 573
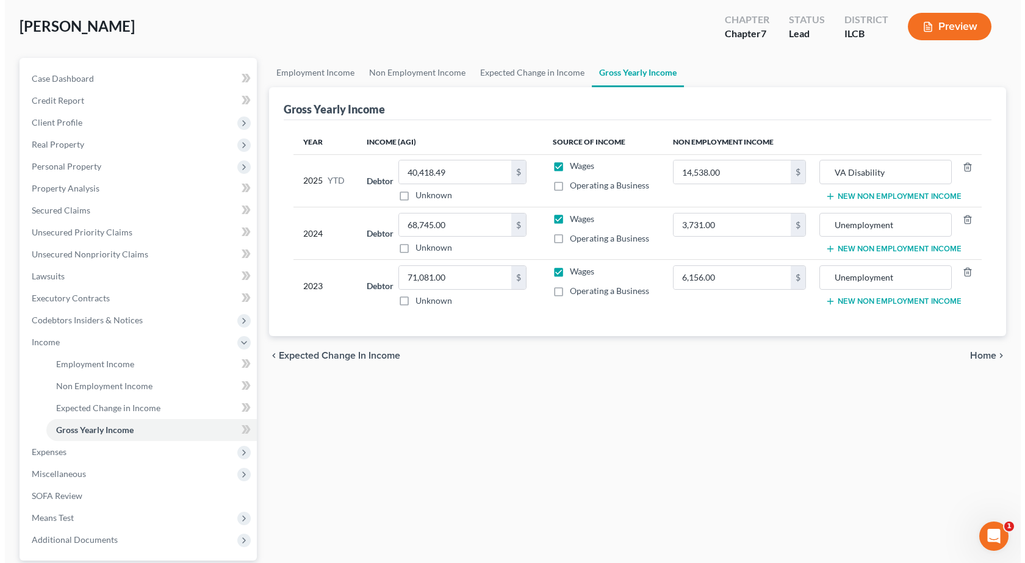
scroll to position [173, 0]
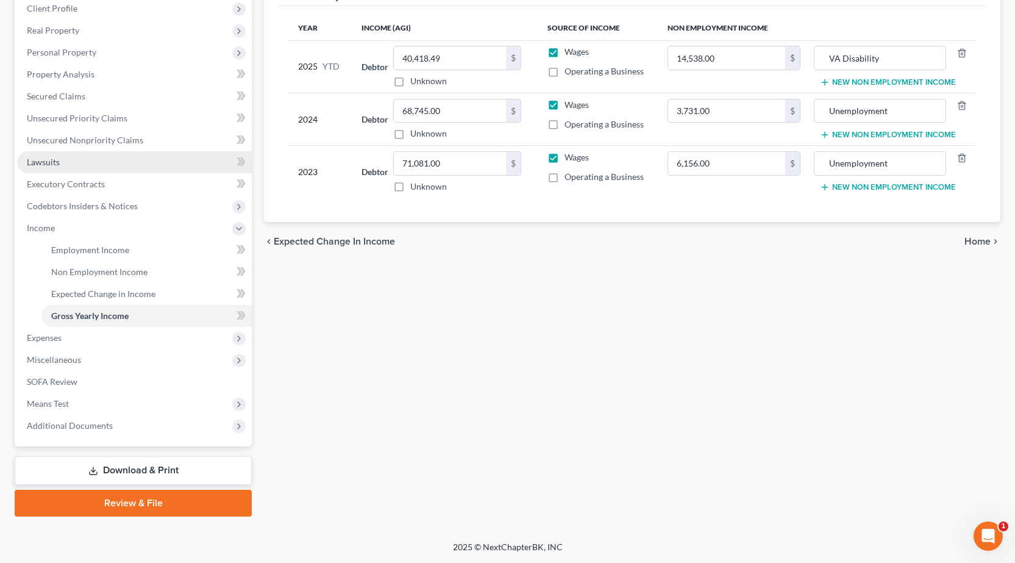
click at [98, 166] on link "Lawsuits" at bounding box center [134, 162] width 235 height 22
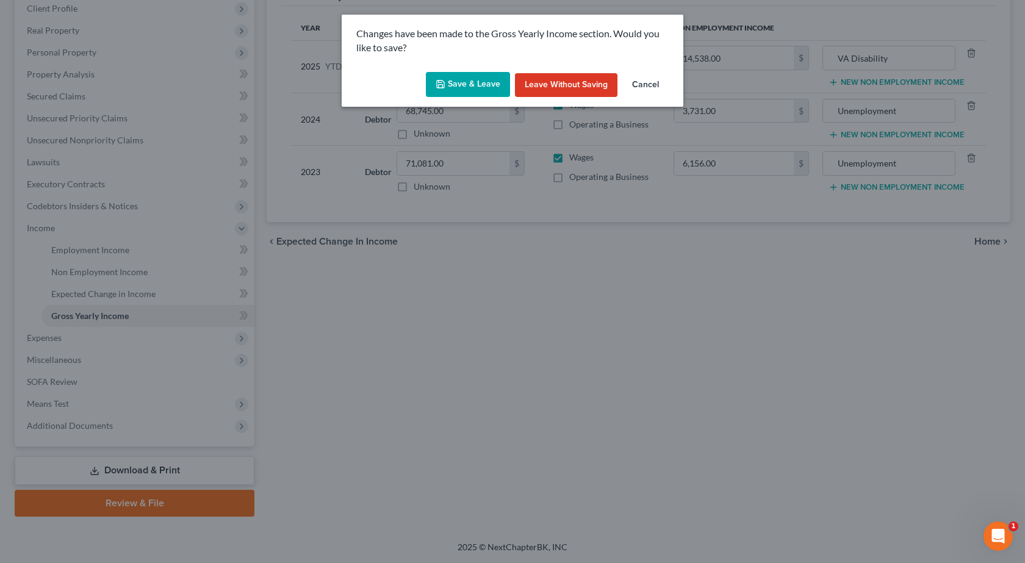
click at [486, 88] on button "Save & Leave" at bounding box center [468, 85] width 84 height 26
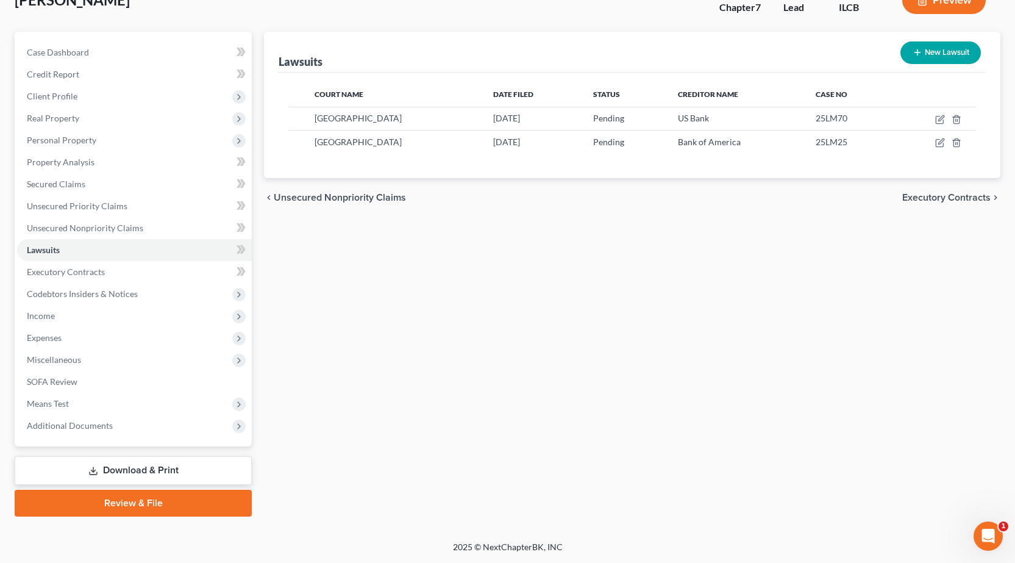
click at [120, 501] on link "Review & File" at bounding box center [133, 503] width 237 height 27
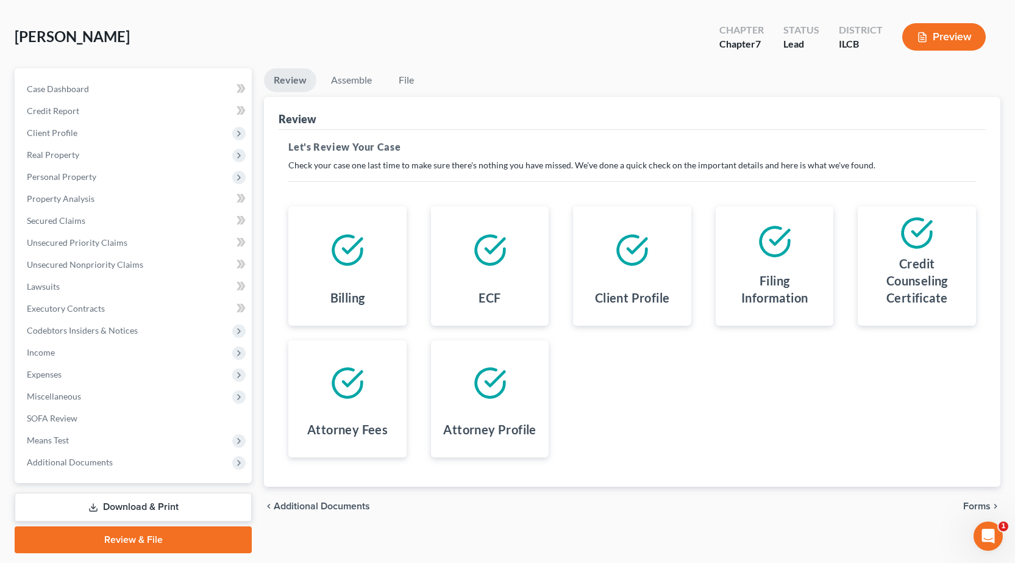
scroll to position [85, 0]
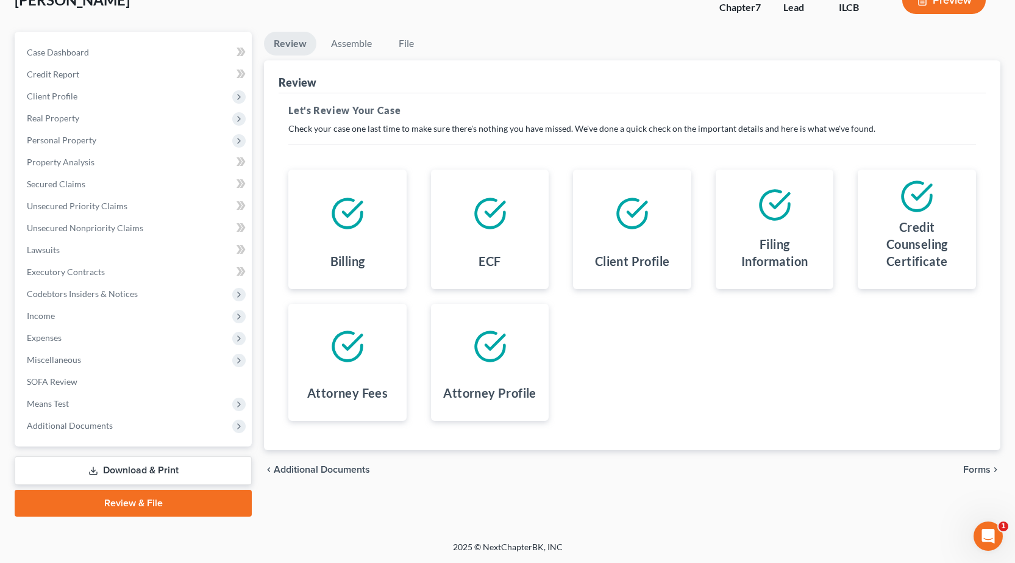
click at [984, 471] on span "Forms" at bounding box center [977, 470] width 27 height 10
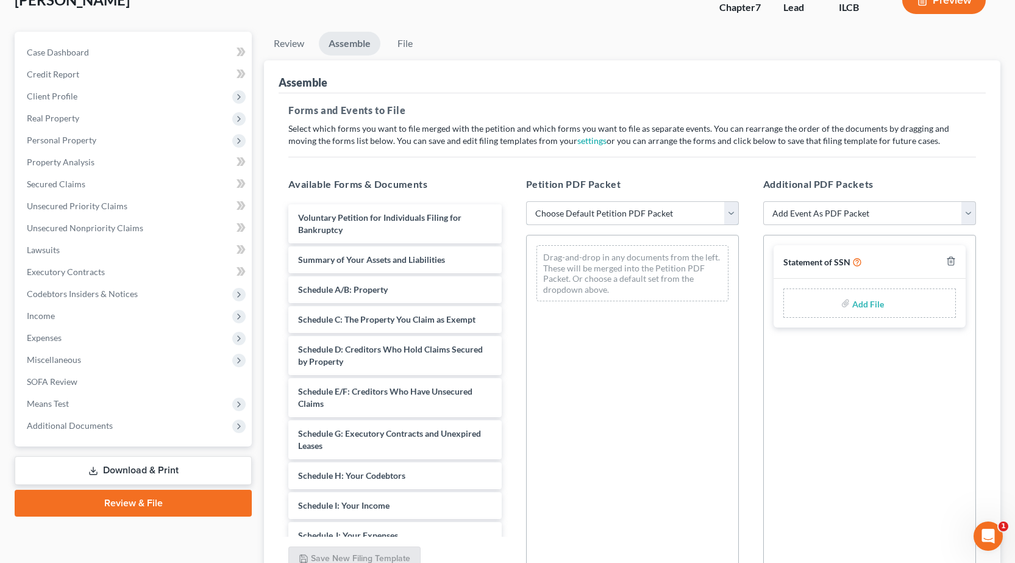
click at [600, 209] on select "Choose Default Petition PDF Packet Complete Bankruptcy Petition (all forms and …" at bounding box center [632, 213] width 213 height 24
select select "0"
click at [526, 201] on select "Choose Default Petition PDF Packet Complete Bankruptcy Petition (all forms and …" at bounding box center [632, 213] width 213 height 24
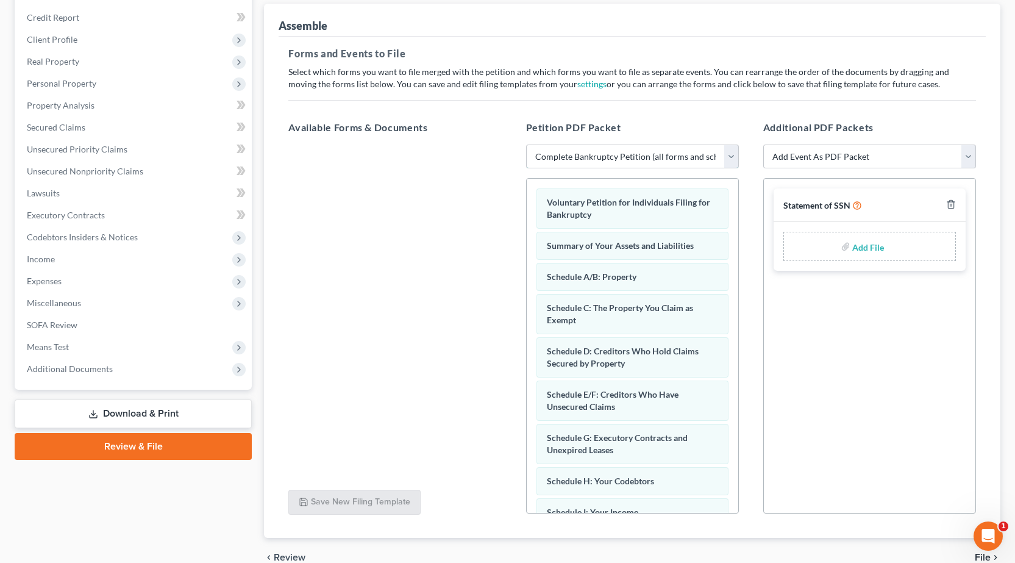
scroll to position [202, 0]
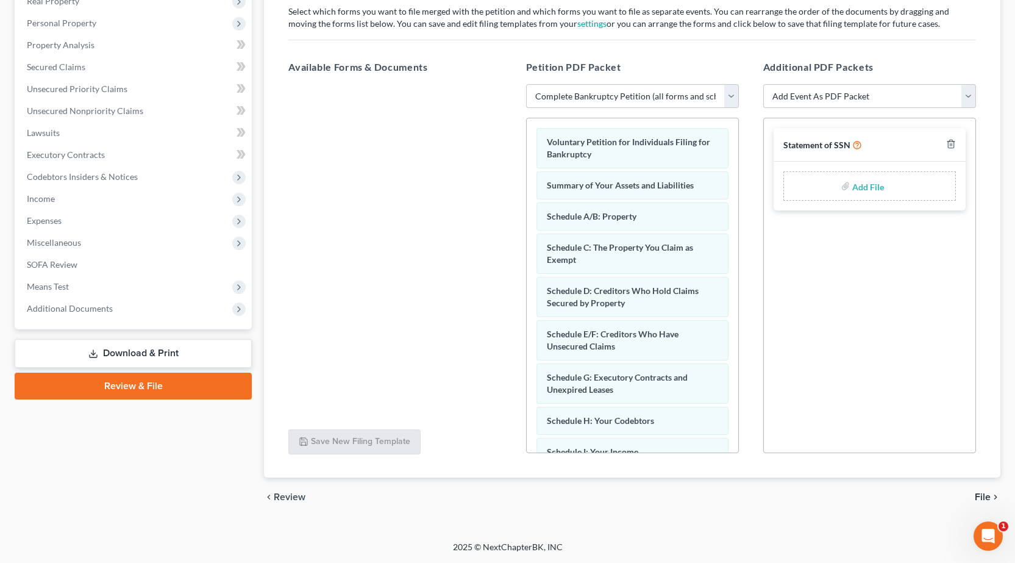
click at [981, 495] on span "File" at bounding box center [983, 497] width 16 height 10
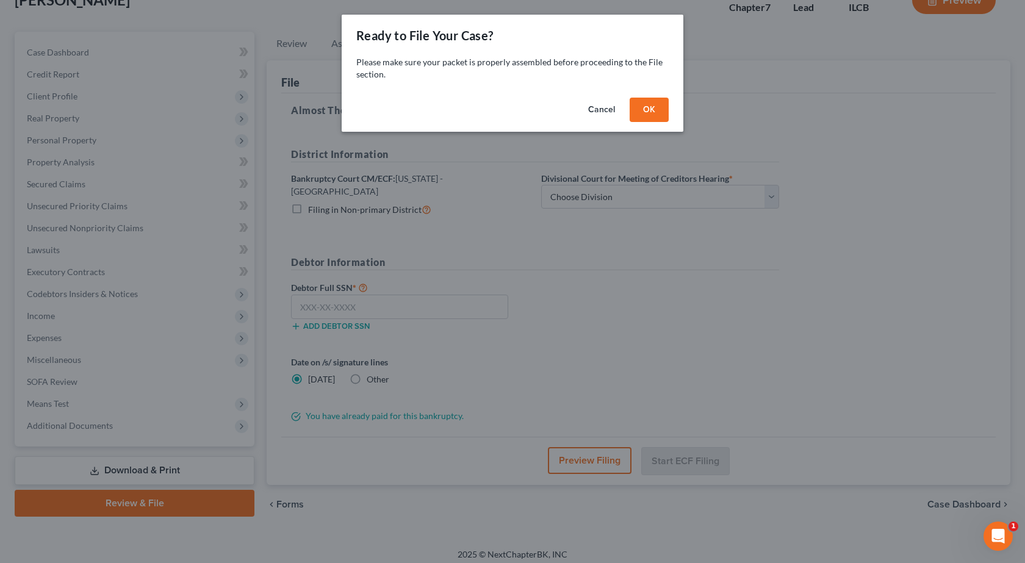
click at [652, 109] on button "OK" at bounding box center [648, 110] width 39 height 24
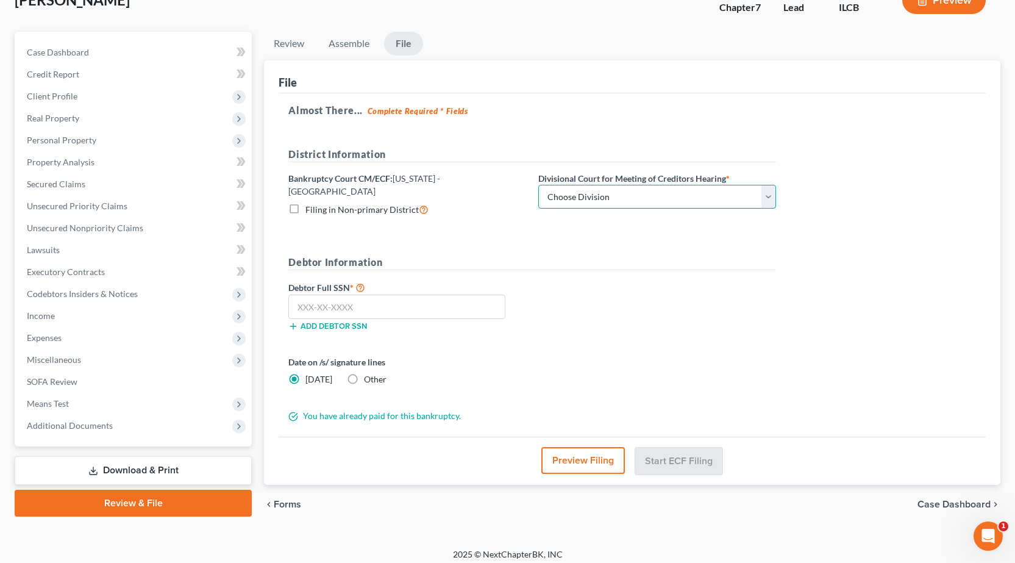
click at [588, 194] on select "Choose Division Peoria Springfield [GEOGRAPHIC_DATA]" at bounding box center [657, 197] width 238 height 24
select select "2"
click at [538, 185] on select "Choose Division Peoria Springfield [GEOGRAPHIC_DATA]" at bounding box center [657, 197] width 238 height 24
click at [382, 295] on input "text" at bounding box center [396, 307] width 217 height 24
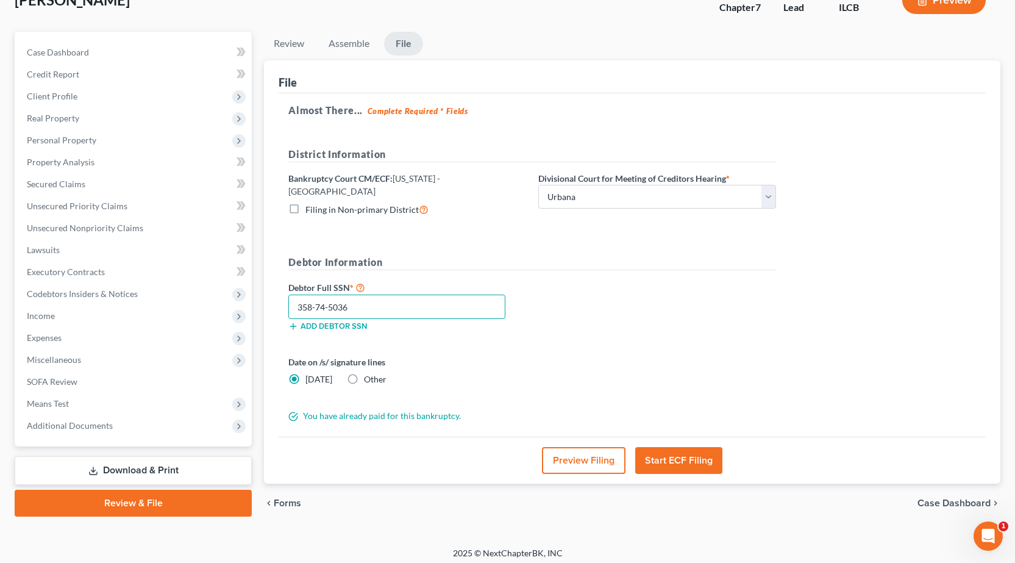
type input "358-74-5036"
click at [364, 373] on label "Other" at bounding box center [375, 379] width 23 height 12
click at [369, 373] on input "Other" at bounding box center [373, 377] width 8 height 8
radio input "true"
radio input "false"
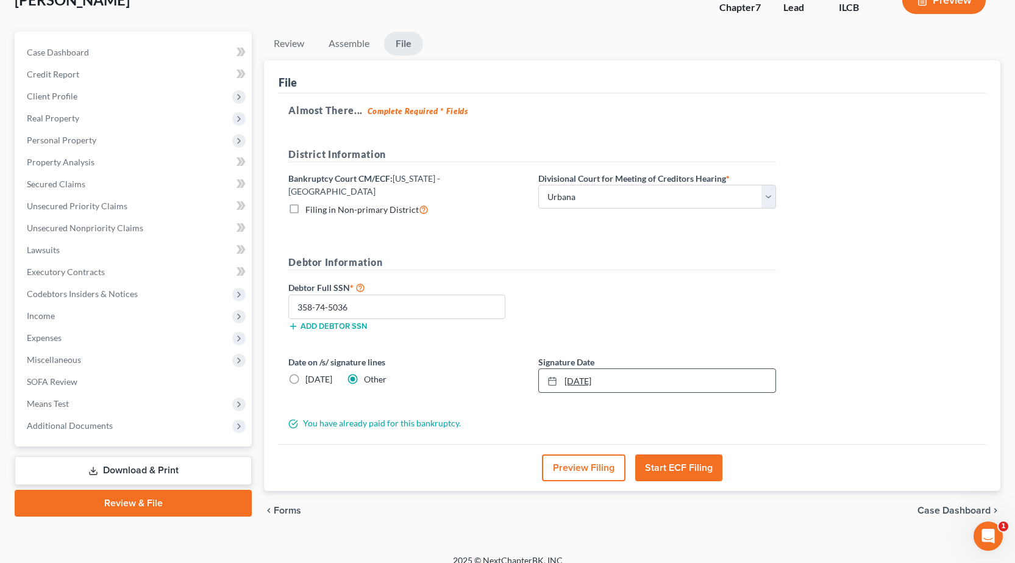
type input "[DATE]"
click at [643, 375] on link "[DATE]" at bounding box center [657, 380] width 237 height 23
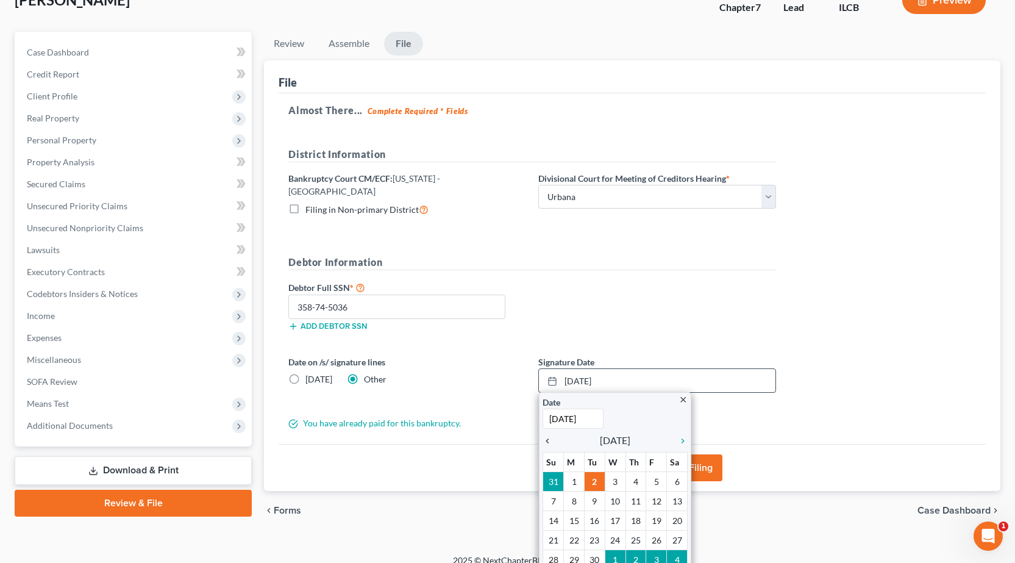
click at [546, 436] on icon "chevron_left" at bounding box center [551, 441] width 16 height 10
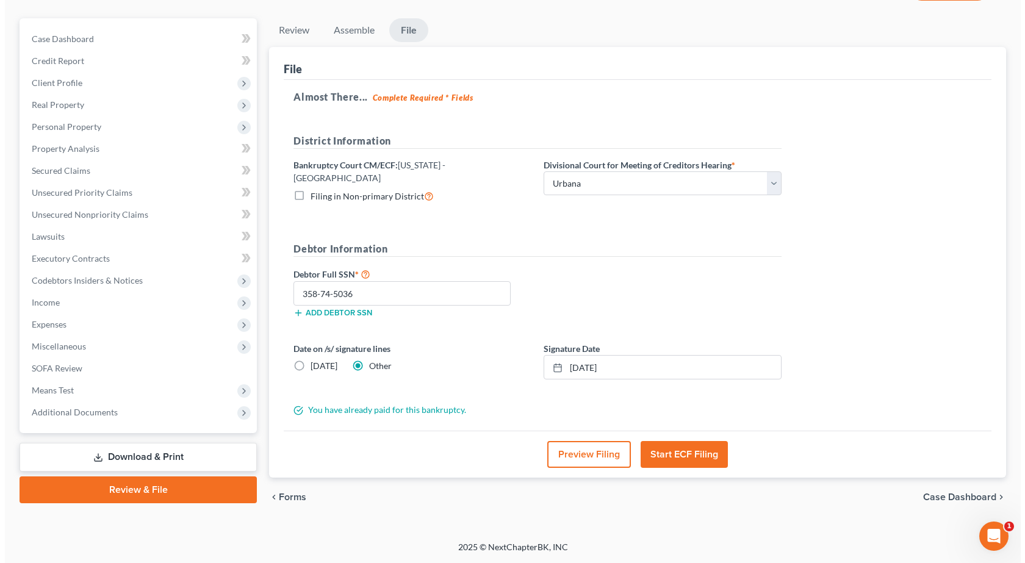
scroll to position [91, 0]
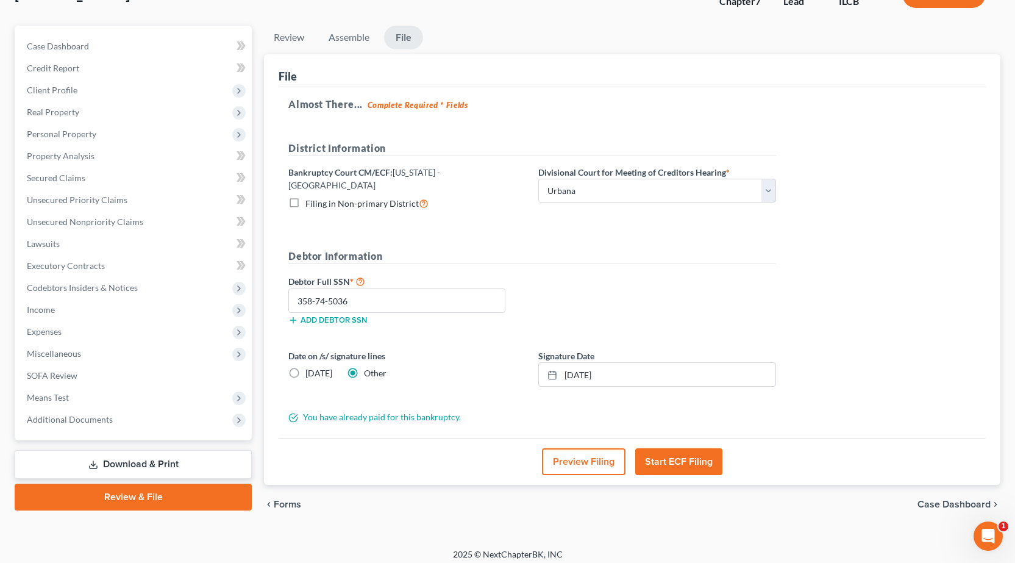
click at [564, 458] on button "Preview Filing" at bounding box center [584, 461] width 84 height 27
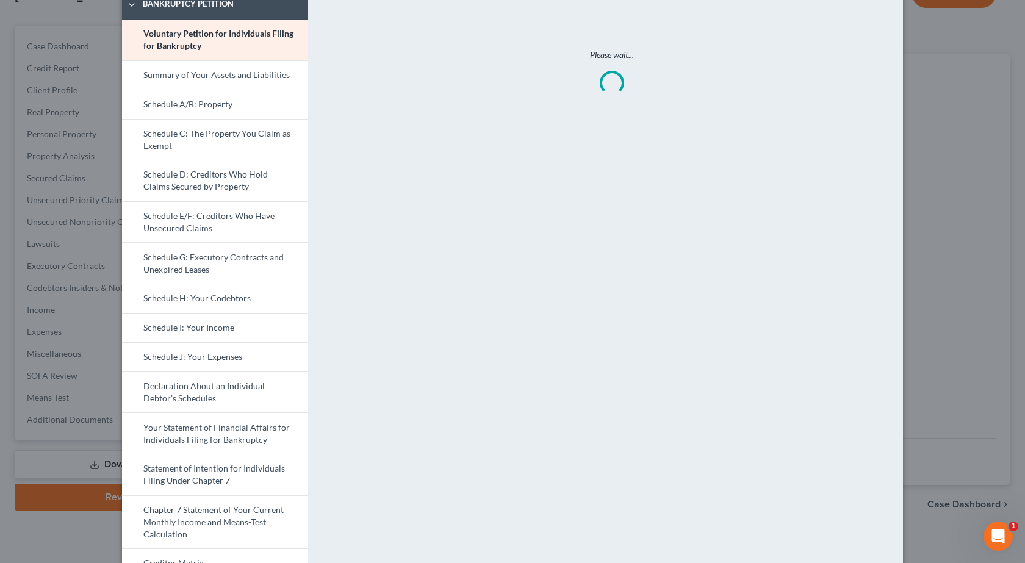
scroll to position [183, 0]
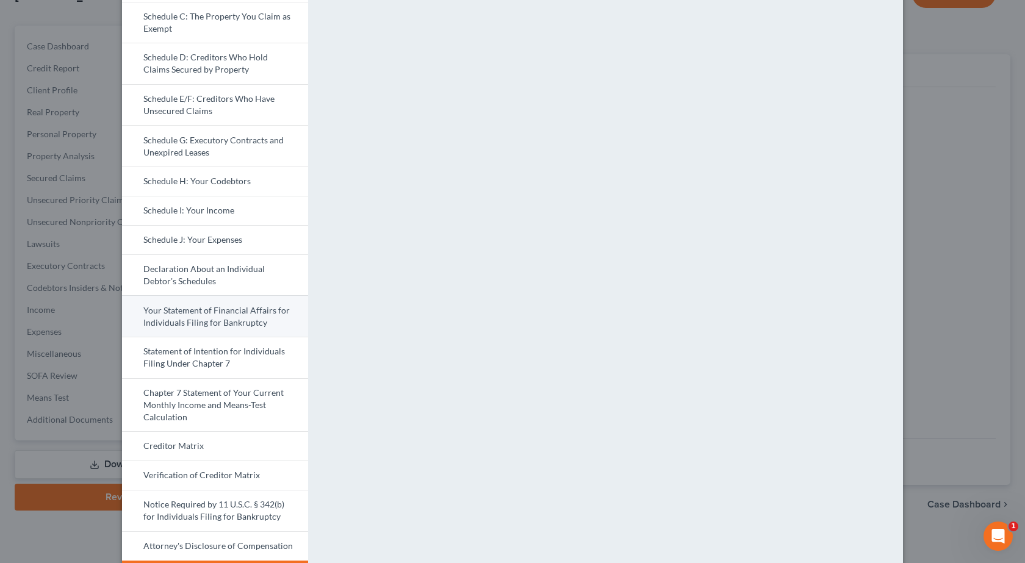
click at [209, 309] on link "Your Statement of Financial Affairs for Individuals Filing for Bankruptcy" at bounding box center [215, 315] width 186 height 41
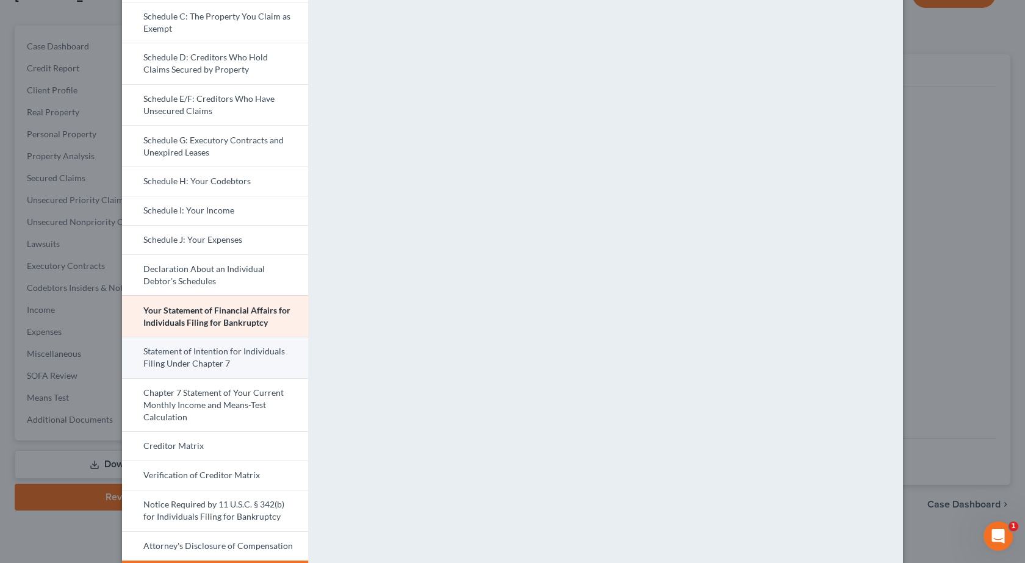
click at [218, 365] on link "Statement of Intention for Individuals Filing Under Chapter 7" at bounding box center [215, 357] width 186 height 41
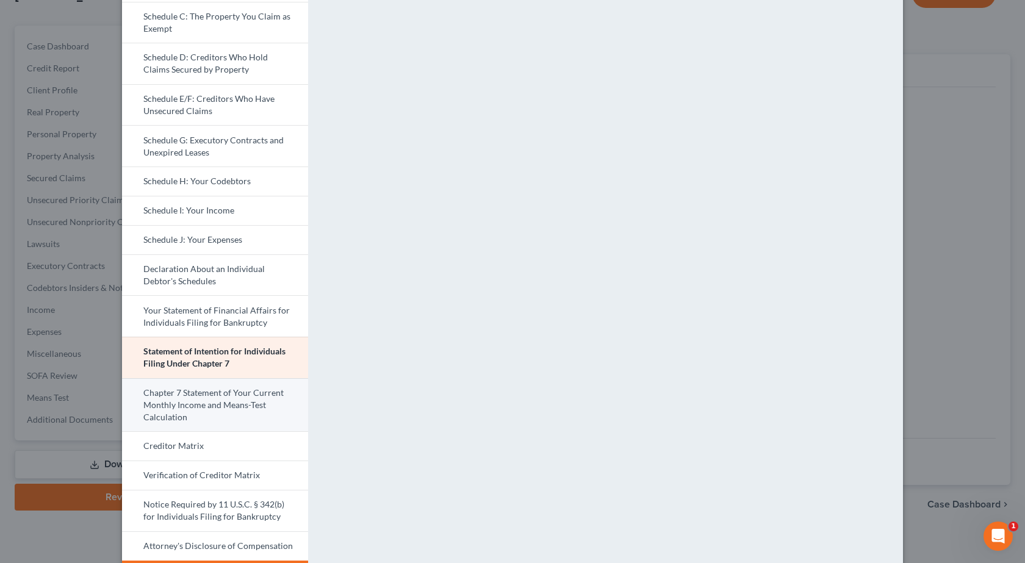
click at [192, 407] on link "Chapter 7 Statement of Your Current Monthly Income and Means-Test Calculation" at bounding box center [215, 405] width 186 height 54
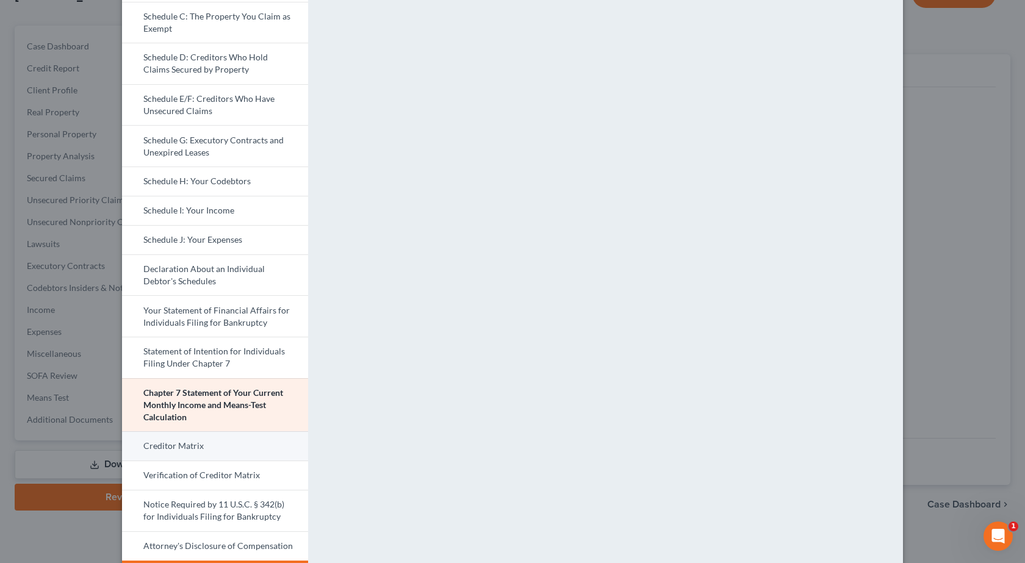
click at [188, 445] on link "Creditor Matrix" at bounding box center [215, 445] width 186 height 29
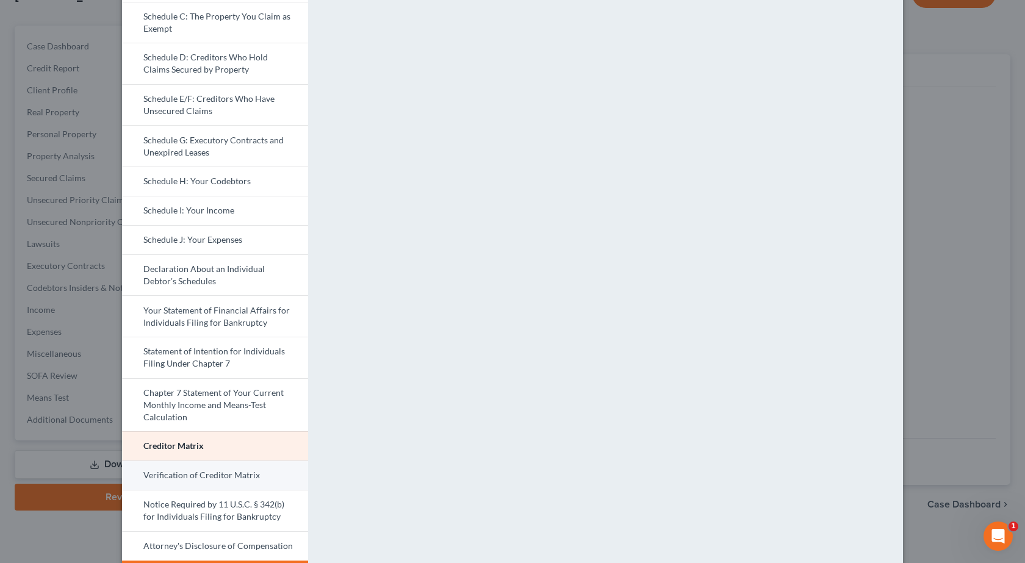
click at [216, 481] on link "Verification of Creditor Matrix" at bounding box center [215, 474] width 186 height 29
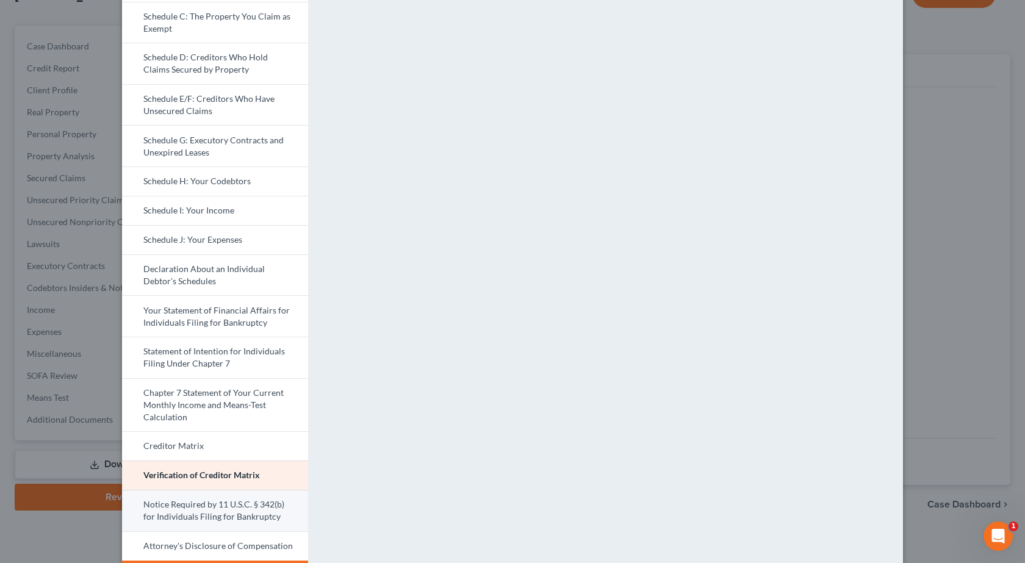
click at [165, 506] on link "Notice Required by 11 U.S.C. § 342(b) for Individuals Filing for Bankruptcy" at bounding box center [215, 510] width 186 height 41
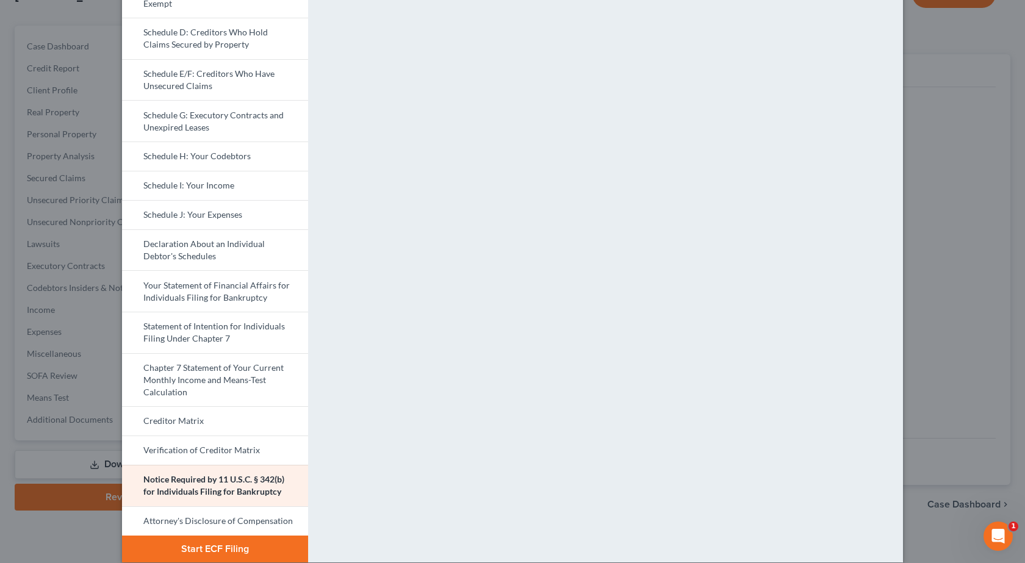
scroll to position [222, 0]
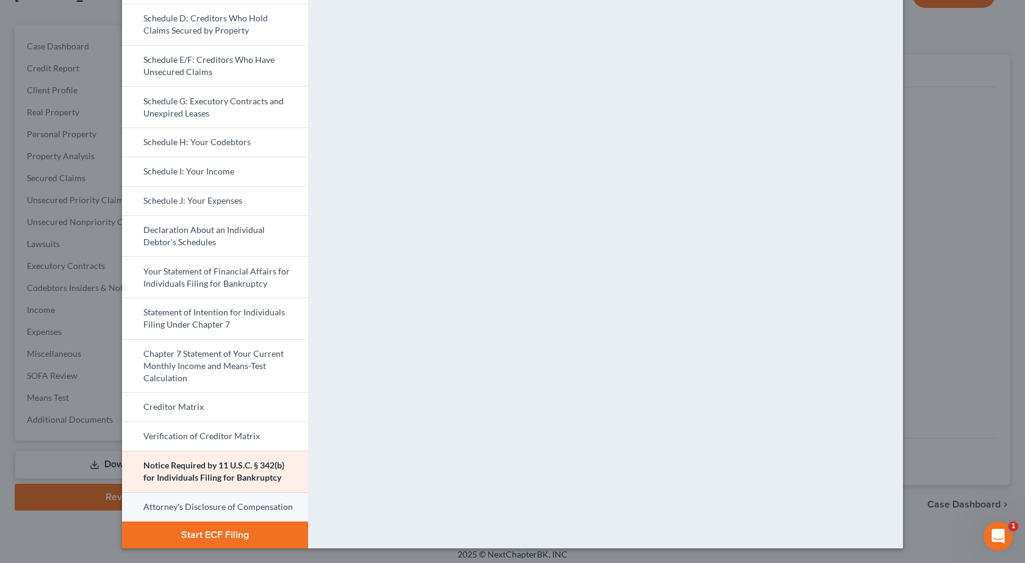
click at [166, 499] on link "Attorney's Disclosure of Compensation" at bounding box center [215, 506] width 186 height 29
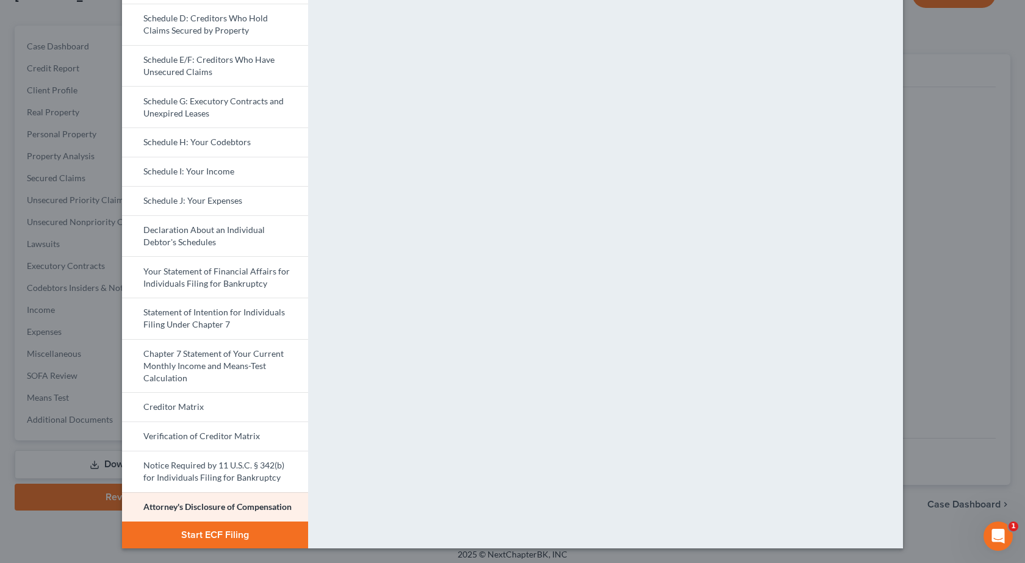
click at [987, 315] on div "Petition Preview Attorney's Disclosure of Compensation × Bankruptcy Petition Vo…" at bounding box center [512, 281] width 1025 height 563
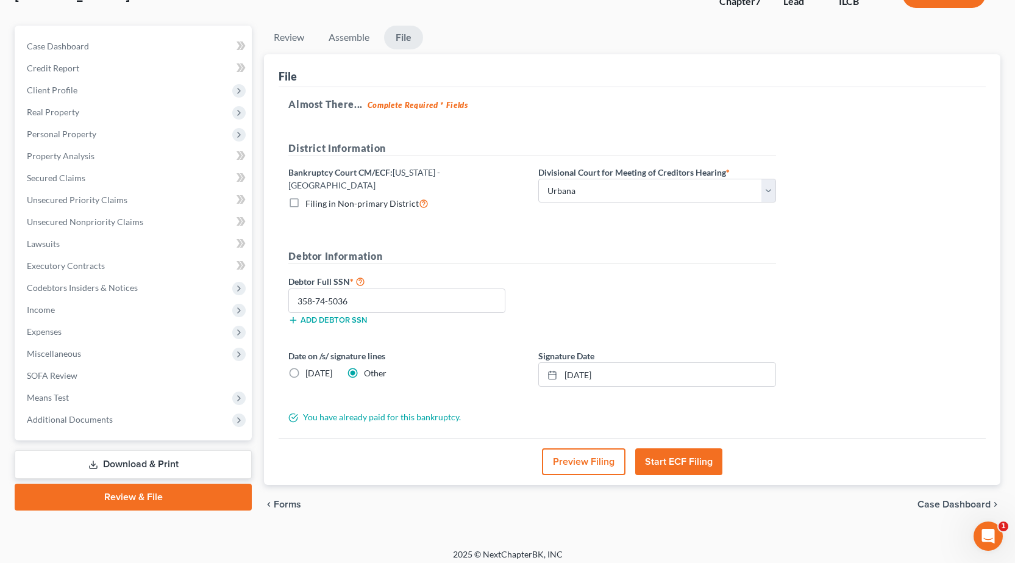
click at [689, 459] on button "Start ECF Filing" at bounding box center [678, 461] width 87 height 27
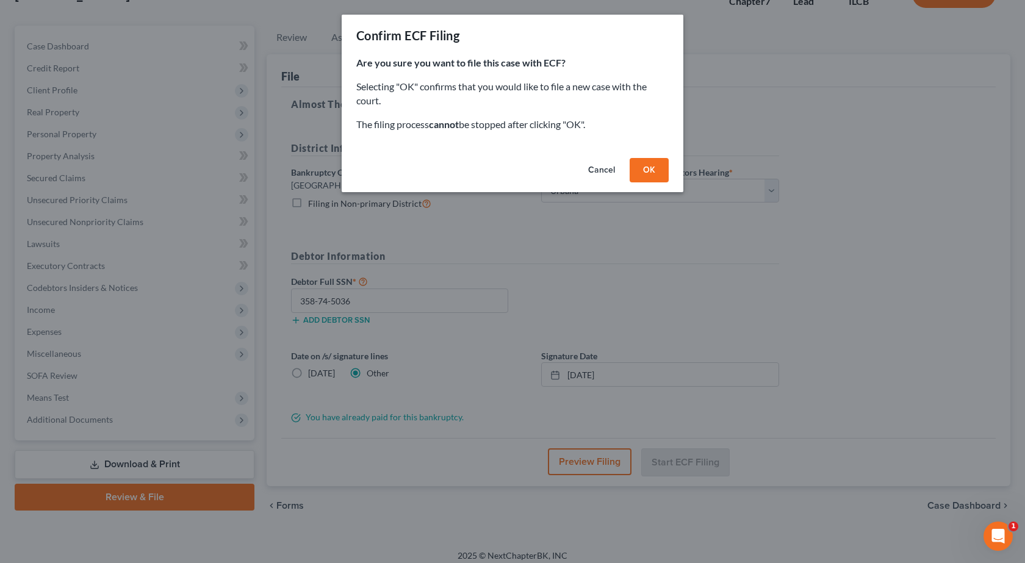
click at [648, 177] on button "OK" at bounding box center [648, 170] width 39 height 24
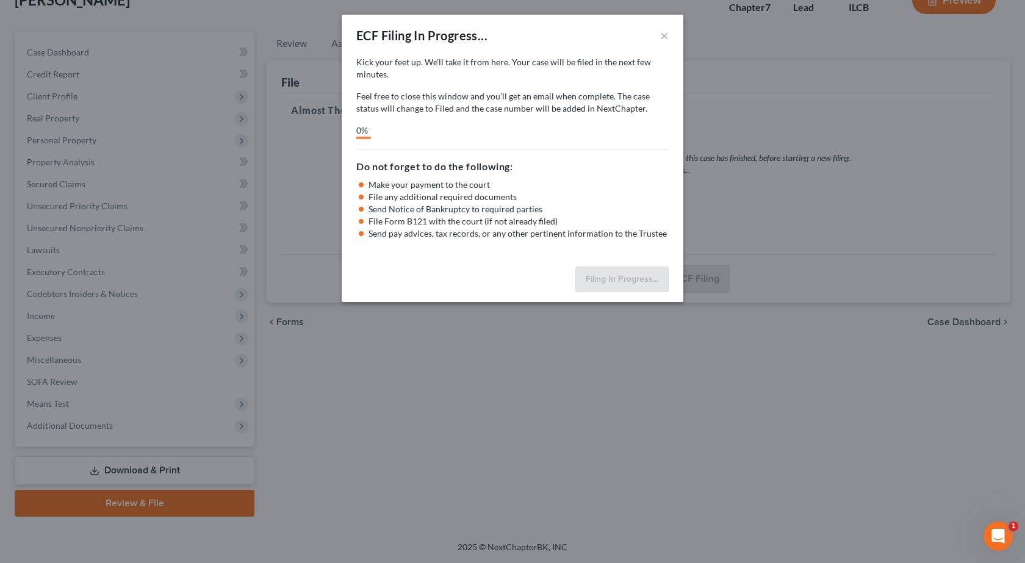
scroll to position [85, 0]
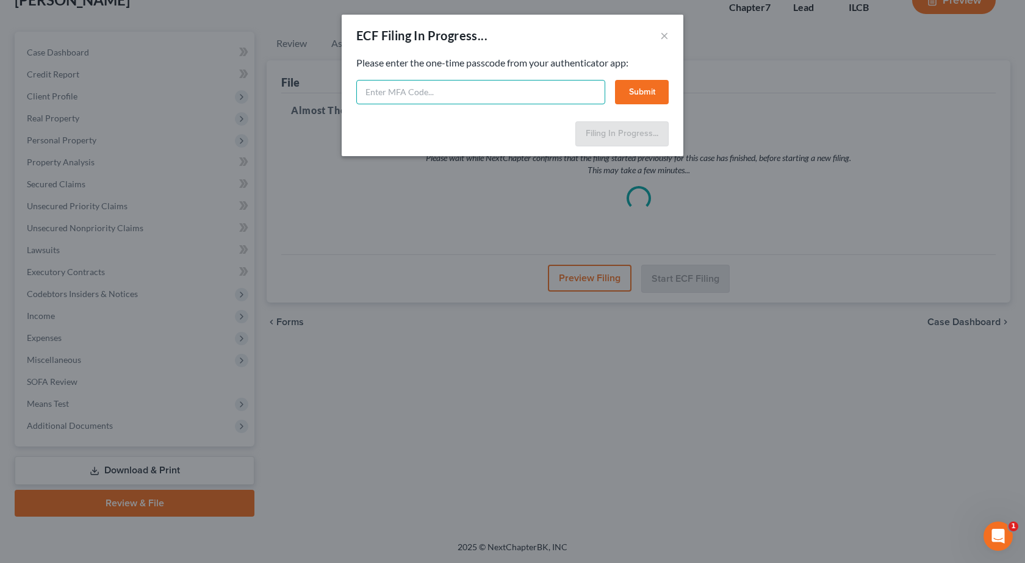
click at [454, 97] on input "text" at bounding box center [480, 92] width 249 height 24
type input "910397"
click at [653, 87] on button "Submit" at bounding box center [642, 92] width 54 height 24
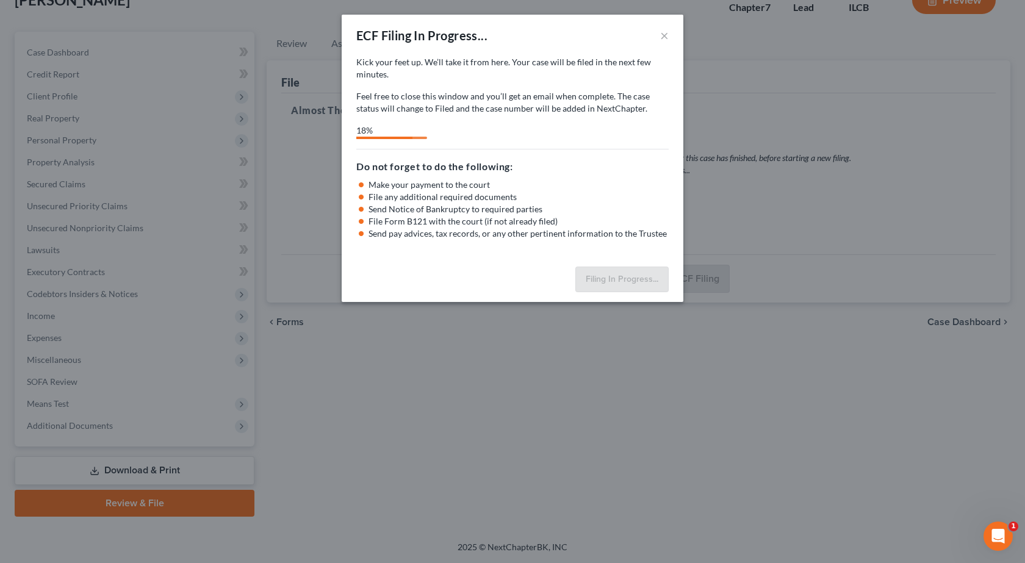
select select "2"
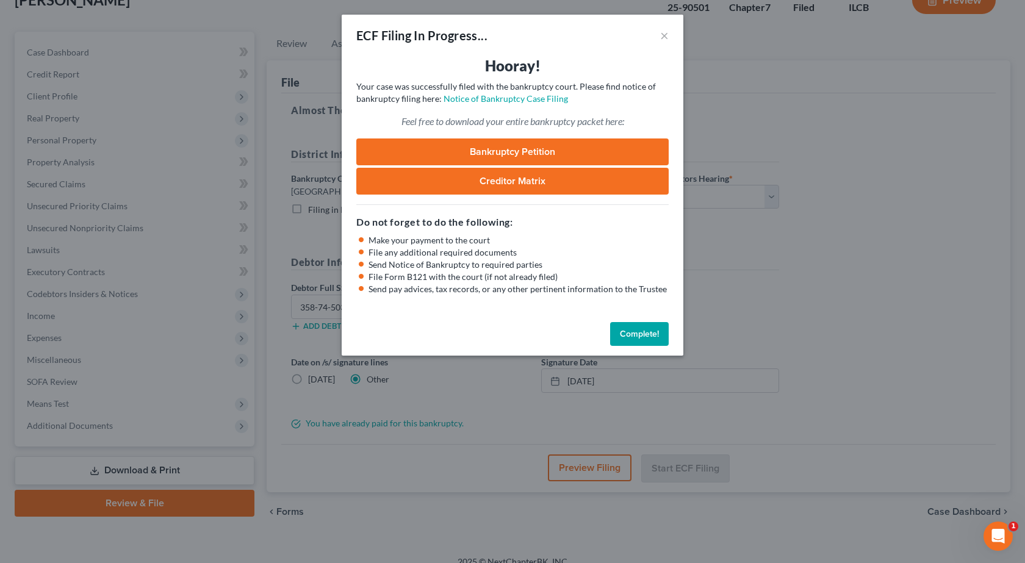
click at [489, 151] on link "Bankruptcy Petition" at bounding box center [512, 151] width 312 height 27
